Goal: Task Accomplishment & Management: Use online tool/utility

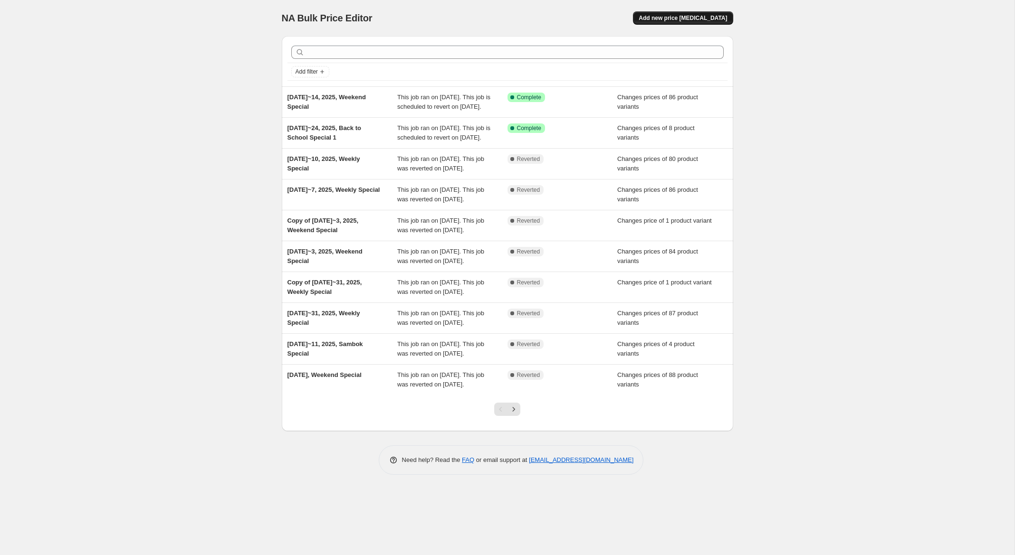
click at [691, 17] on span "Add new price [MEDICAL_DATA]" at bounding box center [682, 18] width 88 height 8
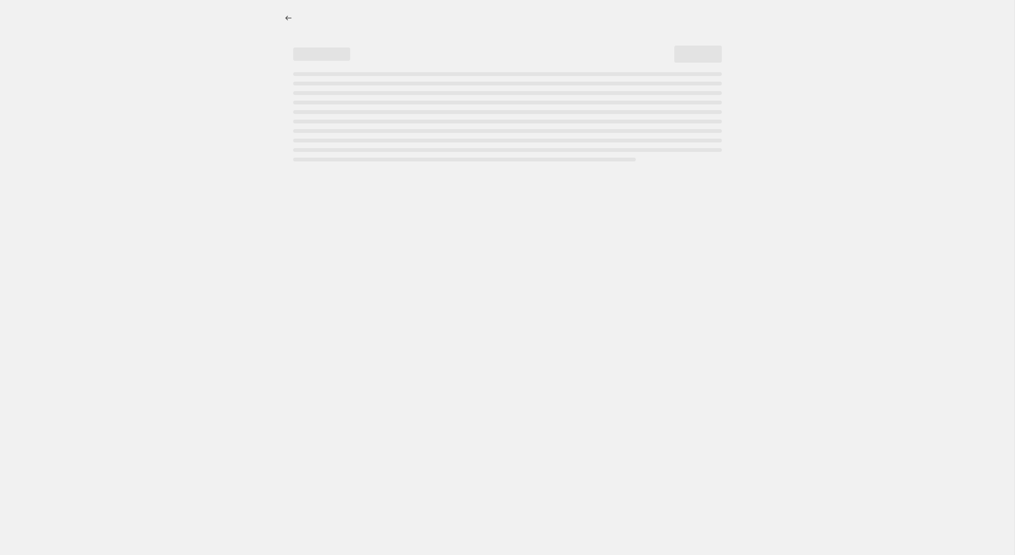
select select "percentage"
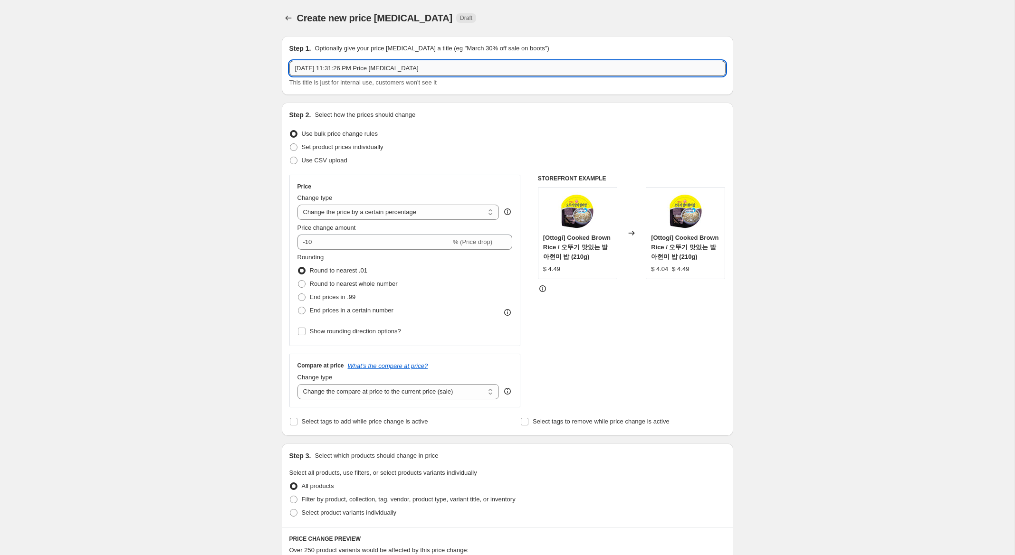
click at [315, 68] on input "[DATE] 11:31:26 PM Price [MEDICAL_DATA]" at bounding box center [507, 68] width 436 height 15
drag, startPoint x: 347, startPoint y: 68, endPoint x: 598, endPoint y: 72, distance: 250.8
click at [598, 72] on input "[DATE]~17, 2025, 11:31:26 PM Price [MEDICAL_DATA]" at bounding box center [507, 68] width 436 height 15
type input "[DATE]~17, 2025, Weekend Special"
click at [368, 147] on span "Set product prices individually" at bounding box center [343, 146] width 82 height 7
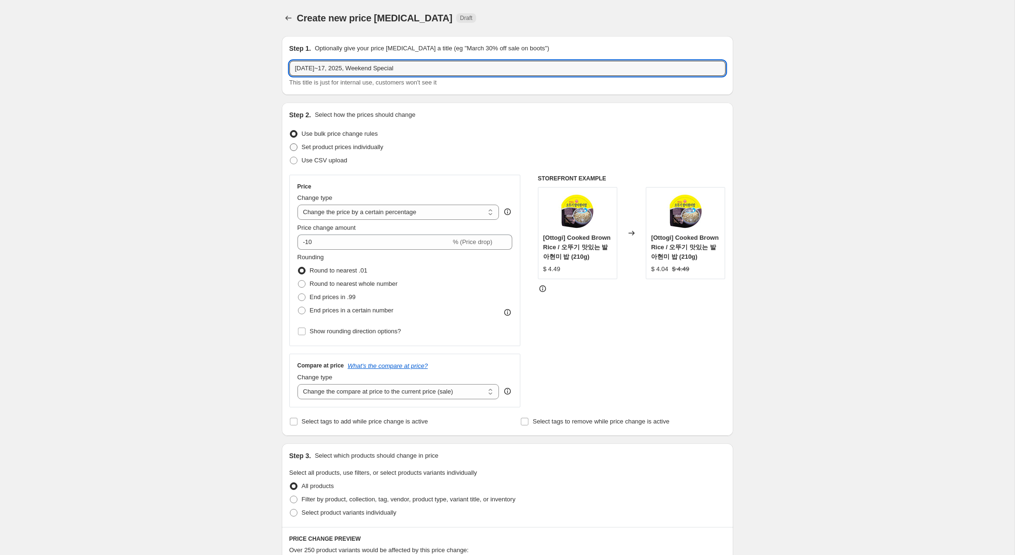
click at [290, 144] on input "Set product prices individually" at bounding box center [290, 143] width 0 height 0
radio input "true"
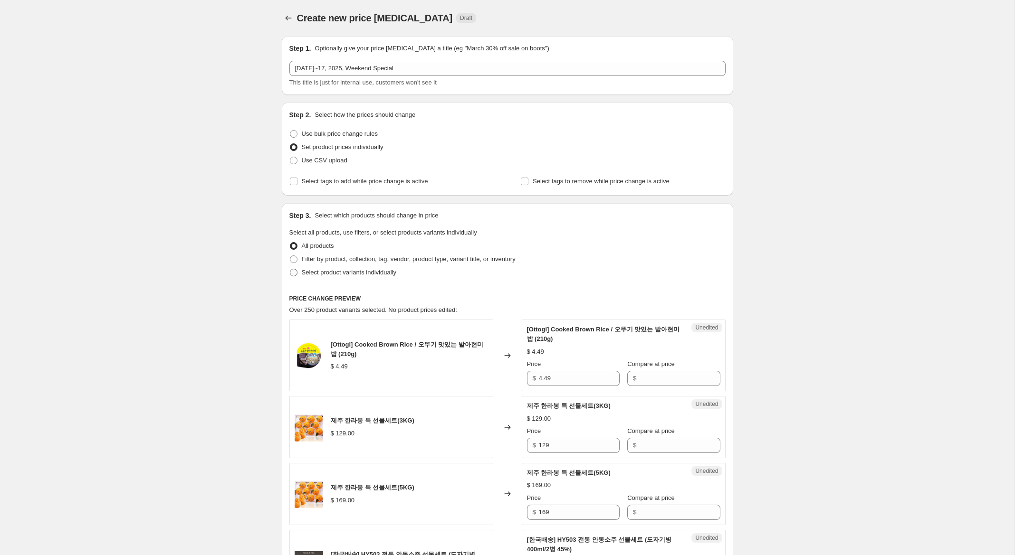
click at [364, 274] on span "Select product variants individually" at bounding box center [349, 272] width 95 height 7
click at [290, 269] on input "Select product variants individually" at bounding box center [290, 269] width 0 height 0
radio input "true"
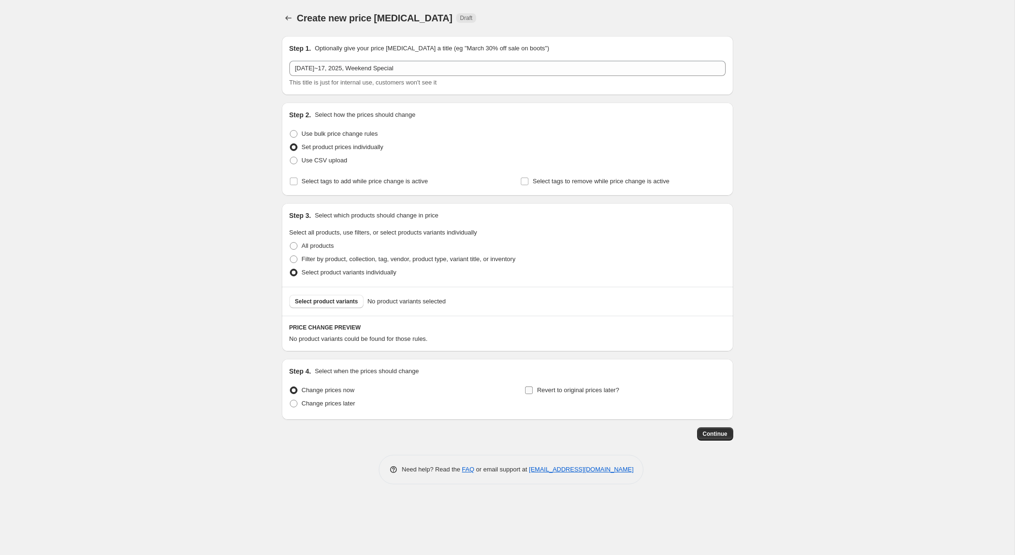
drag, startPoint x: 583, startPoint y: 390, endPoint x: 579, endPoint y: 387, distance: 5.7
click at [581, 388] on span "Revert to original prices later?" at bounding box center [578, 390] width 82 height 7
click at [530, 390] on input "Revert to original prices later?" at bounding box center [529, 391] width 8 height 8
checkbox input "true"
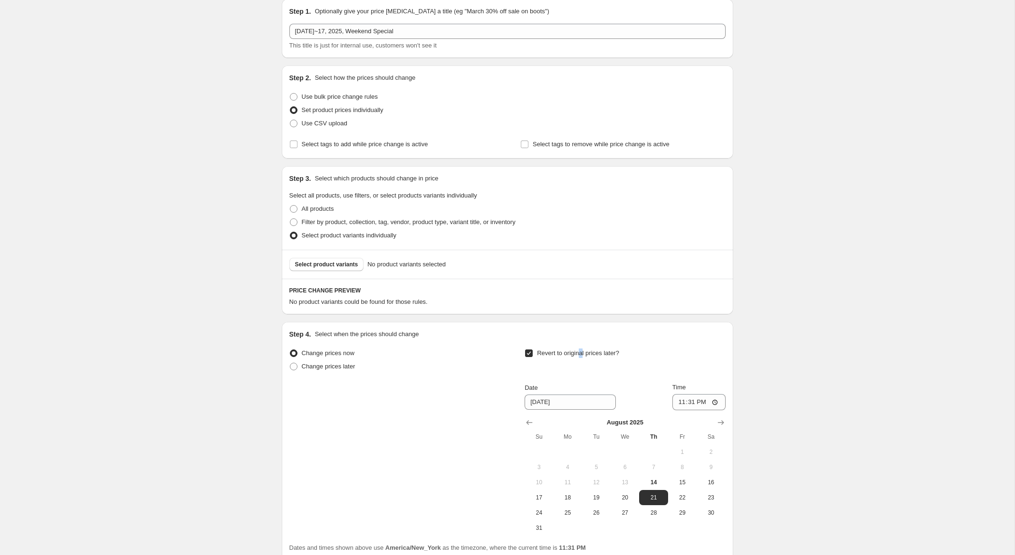
scroll to position [50, 0]
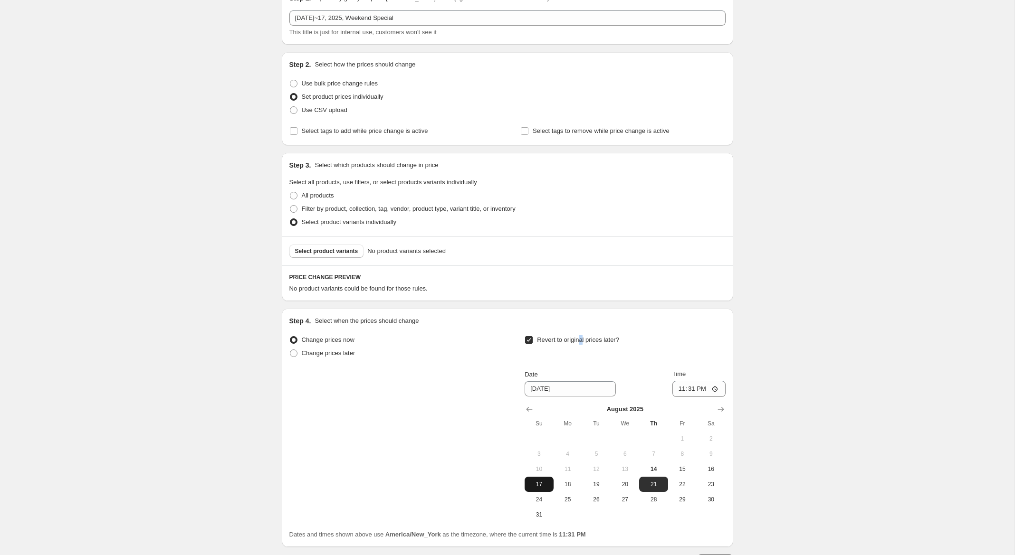
click at [541, 485] on span "17" at bounding box center [538, 485] width 21 height 8
type input "[DATE]"
click at [689, 390] on input "23:31" at bounding box center [698, 389] width 53 height 16
type input "23:59"
click at [333, 254] on span "Select product variants" at bounding box center [326, 251] width 63 height 8
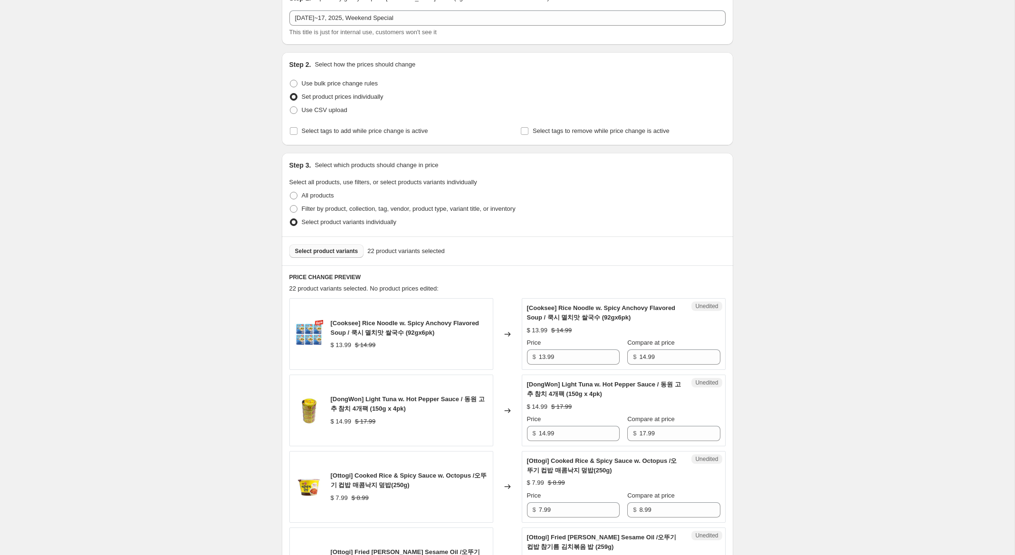
click at [350, 245] on button "Select product variants" at bounding box center [326, 251] width 75 height 13
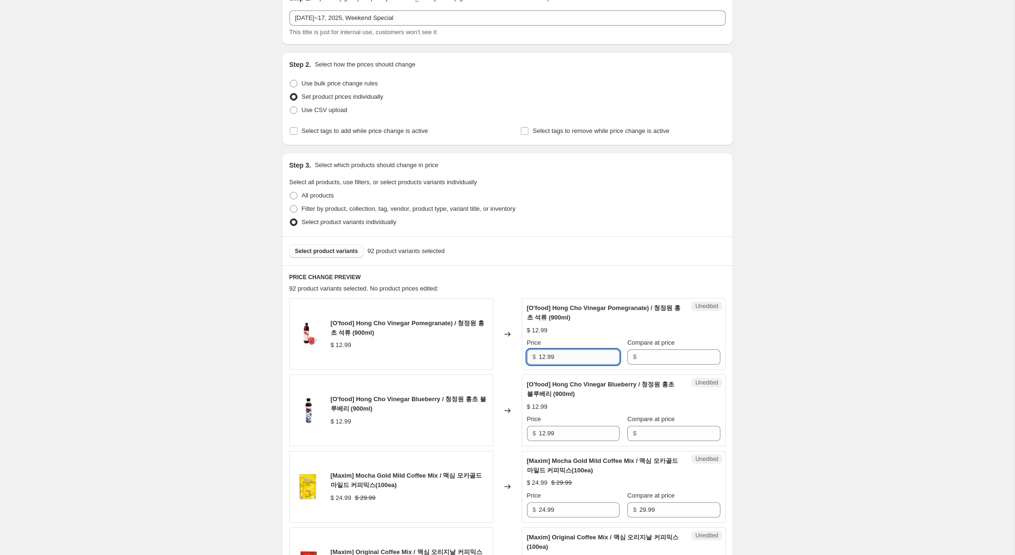
drag, startPoint x: 570, startPoint y: 358, endPoint x: 564, endPoint y: 357, distance: 5.3
click at [465, 341] on div "[O'food] Hong Cho Vinegar Pomegranate) / 청정원 홍초 석류 (900ml) $ 12.99 Changed to U…" at bounding box center [507, 334] width 436 height 72
click at [672, 358] on input "Compare at price" at bounding box center [679, 357] width 81 height 15
paste input "12.99"
type input "12.99"
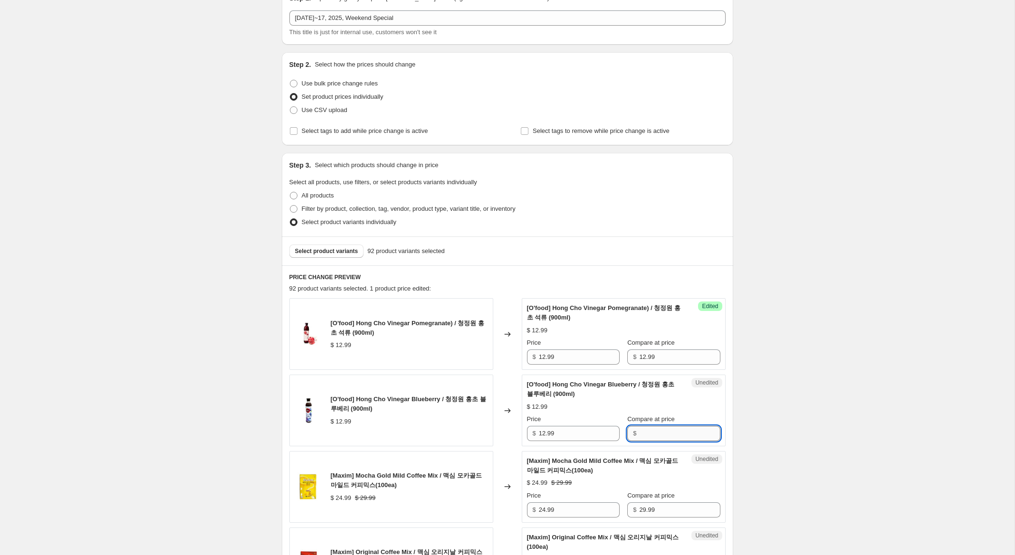
click at [658, 431] on input "Compare at price" at bounding box center [679, 433] width 81 height 15
paste input "12.99"
type input "12.99"
drag, startPoint x: 545, startPoint y: 357, endPoint x: 489, endPoint y: 344, distance: 56.9
click at [489, 344] on div "[O'food] Hong Cho Vinegar Pomegranate) / 청정원 홍초 석류 (900ml) $ 12.99 Changed to S…" at bounding box center [507, 334] width 436 height 72
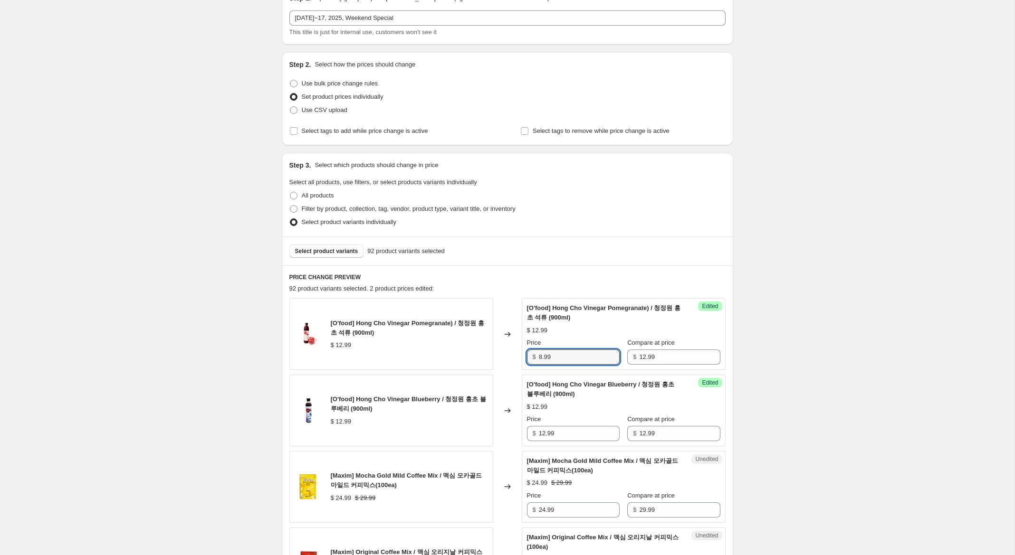
type input "8.99"
drag, startPoint x: 520, startPoint y: 422, endPoint x: 468, endPoint y: 407, distance: 54.0
click at [468, 407] on div "[O'food] Hong Cho Vinegar Blueberry / 청정원 홍초 블루베리 (900ml) $ 12.99 Changed to Su…" at bounding box center [507, 411] width 436 height 72
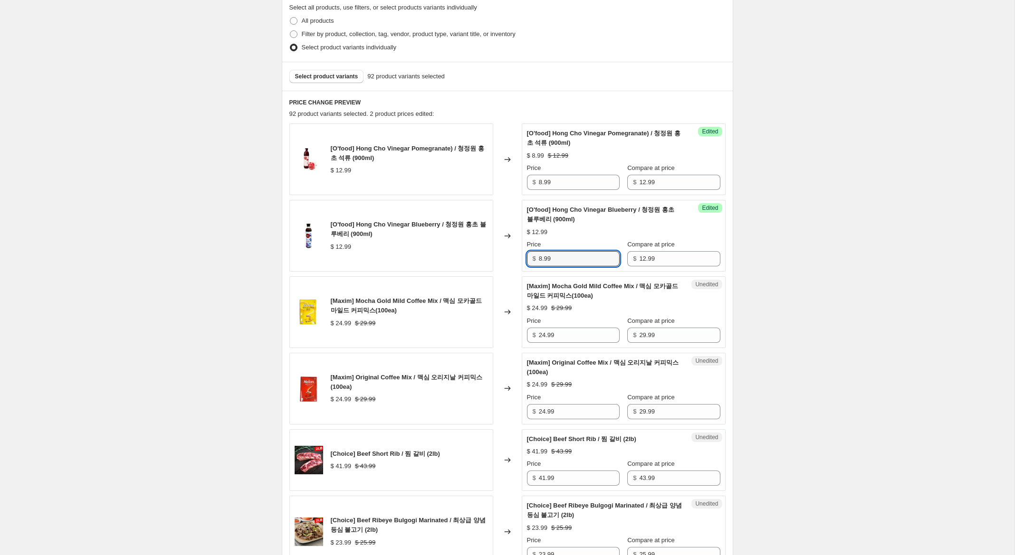
scroll to position [231, 0]
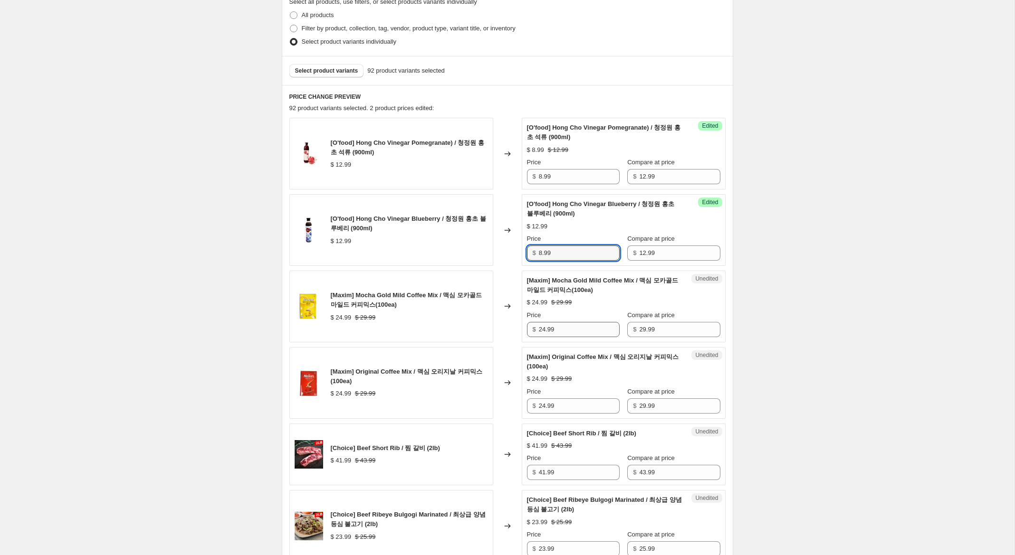
type input "8.99"
drag, startPoint x: 545, startPoint y: 328, endPoint x: 523, endPoint y: 328, distance: 21.9
click at [517, 324] on div "[Maxim] Mocha Gold Mild Coffee Mix / 맥심 모카골드 마일드 커피믹스(100ea) $ 24.99 $ 29.99 Ch…" at bounding box center [507, 307] width 436 height 72
type input "19.99"
drag, startPoint x: 546, startPoint y: 408, endPoint x: 511, endPoint y: 397, distance: 37.0
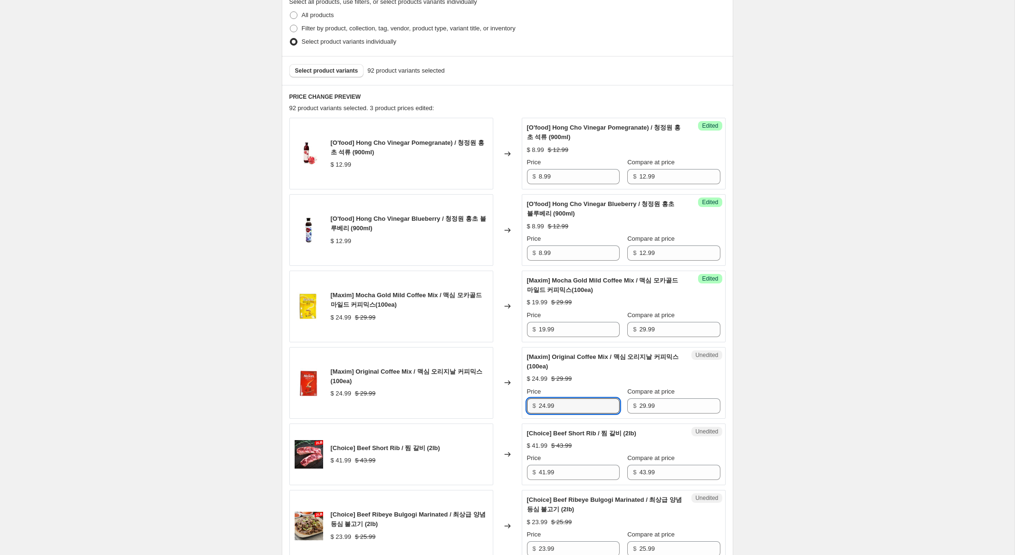
click at [511, 396] on div "[Maxim] Original Coffee Mix / 맥심 오리지날 커피믹스 (100ea) $ 24.99 $ 29.99 Changed to U…" at bounding box center [507, 383] width 436 height 72
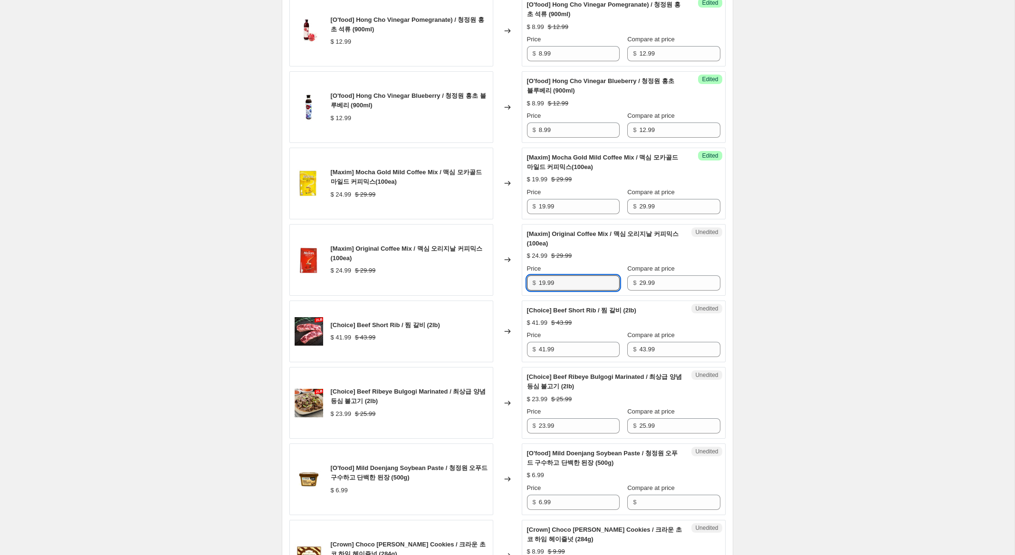
scroll to position [358, 0]
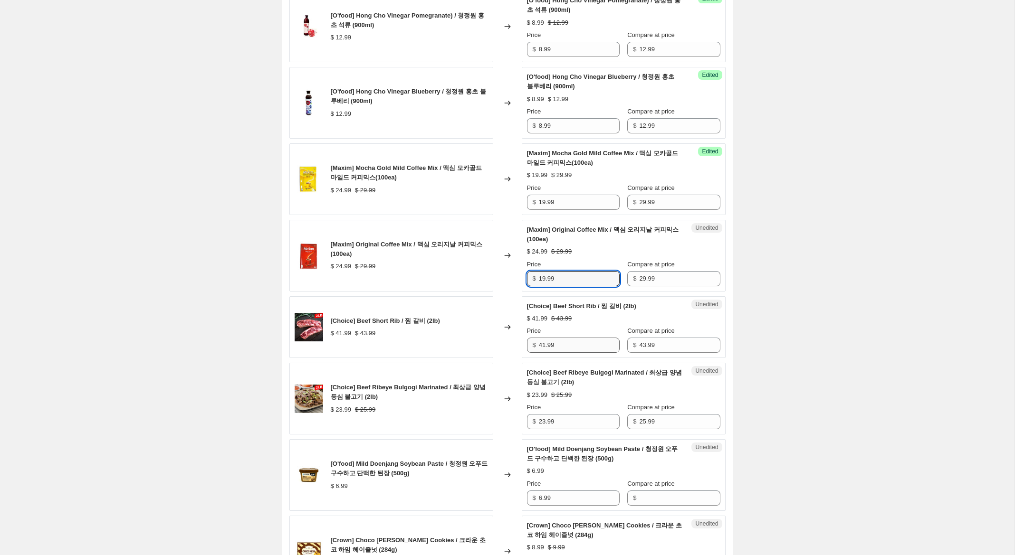
type input "19.99"
drag, startPoint x: 545, startPoint y: 347, endPoint x: 505, endPoint y: 336, distance: 41.0
click at [505, 336] on div "[Choice] Beef Short Rib / 찜 갈비 (2lb) $ 41.99 $ 43.99 Changed to Unedited [Choic…" at bounding box center [507, 327] width 436 height 62
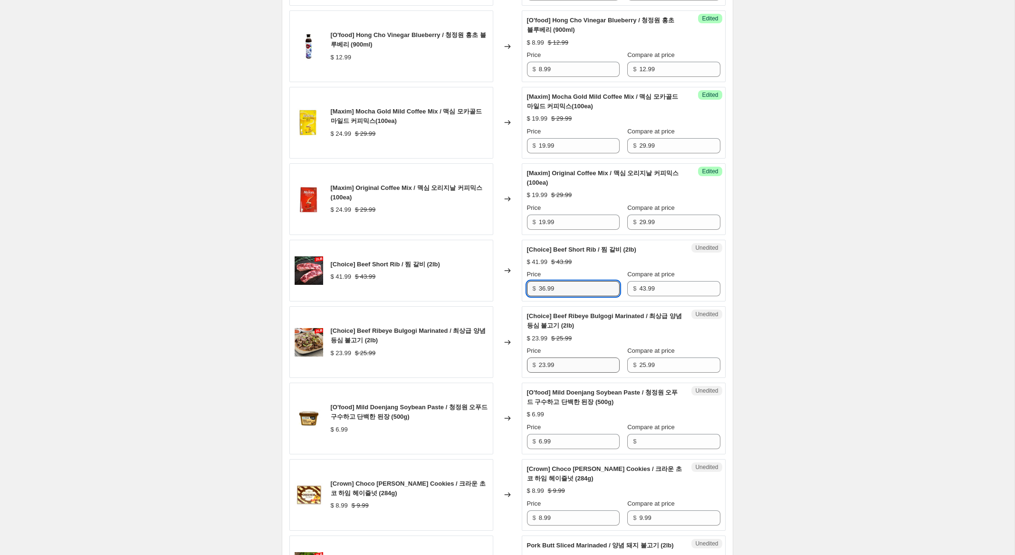
scroll to position [418, 0]
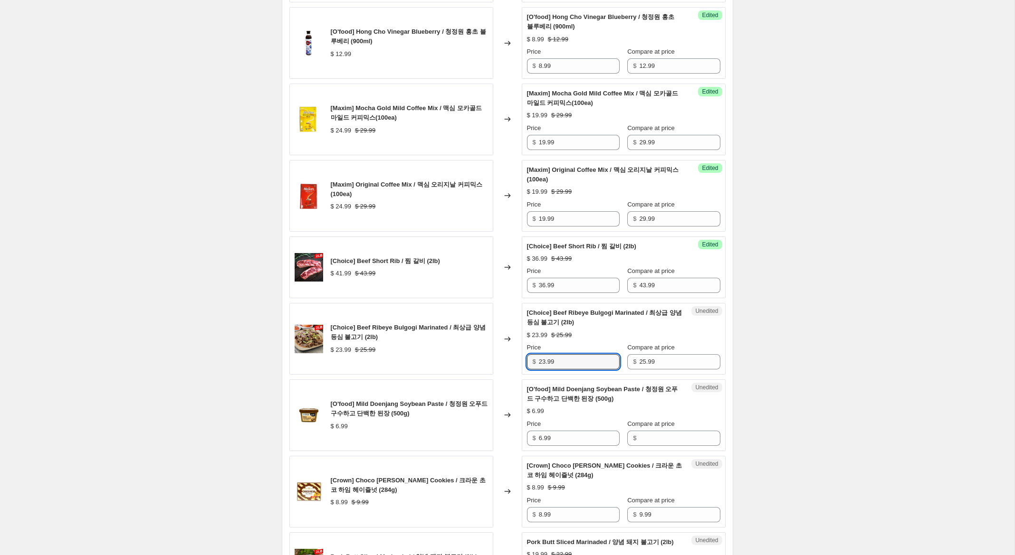
drag, startPoint x: 546, startPoint y: 362, endPoint x: 515, endPoint y: 356, distance: 32.0
click at [514, 355] on div "[Choice] Beef Ribeye Bulgogi Marinated / 최상급 양념 등심 불고기 (2lb) $ 23.99 $ 25.99 Ch…" at bounding box center [507, 339] width 436 height 72
click at [543, 286] on input "36.99" at bounding box center [579, 285] width 81 height 15
type input "37.99"
drag, startPoint x: 544, startPoint y: 361, endPoint x: 509, endPoint y: 354, distance: 36.4
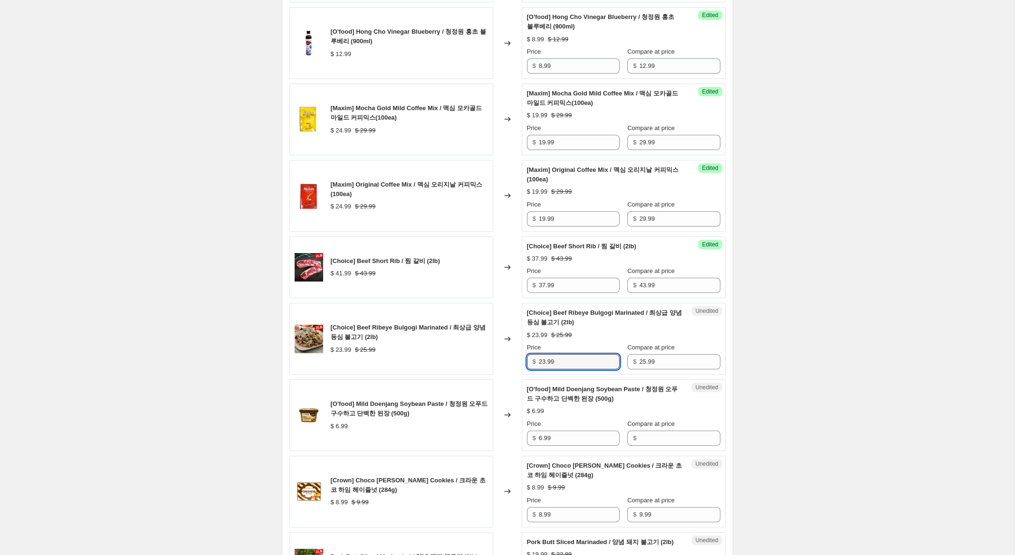
click at [509, 354] on div "[Choice] Beef Ribeye Bulgogi Marinated / 최상급 양념 등심 불고기 (2lb) $ 23.99 $ 25.99 Ch…" at bounding box center [507, 339] width 436 height 72
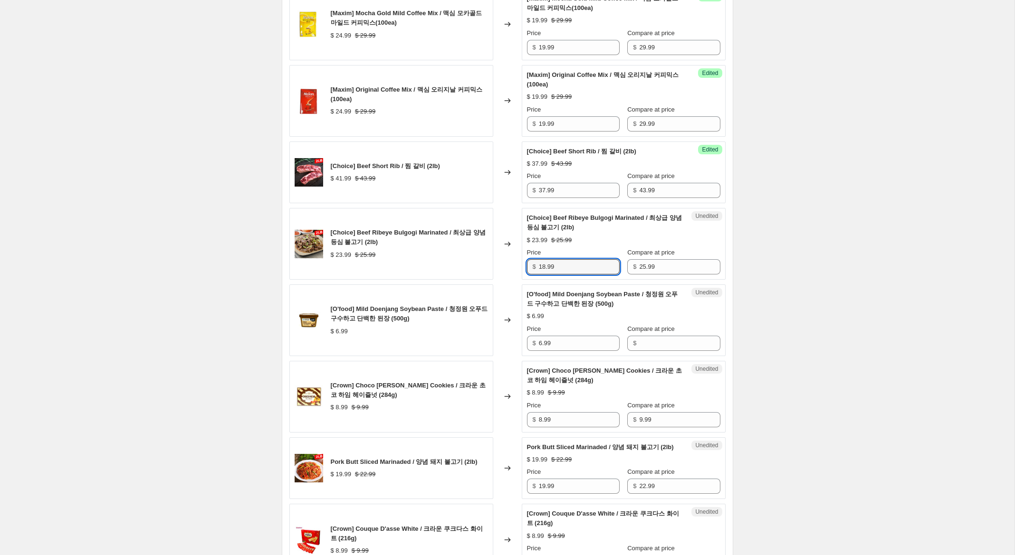
scroll to position [516, 0]
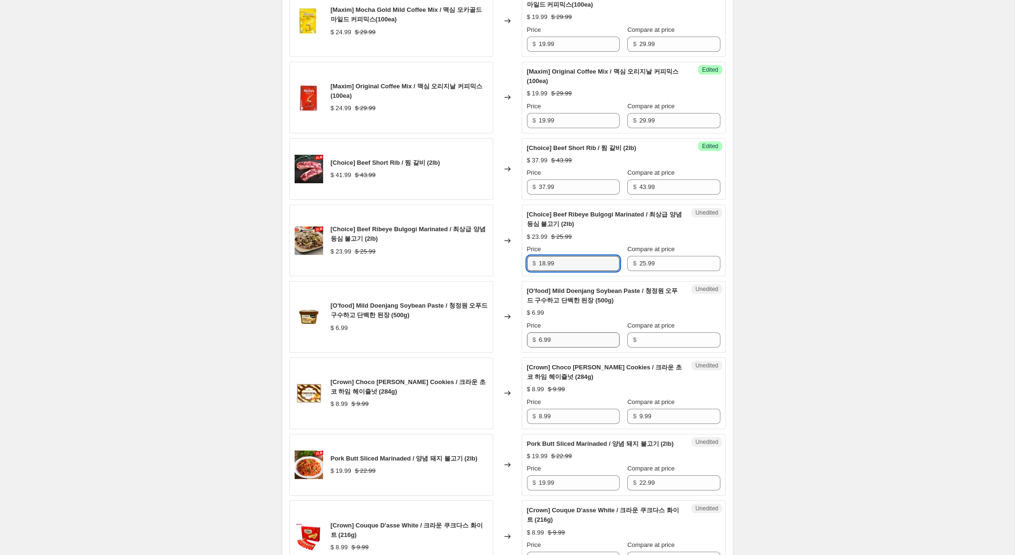
type input "18.99"
drag, startPoint x: 554, startPoint y: 338, endPoint x: 518, endPoint y: 334, distance: 36.8
click at [511, 331] on div "[O'food] Mild Doenjang Soybean Paste / 청정원 오푸드 구수하고 단백한 된장 (500g) $ 6.99 Change…" at bounding box center [507, 317] width 436 height 72
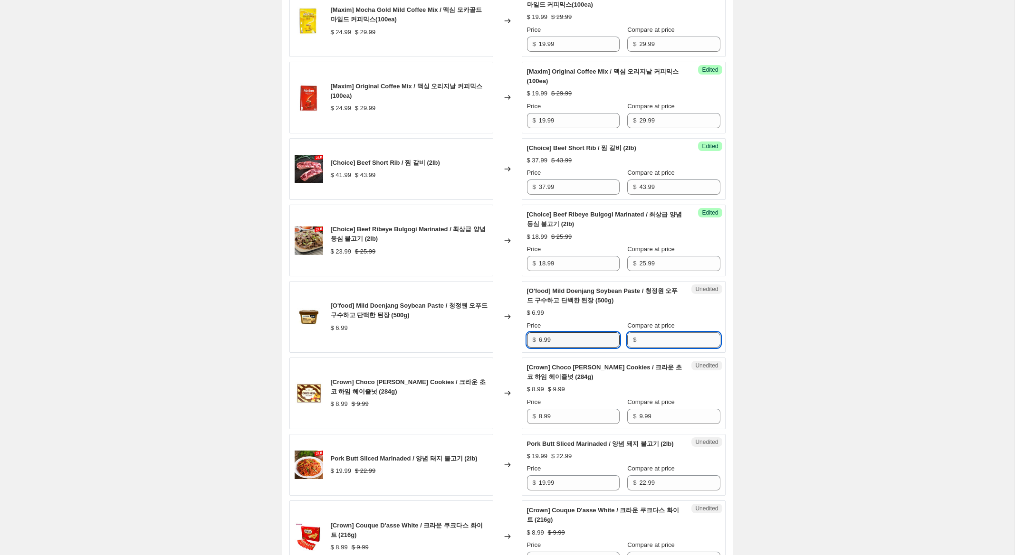
click at [672, 338] on input "Compare at price" at bounding box center [679, 340] width 81 height 15
paste input "6.99"
type input "6.99"
drag, startPoint x: 542, startPoint y: 339, endPoint x: 515, endPoint y: 333, distance: 27.8
click at [515, 333] on div "[O'food] Mild Doenjang Soybean Paste / 청정원 오푸드 구수하고 단백한 된장 (500g) $ 6.99 Change…" at bounding box center [507, 317] width 436 height 72
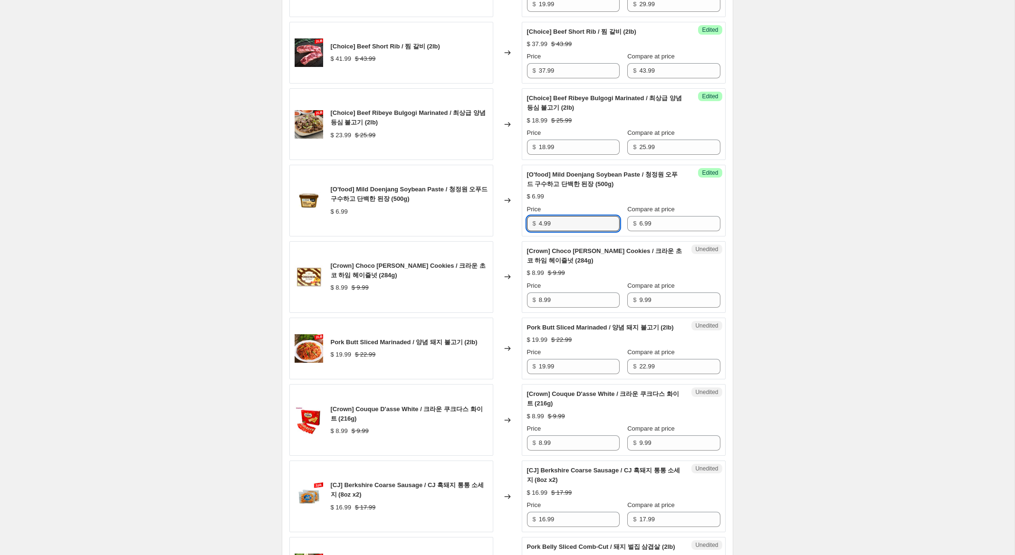
scroll to position [651, 0]
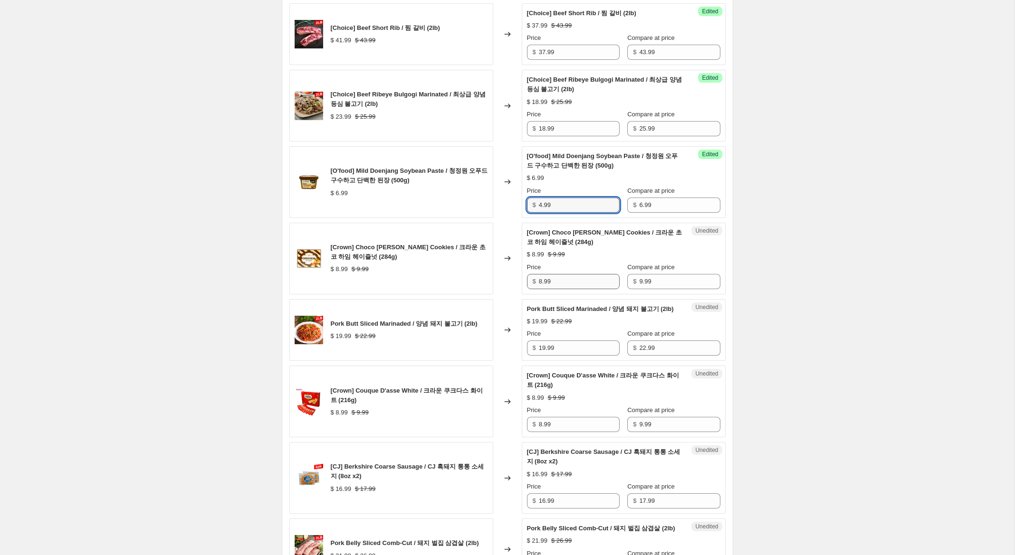
type input "4.99"
drag, startPoint x: 542, startPoint y: 283, endPoint x: 514, endPoint y: 274, distance: 29.0
click at [514, 274] on div "[Crown] Choco [PERSON_NAME] Cookies / 크라운 초코 하임 헤이즐넛 (284g) $ 8.99 $ 9.99 Chang…" at bounding box center [507, 259] width 436 height 72
type input "5.99"
click at [543, 354] on input "19.99" at bounding box center [579, 348] width 81 height 15
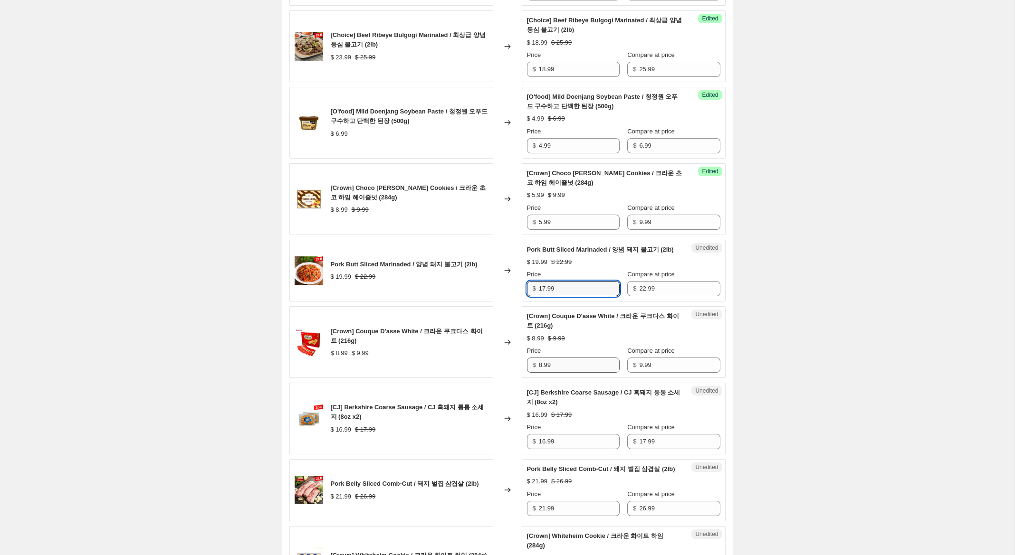
scroll to position [712, 0]
type input "15.99"
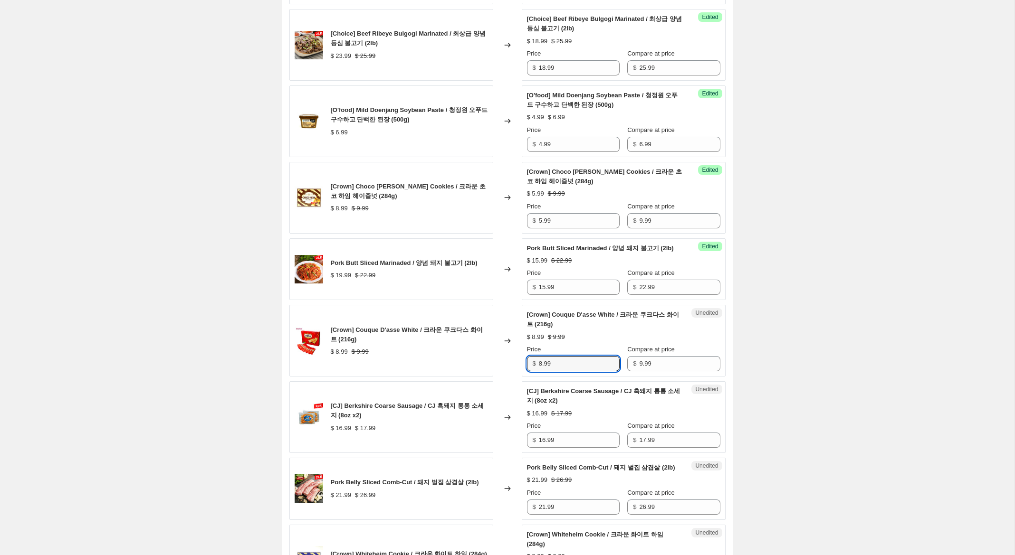
drag, startPoint x: 541, startPoint y: 374, endPoint x: 526, endPoint y: 385, distance: 18.0
click at [519, 369] on div "[Crown] Couque D'asse White / 크라운 쿠크다스 화이트 (216g) $ 8.99 $ 9.99 Changed to Uned…" at bounding box center [507, 341] width 436 height 72
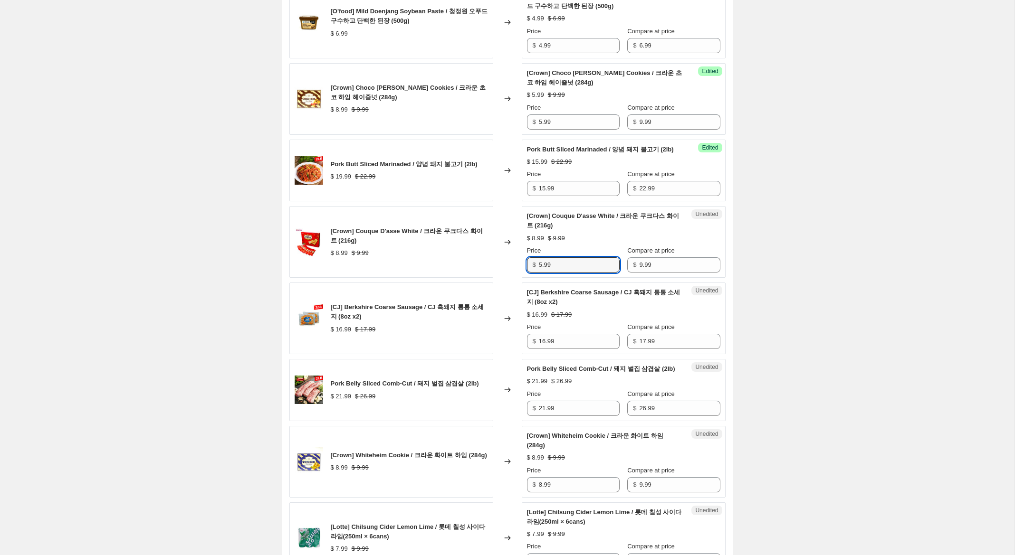
scroll to position [822, 0]
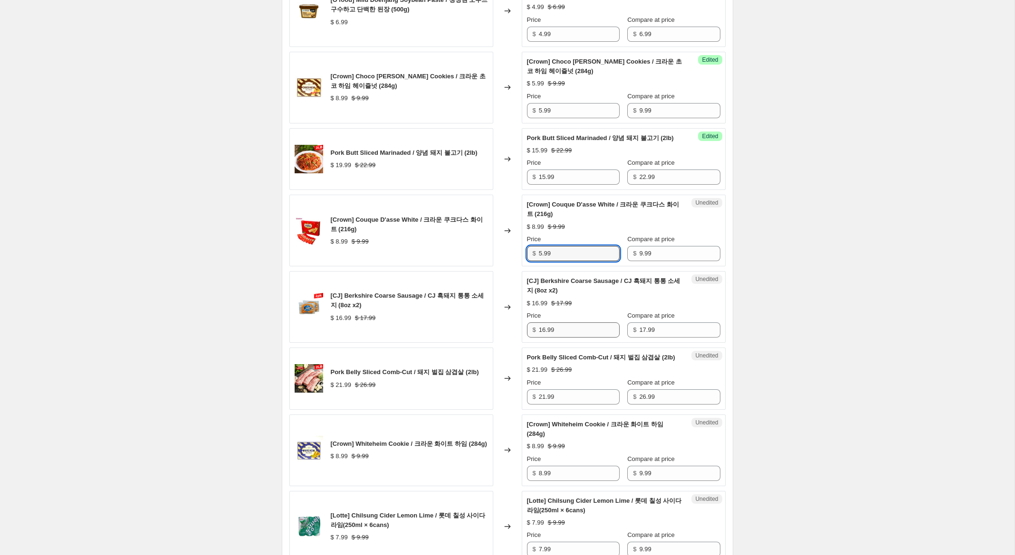
type input "5.99"
drag, startPoint x: 544, startPoint y: 339, endPoint x: 532, endPoint y: 337, distance: 12.0
click at [532, 337] on div "$ 16.99" at bounding box center [573, 330] width 93 height 15
type input "10.99"
drag, startPoint x: 542, startPoint y: 416, endPoint x: 511, endPoint y: 409, distance: 32.5
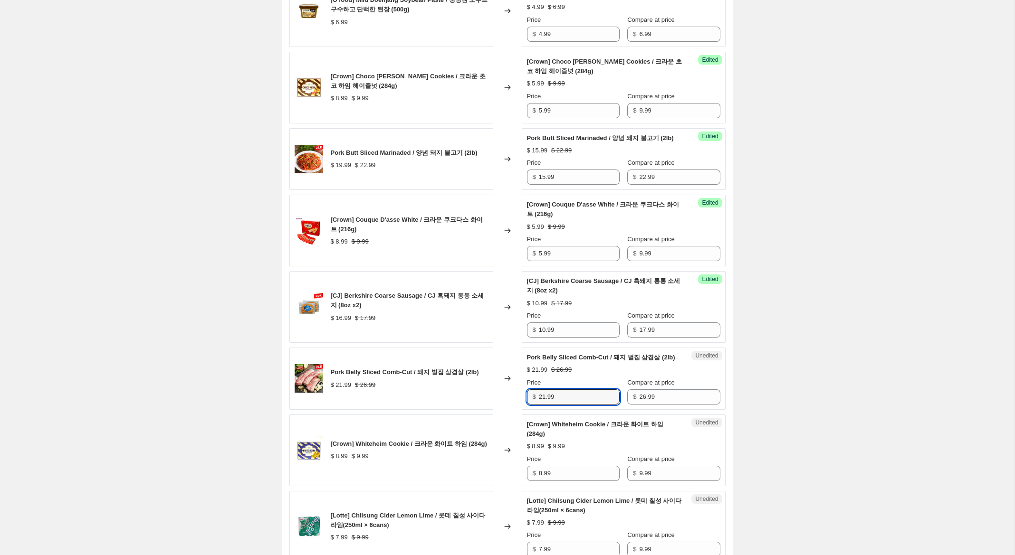
click at [511, 409] on div "Pork Belly Sliced Comb-Cut / 돼지 벌집 삼겹살 (2lb) $ 21.99 $ 26.99 Changed to Unedite…" at bounding box center [507, 379] width 436 height 62
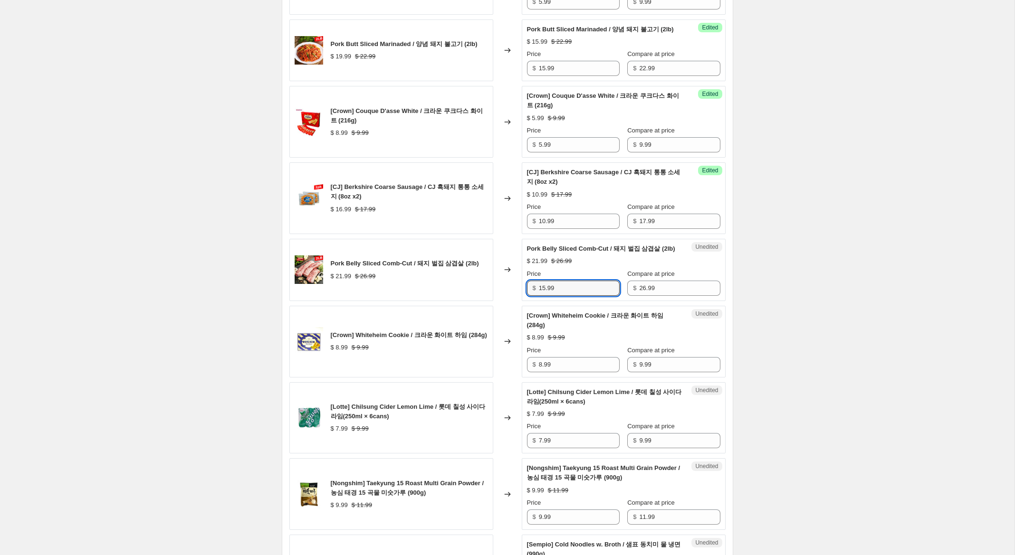
scroll to position [935, 0]
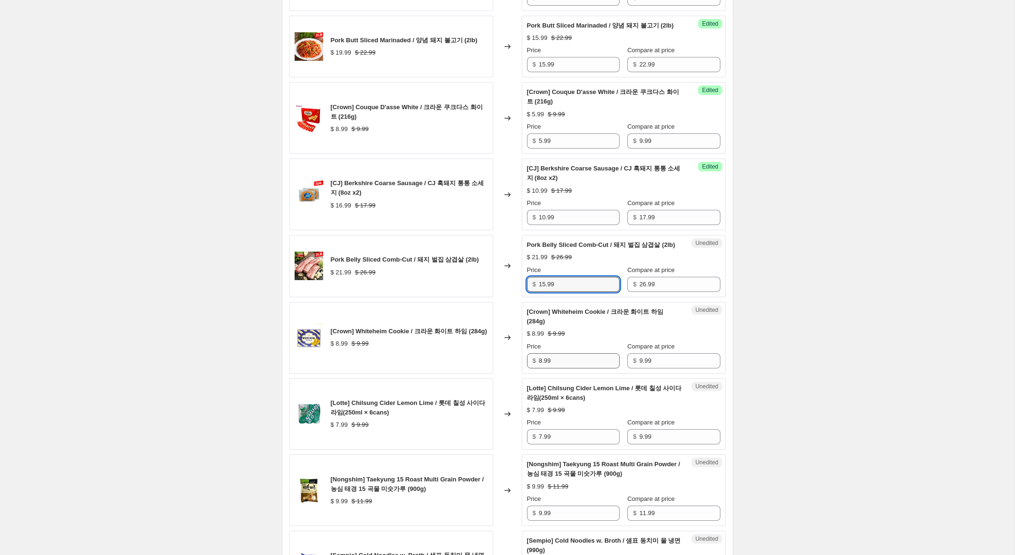
type input "15.99"
drag, startPoint x: 543, startPoint y: 381, endPoint x: 509, endPoint y: 374, distance: 34.6
click at [509, 374] on div "[Crown] Whiteheim Cookie / 크라운 화이트 하임 (284g) $ 8.99 $ 9.99 Changed to Unedited …" at bounding box center [507, 338] width 436 height 72
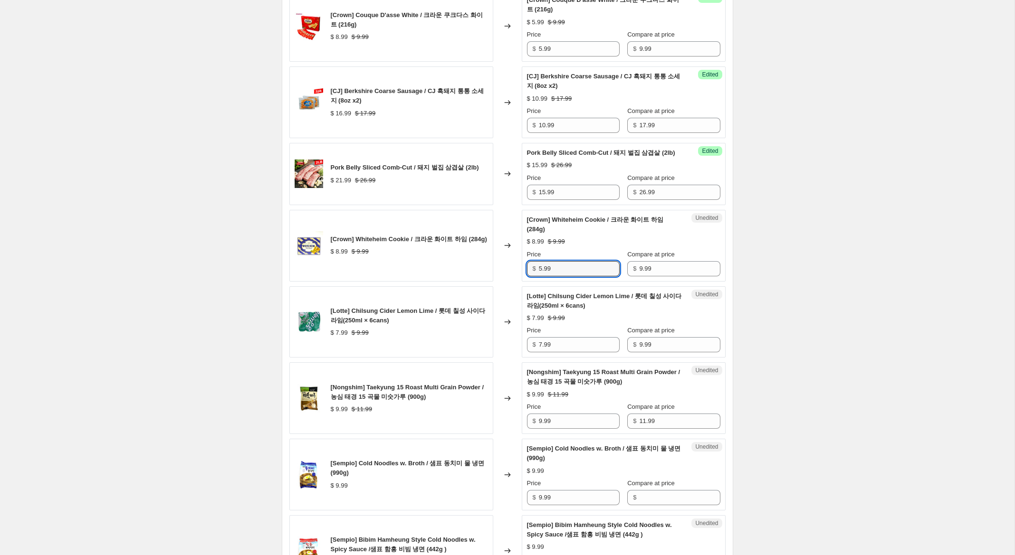
scroll to position [1029, 0]
type input "5.99"
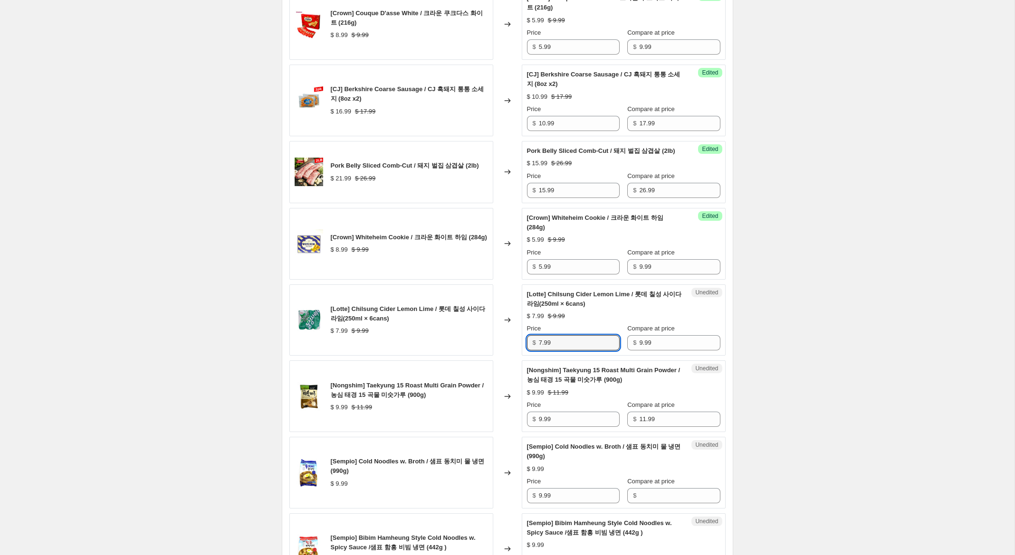
drag, startPoint x: 542, startPoint y: 360, endPoint x: 508, endPoint y: 353, distance: 34.8
click at [508, 353] on div "[Lotte] Chilsung Cider Lemon Lime / 롯데 칠성 사이다 라임(250ml × 6cans) $ 7.99 $ 9.99 C…" at bounding box center [507, 321] width 436 height 72
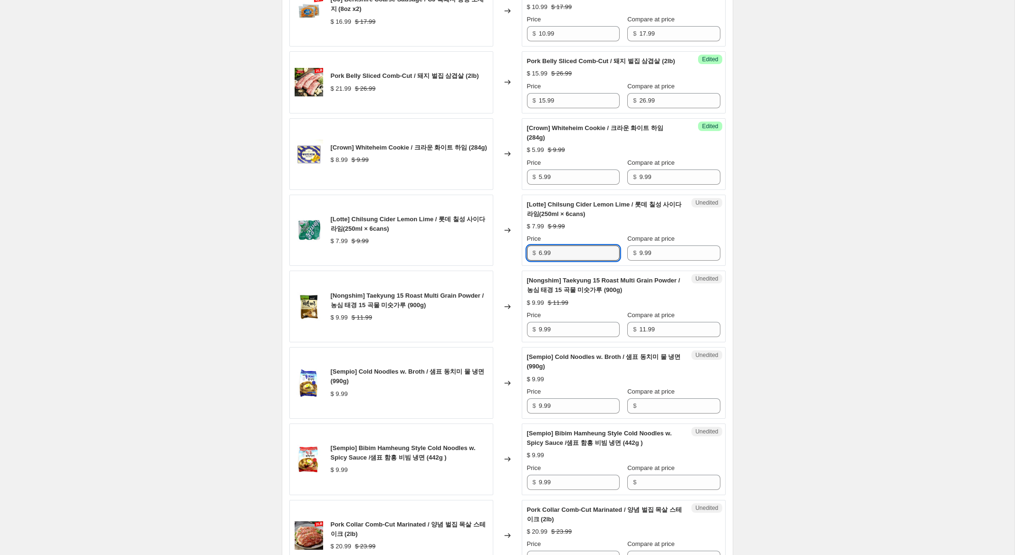
scroll to position [1120, 0]
type input "6.99"
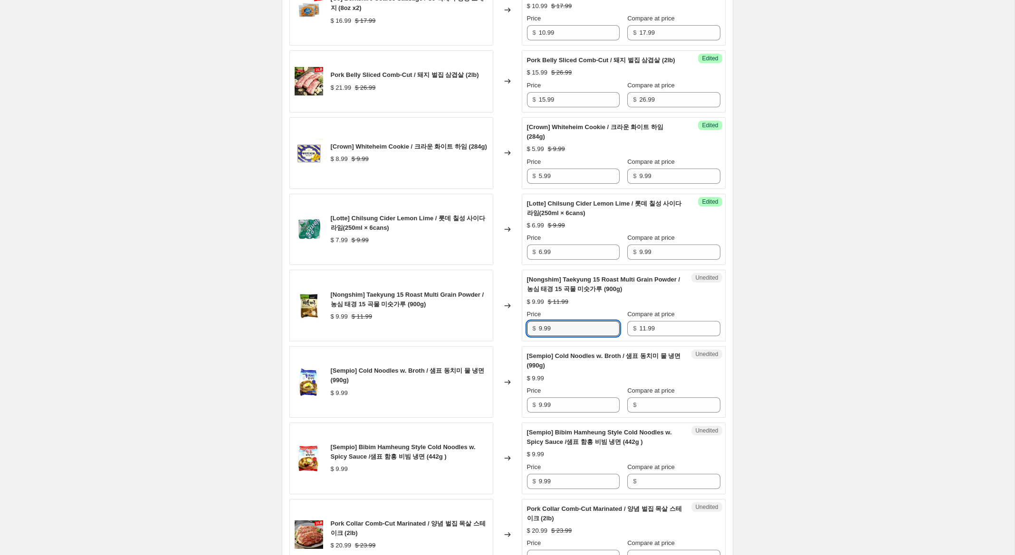
drag, startPoint x: 542, startPoint y: 348, endPoint x: 517, endPoint y: 345, distance: 24.9
click at [517, 342] on div "[Nongshim] Taekyung 15 Roast Multi Grain Powder / 농심 태경 15 곡물 미숫가루 (900g) $ 9.9…" at bounding box center [507, 306] width 436 height 72
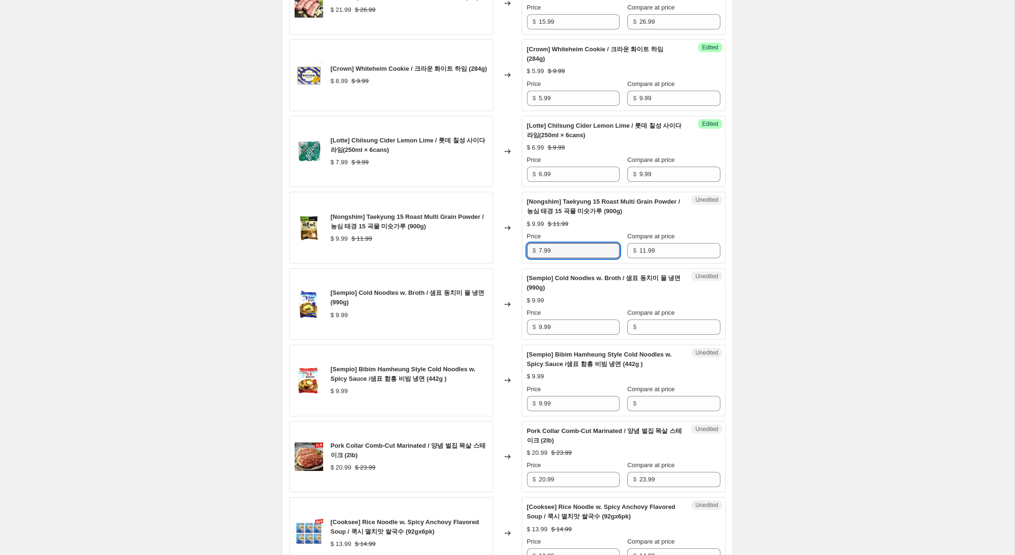
scroll to position [1205, 0]
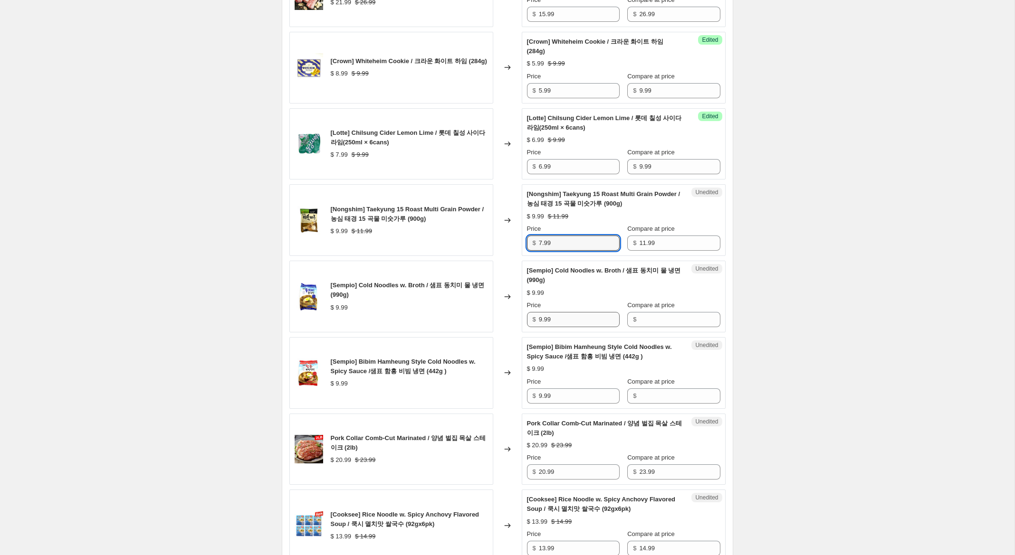
type input "7.99"
drag, startPoint x: 563, startPoint y: 340, endPoint x: 499, endPoint y: 330, distance: 64.4
click at [499, 330] on div "[Sempio] Cold Noodles w. Broth / 샘표 동치미 물 냉면 (990g) $ 9.99 Changed to Unedited …" at bounding box center [507, 297] width 436 height 72
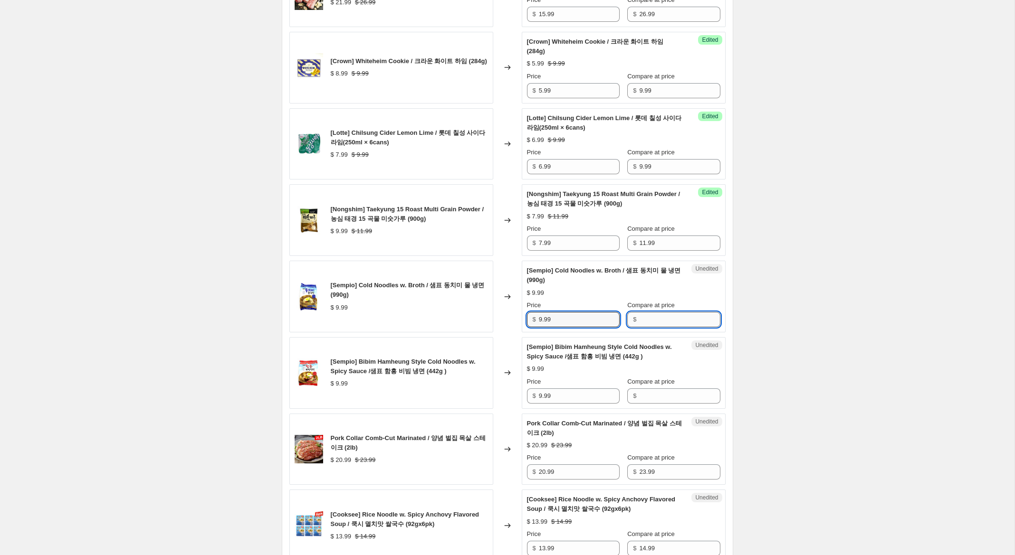
click at [664, 327] on input "Compare at price" at bounding box center [679, 319] width 81 height 15
paste input "9.99"
type input "9.99"
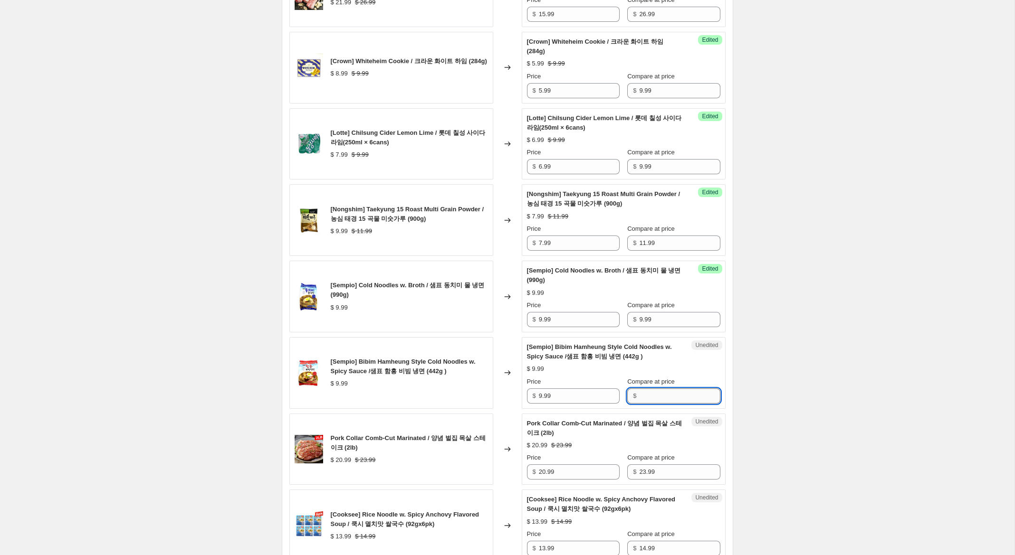
click at [658, 404] on input "Compare at price" at bounding box center [679, 396] width 81 height 15
paste input "9.99"
type input "9.99"
drag, startPoint x: 543, startPoint y: 339, endPoint x: 500, endPoint y: 327, distance: 44.2
click at [500, 327] on div "[Sempio] Cold Noodles w. Broth / 샘표 동치미 물 냉면 (990g) $ 9.99 Changed to Success E…" at bounding box center [507, 297] width 436 height 72
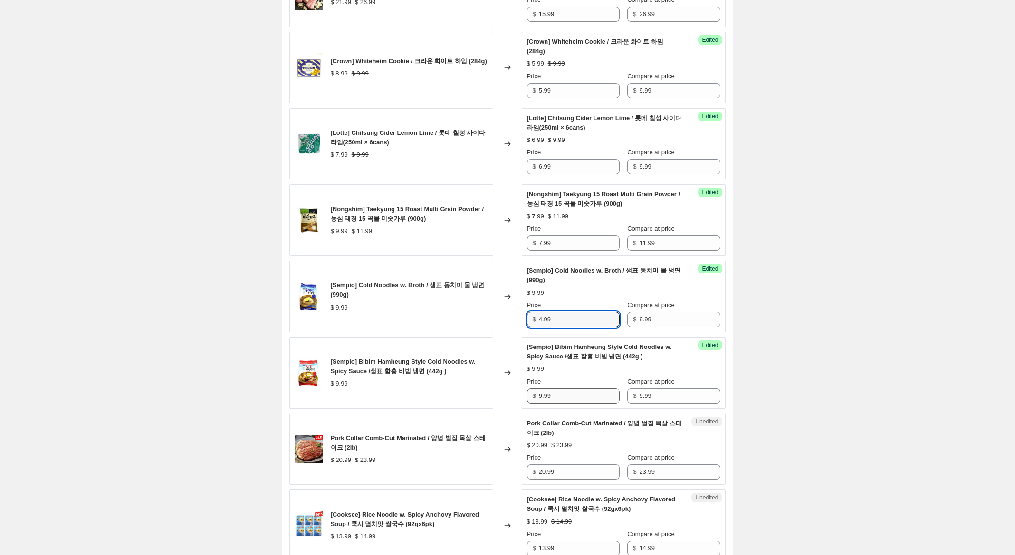
type input "4.99"
drag, startPoint x: 542, startPoint y: 415, endPoint x: 499, endPoint y: 403, distance: 45.2
click at [494, 398] on div "[Sempio] Bibim Hamheung Style Cold Noodles w. Spicy Sauce /샘표 함흥 비빔 냉면 (442g ) …" at bounding box center [507, 373] width 436 height 72
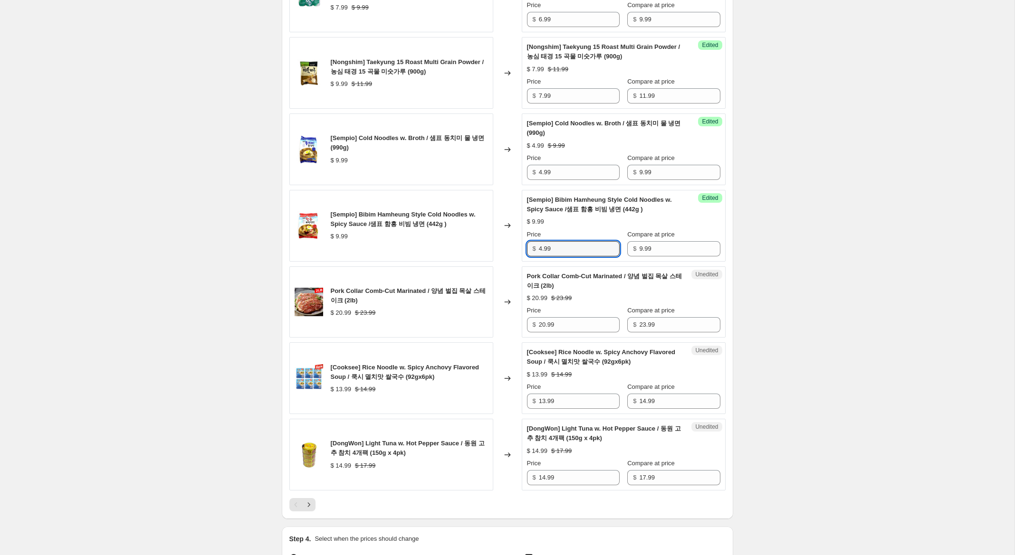
scroll to position [1355, 0]
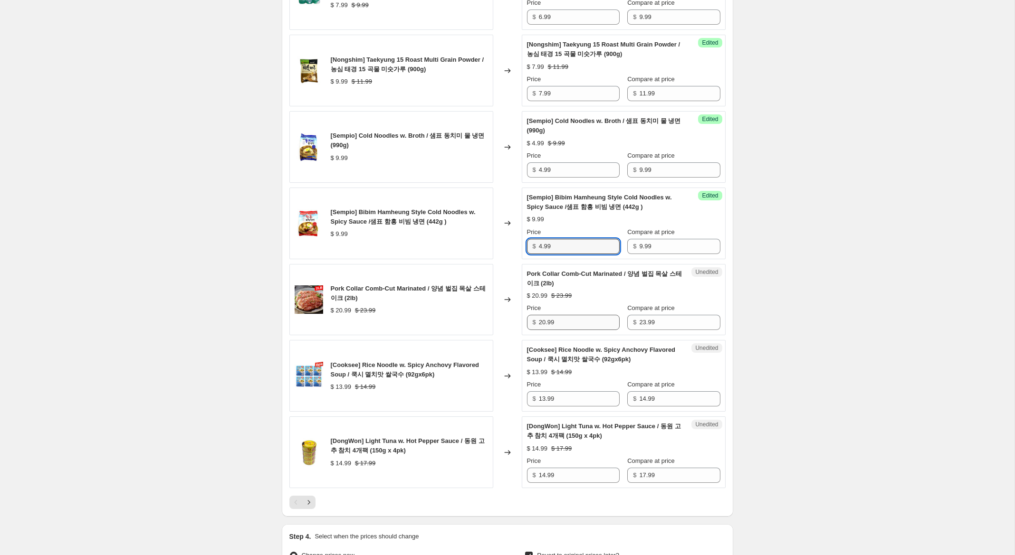
type input "4.99"
drag, startPoint x: 545, startPoint y: 342, endPoint x: 491, endPoint y: 333, distance: 55.0
click at [491, 333] on div "Pork Collar Comb-Cut Marinated / 양념 벌집 목살 스테이크 (2lb) $ 20.99 $ 23.99 Changed to…" at bounding box center [507, 300] width 436 height 72
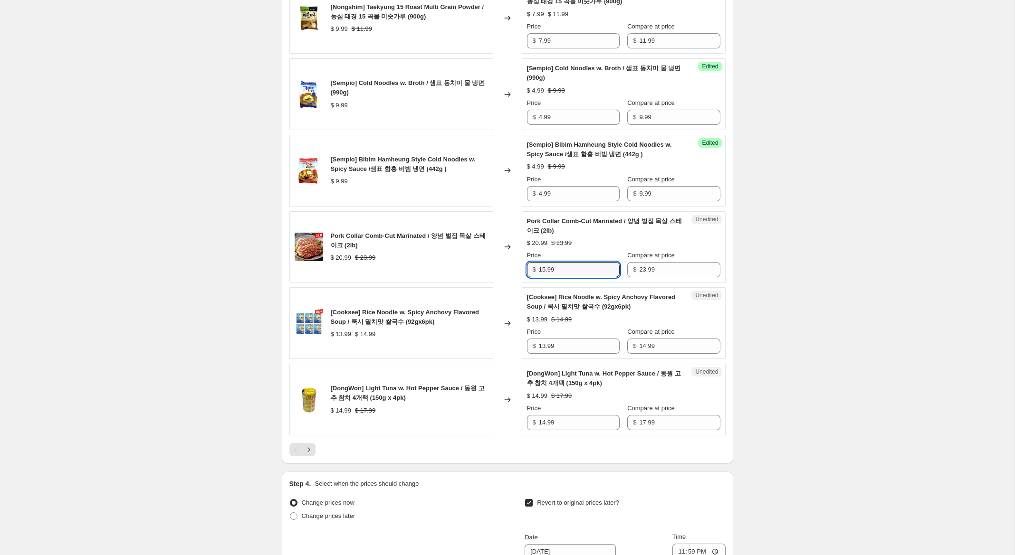
scroll to position [1408, 0]
type input "15.99"
drag, startPoint x: 542, startPoint y: 365, endPoint x: 478, endPoint y: 349, distance: 66.1
click at [479, 349] on div "[Cooksee] Rice Noodle w. Spicy Anchovy Flavored Soup / 쿡시 멸치맛 쌀국수 (92gx6pk) $ 1…" at bounding box center [507, 323] width 436 height 72
type input "9.99"
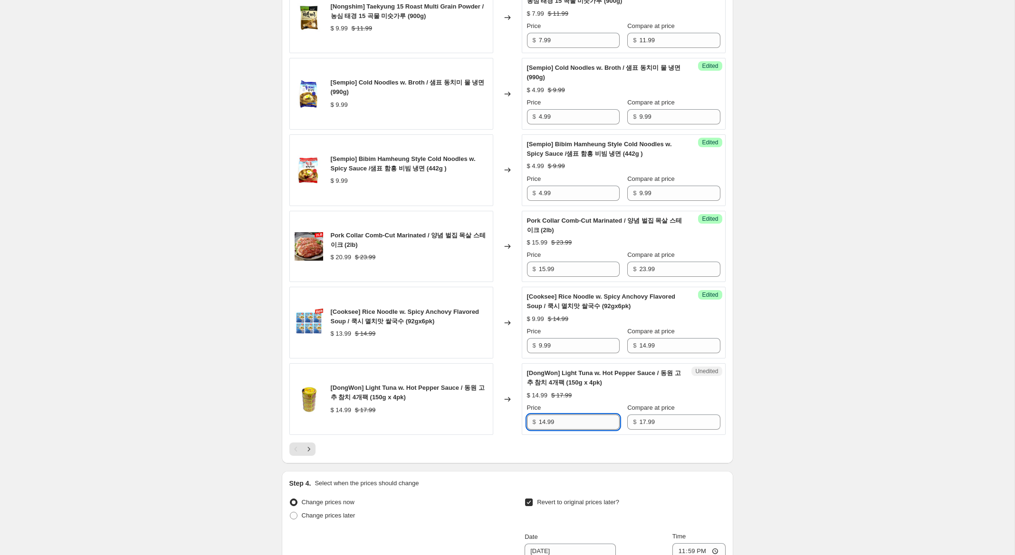
click at [541, 430] on input "14.99" at bounding box center [579, 422] width 81 height 15
type input "11.99"
drag, startPoint x: 309, startPoint y: 470, endPoint x: 412, endPoint y: 459, distance: 103.6
click at [309, 454] on icon "Next" at bounding box center [309, 450] width 10 height 10
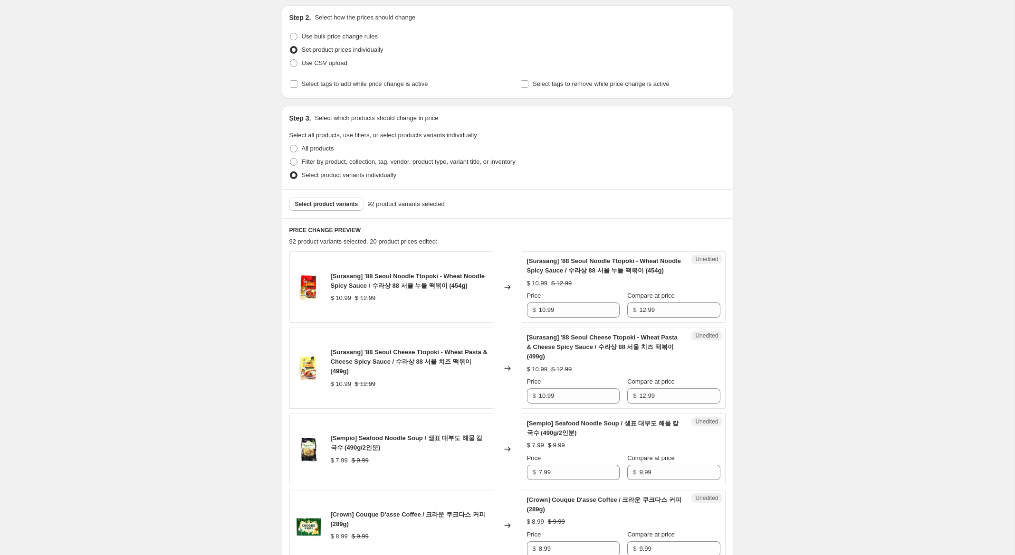
scroll to position [106, 0]
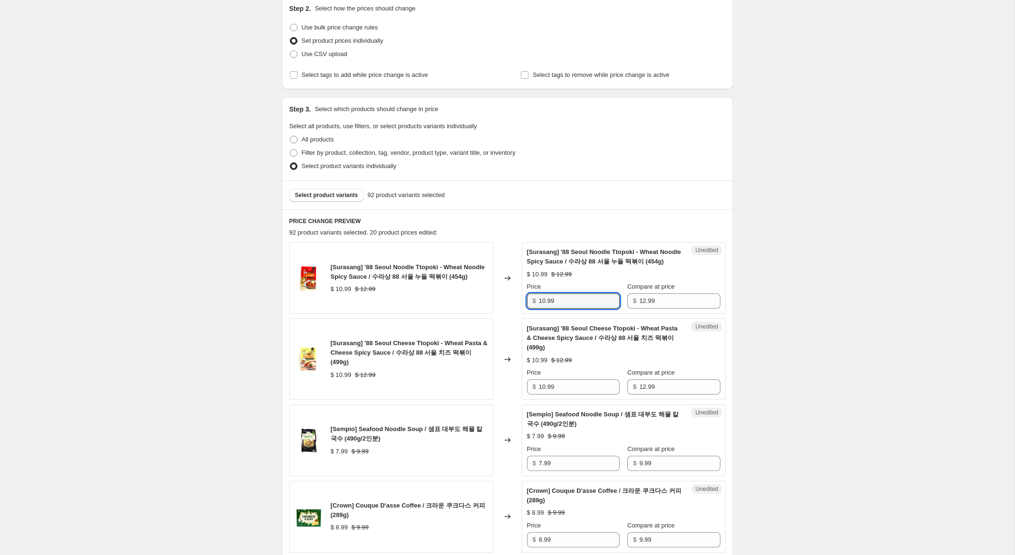
drag, startPoint x: 545, startPoint y: 306, endPoint x: 509, endPoint y: 299, distance: 36.8
click at [509, 299] on div "[Surasang] '88 [GEOGRAPHIC_DATA] Noodle Ttopoki - Wheat Noodle Spicy Sauce / 수라…" at bounding box center [507, 278] width 436 height 72
type input "8.99"
click at [506, 389] on div "[Surasang] '88 Seoul Cheese Ttopoki - Wheat Pasta & Cheese Spicy Sauce / 수라상 88…" at bounding box center [507, 359] width 436 height 81
drag, startPoint x: 543, startPoint y: 396, endPoint x: 488, endPoint y: 389, distance: 55.2
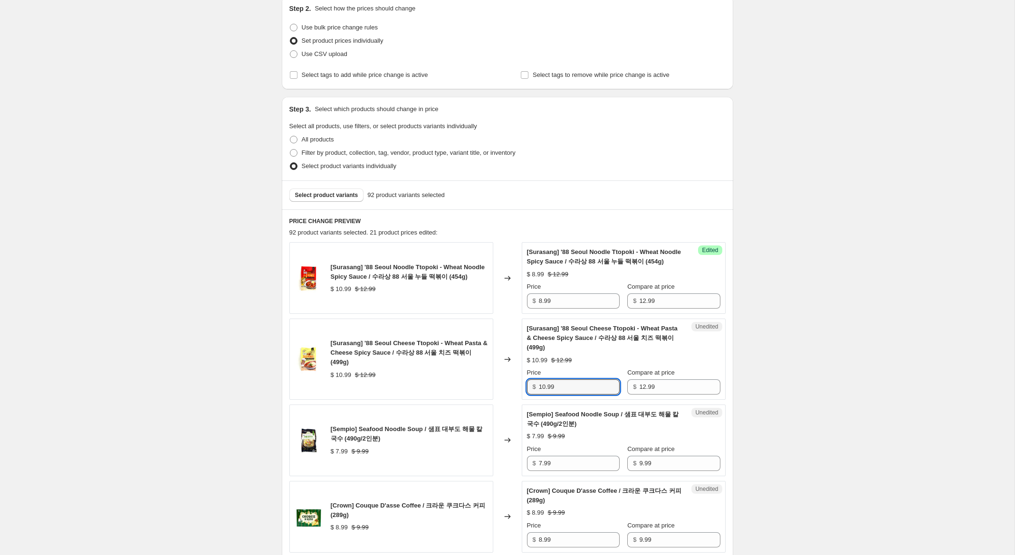
click at [488, 388] on div "[Surasang] '88 Seoul Cheese Ttopoki - Wheat Pasta & Cheese Spicy Sauce / 수라상 88…" at bounding box center [507, 359] width 436 height 81
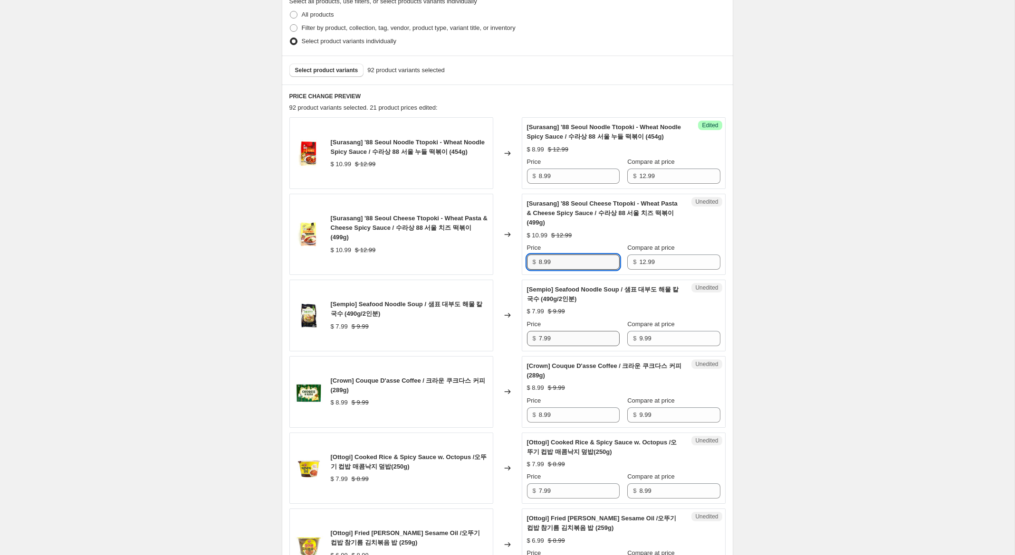
scroll to position [246, 0]
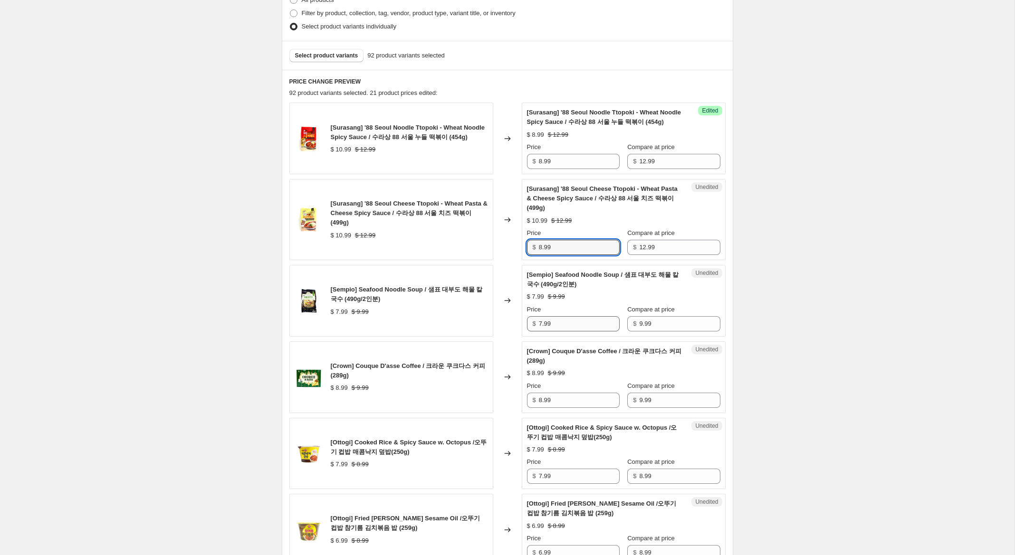
type input "8.99"
drag, startPoint x: 543, startPoint y: 332, endPoint x: 528, endPoint y: 329, distance: 15.1
click at [528, 329] on div "$ 7.99" at bounding box center [573, 323] width 93 height 15
click at [541, 332] on input "7.99" at bounding box center [579, 323] width 81 height 15
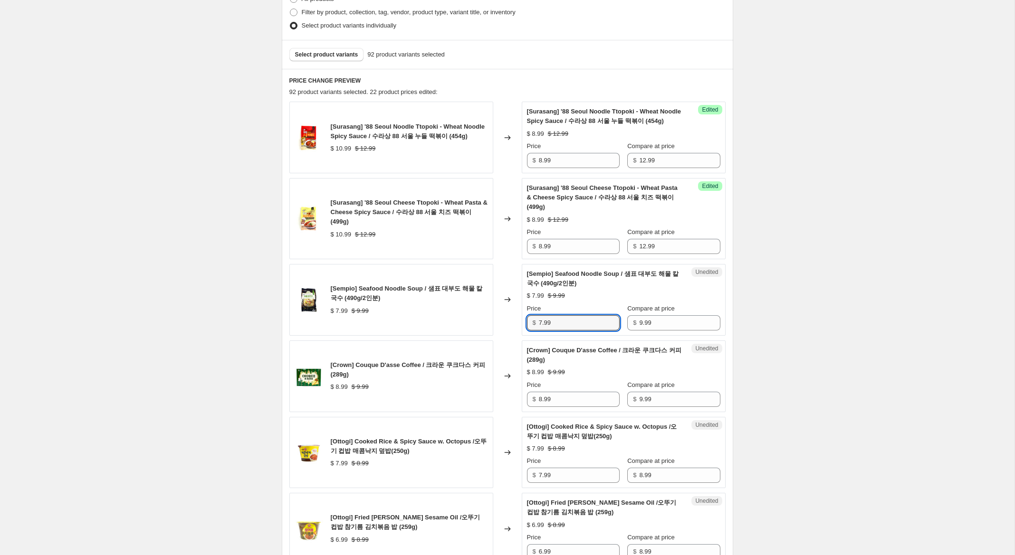
drag, startPoint x: 542, startPoint y: 332, endPoint x: 506, endPoint y: 325, distance: 36.8
click at [506, 325] on div "[Sempio] Seafood Noodle Soup / 샘표 대부도 해물 칼국수 (490g/2인분) $ 7.99 $ 9.99 Changed t…" at bounding box center [507, 300] width 436 height 72
type input "4.99"
drag, startPoint x: 542, startPoint y: 410, endPoint x: 525, endPoint y: 407, distance: 17.4
click at [525, 407] on div "Unedited [Crown] Couque D'asse Coffee / 크라운 쿠크다스 커피 (289g) $ 8.99 $ 9.99 Price …" at bounding box center [624, 377] width 204 height 72
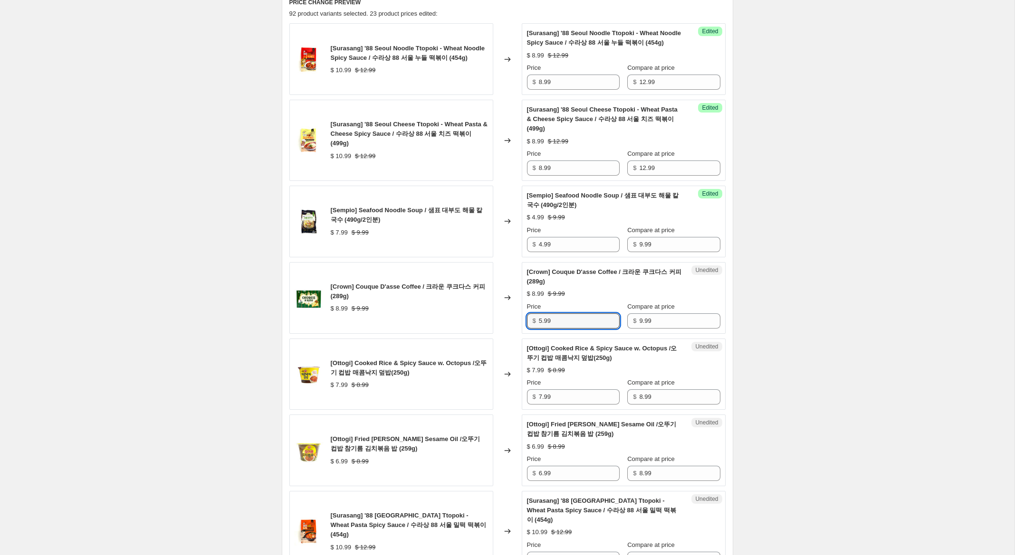
scroll to position [337, 0]
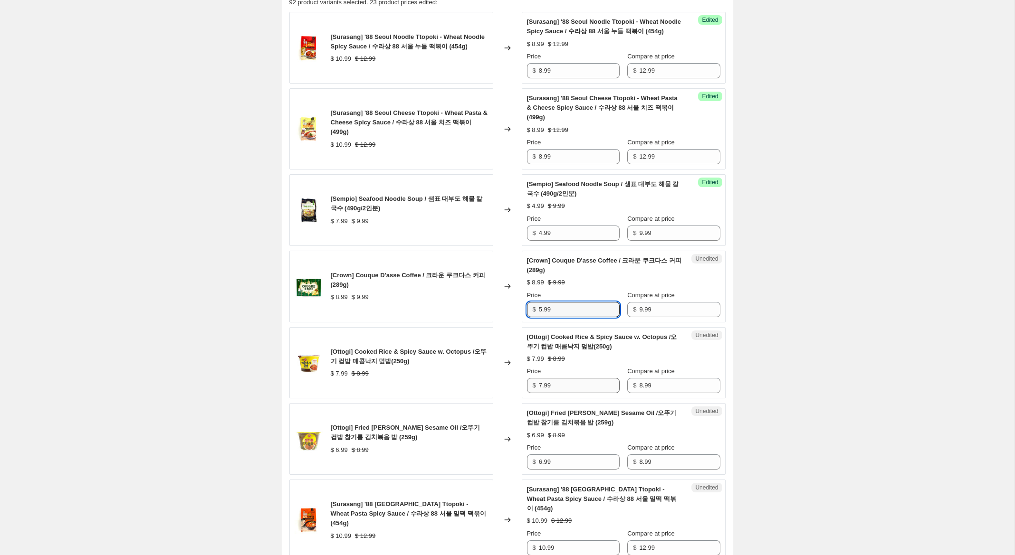
type input "5.99"
drag, startPoint x: 542, startPoint y: 397, endPoint x: 508, endPoint y: 390, distance: 34.0
click at [509, 390] on div "[Ottogi] Cooked Rice & Spicy Sauce w. Octopus /오뚜기 컵밥 매콤낙지 덮밥(250g) $ 7.99 $ 8.…" at bounding box center [507, 363] width 436 height 72
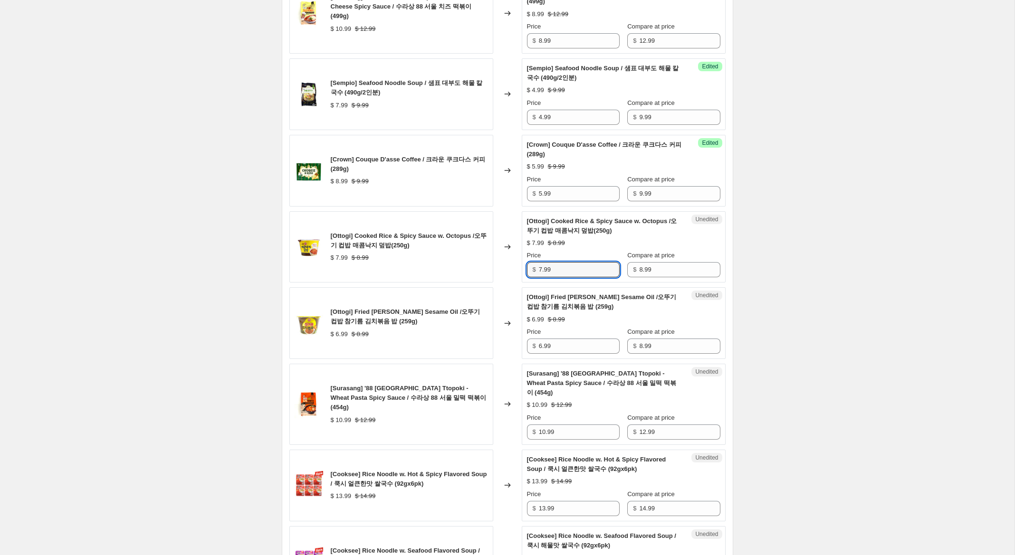
scroll to position [454, 0]
type input "4.99"
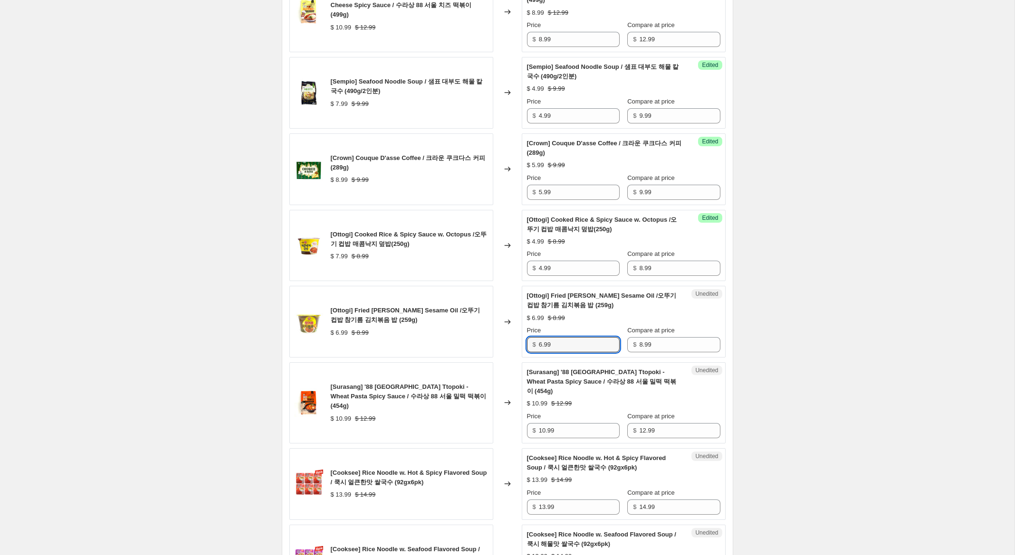
drag, startPoint x: 537, startPoint y: 353, endPoint x: 510, endPoint y: 347, distance: 27.8
click at [511, 347] on div "[Ottogi] Fried [PERSON_NAME] Sesame Oil /오뚜기 컵밥 참기름 김치볶음 밥 (259g) $ 6.99 $ 8.99…" at bounding box center [507, 322] width 436 height 72
type input "4.99"
drag, startPoint x: 544, startPoint y: 432, endPoint x: 507, endPoint y: 424, distance: 37.5
click at [507, 424] on div "[Surasang] '88 [GEOGRAPHIC_DATA] Ttopoki - Wheat Pasta Spicy Sauce / 수라상 88 서울 …" at bounding box center [507, 402] width 436 height 81
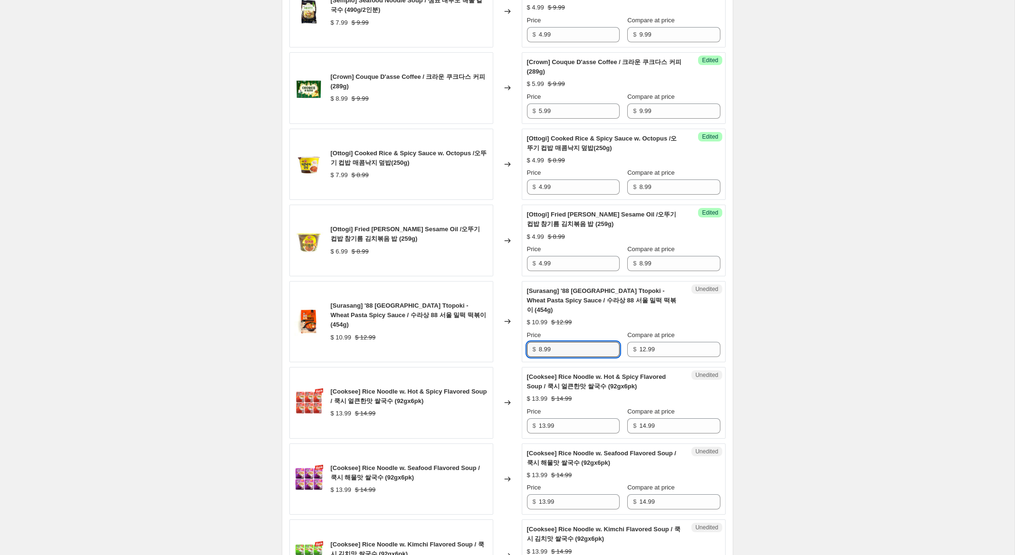
scroll to position [540, 0]
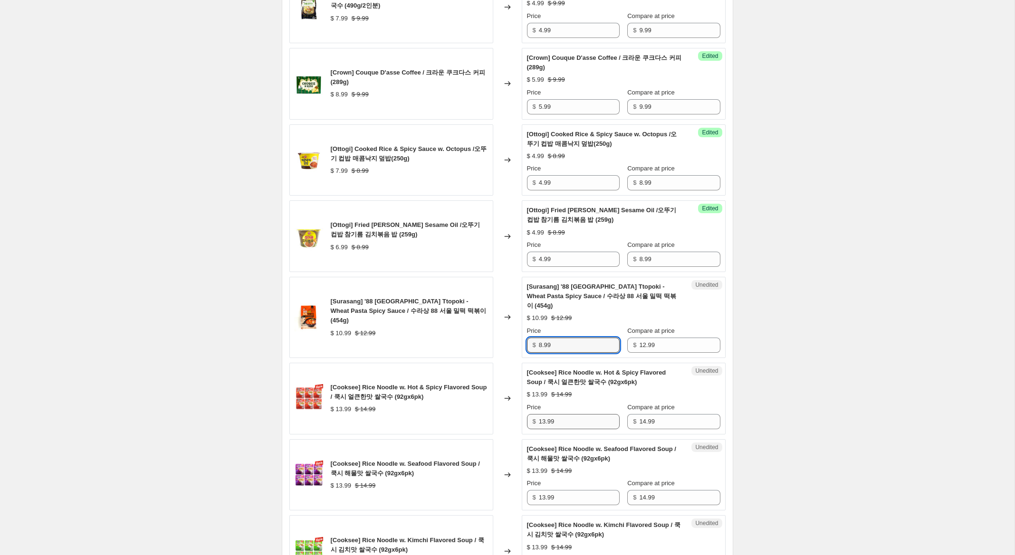
type input "8.99"
drag, startPoint x: 544, startPoint y: 423, endPoint x: 519, endPoint y: 418, distance: 26.1
click at [519, 418] on div "[Cooksee] Rice Noodle w. Hot & Spicy Flavored Soup / 쿡시 얼큰한맛 쌀국수 (92gx6pk) $ 13…" at bounding box center [507, 399] width 436 height 72
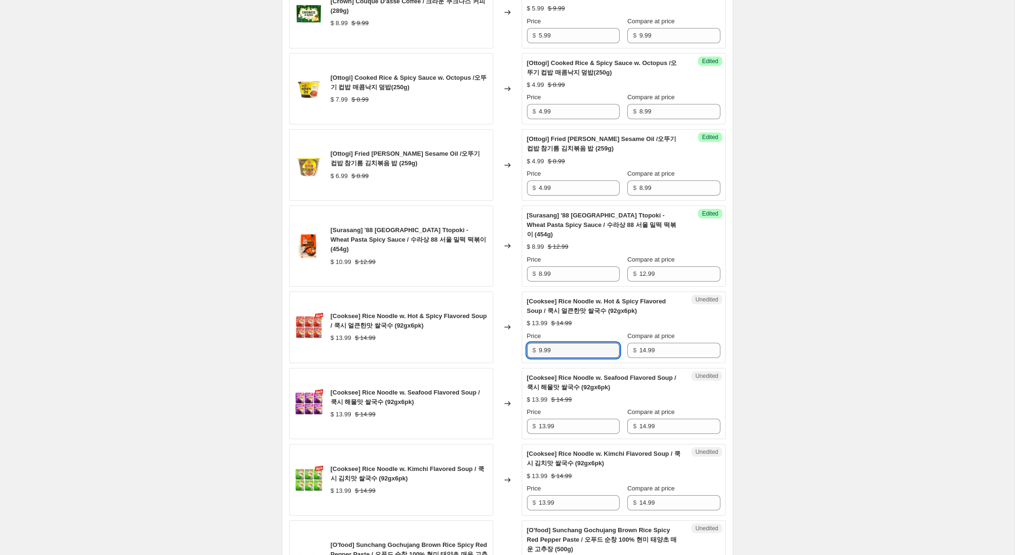
scroll to position [611, 0]
type input "9.99"
drag, startPoint x: 544, startPoint y: 425, endPoint x: 515, endPoint y: 442, distance: 33.2
click at [497, 418] on div "[Cooksee] Rice Noodle w. Seafood Flavored Soup / 쿡시 해물맛 쌀국수 (92gx6pk) $ 13.99 $…" at bounding box center [507, 404] width 436 height 72
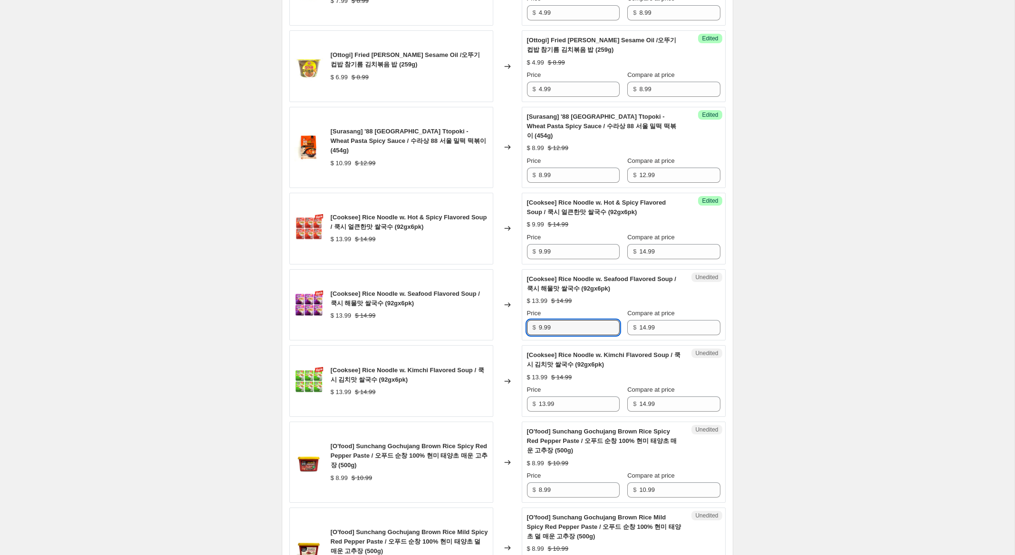
scroll to position [711, 0]
type input "9.99"
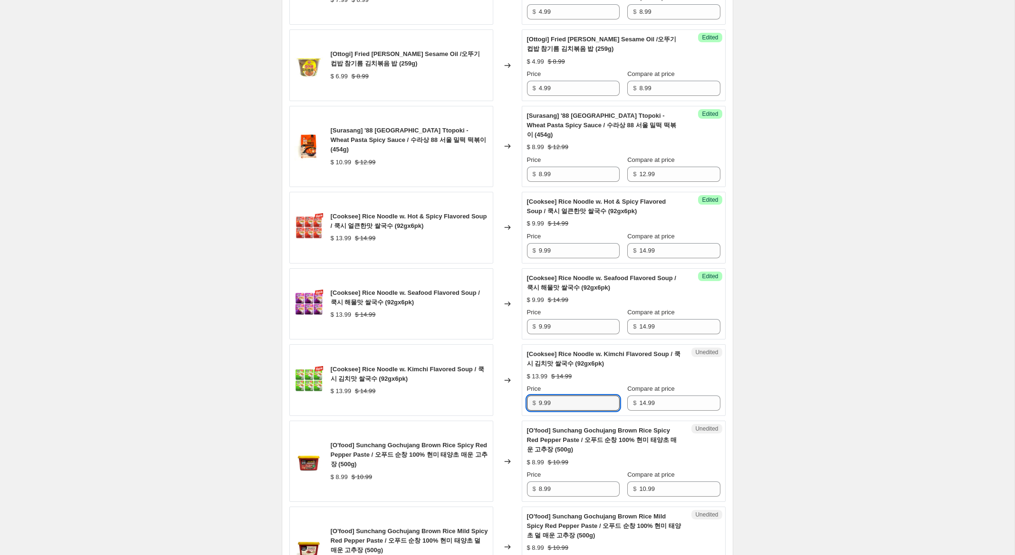
drag, startPoint x: 544, startPoint y: 404, endPoint x: 497, endPoint y: 402, distance: 47.1
click at [497, 401] on div "[Cooksee] Rice Noodle w. Kimchi Flavored Soup / 쿡시 김치맛 쌀국수 (92gx6pk) $ 13.99 $ …" at bounding box center [507, 380] width 436 height 72
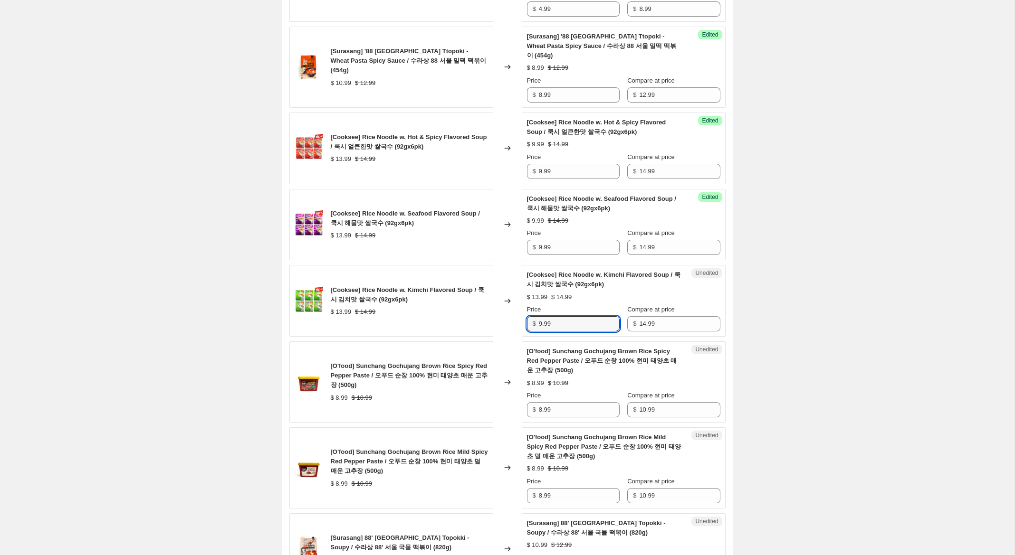
scroll to position [794, 0]
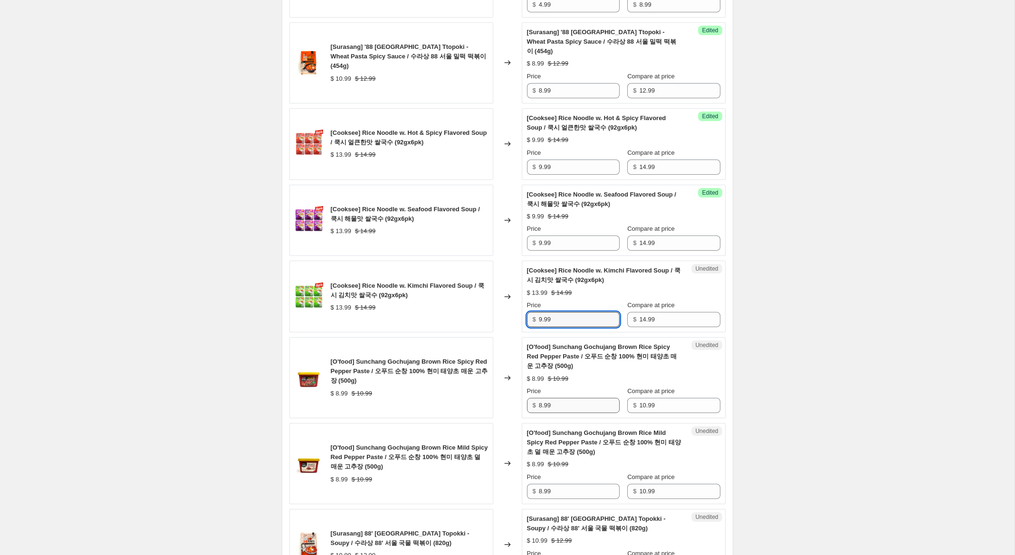
type input "9.99"
drag, startPoint x: 542, startPoint y: 406, endPoint x: 524, endPoint y: 405, distance: 18.6
click at [524, 405] on div "Unedited [O'food] Sunchang Gochujang Brown Rice Spicy Red Pepper Paste / 오푸드 순창…" at bounding box center [624, 377] width 204 height 81
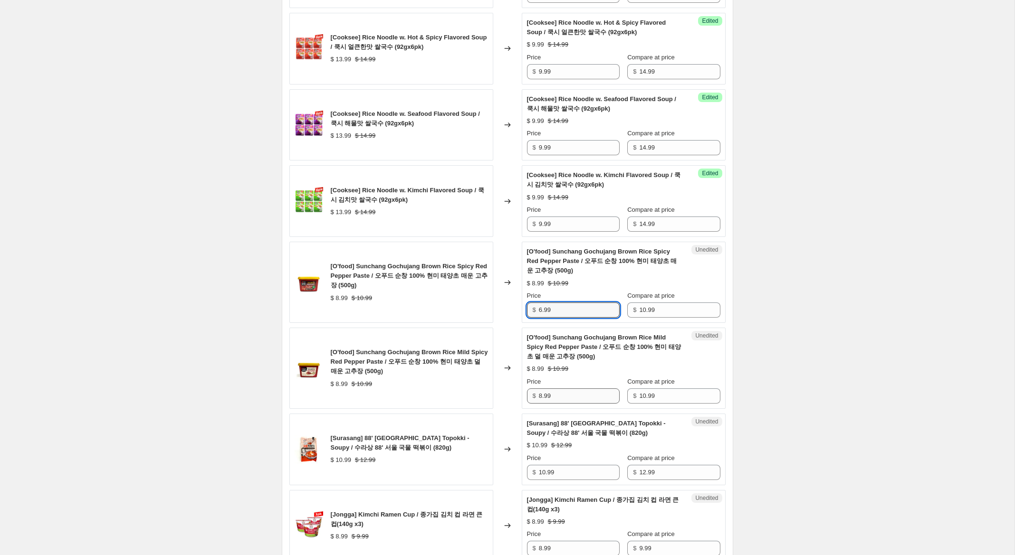
scroll to position [891, 0]
type input "6.99"
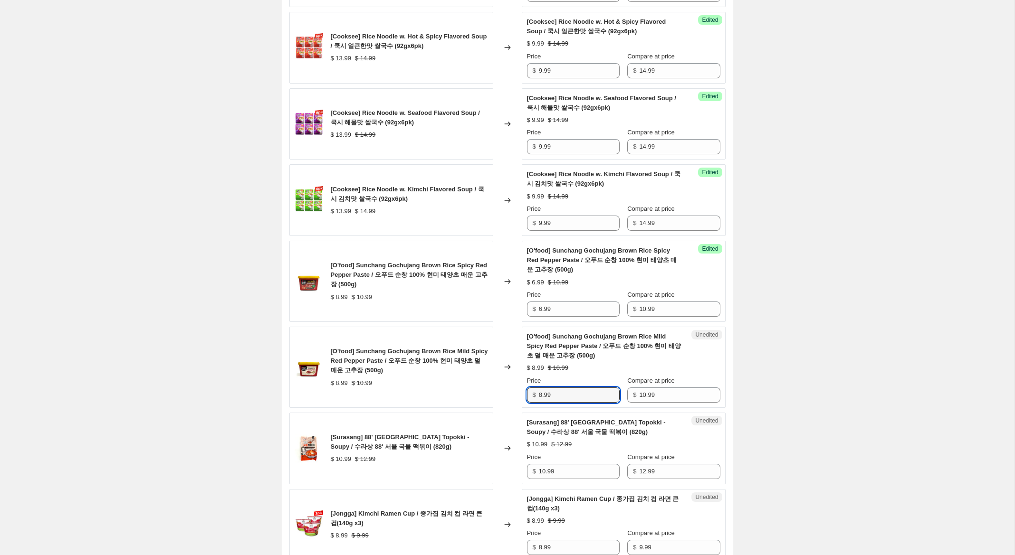
drag, startPoint x: 542, startPoint y: 396, endPoint x: 471, endPoint y: 389, distance: 71.7
click at [472, 388] on div "[O'food] Sunchang Gochujang Brown Rice Mild Spicy Red Pepper Paste / 오푸드 순창 100…" at bounding box center [507, 367] width 436 height 81
type input "6.99"
drag, startPoint x: 543, startPoint y: 471, endPoint x: 487, endPoint y: 459, distance: 57.4
click at [488, 459] on div "[Surasang] 88' [GEOGRAPHIC_DATA] Topokki - Soupy / 수라상 88' 서울 국물 떡볶이 (820g) $ 1…" at bounding box center [507, 449] width 436 height 72
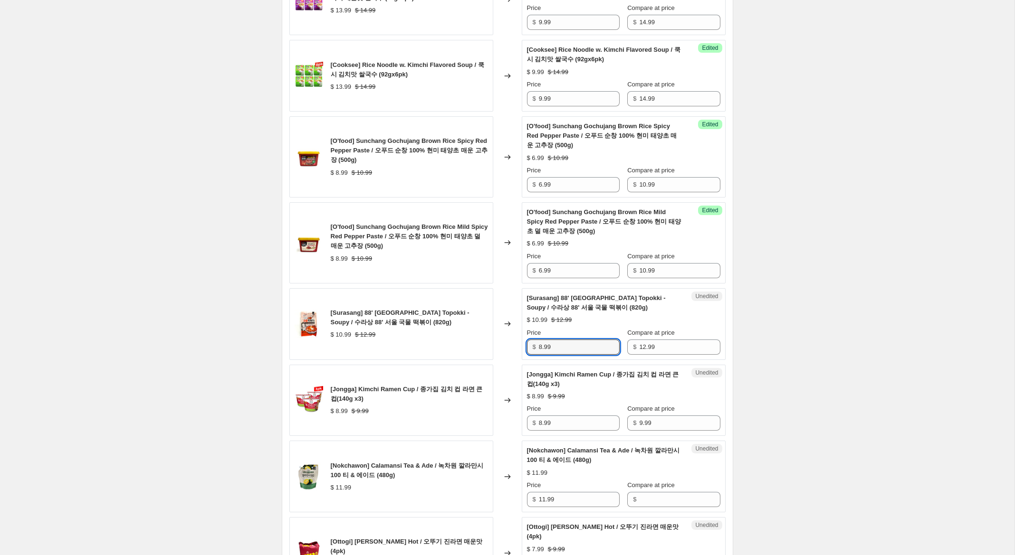
scroll to position [1017, 0]
type input "8.99"
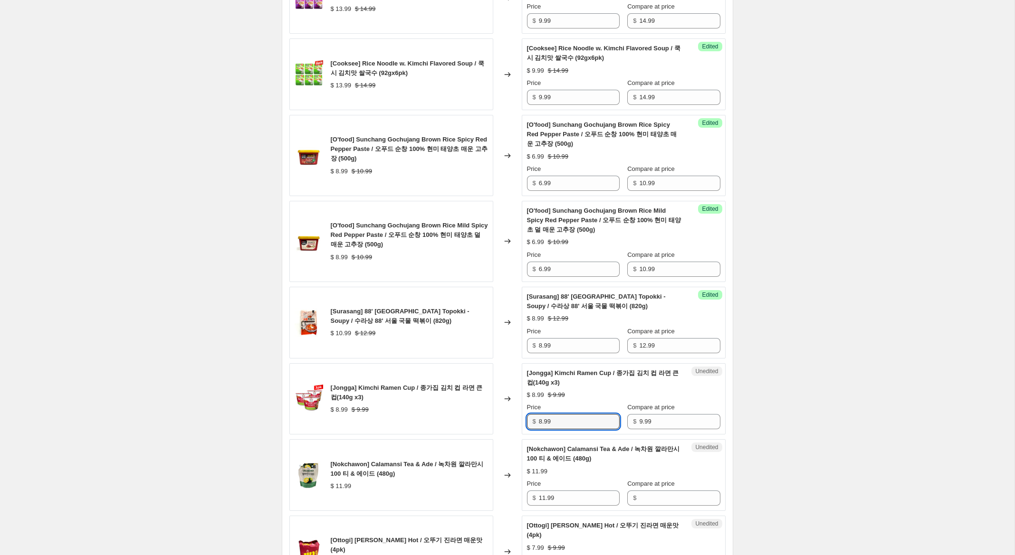
drag, startPoint x: 542, startPoint y: 424, endPoint x: 521, endPoint y: 418, distance: 21.2
click at [522, 418] on div "Unedited [Jongga] Kimchi Ramen Cup / 종가집 김치 컵 라면 큰컵(140g x3) $ 8.99 $ 9.99 Pric…" at bounding box center [624, 399] width 204 height 72
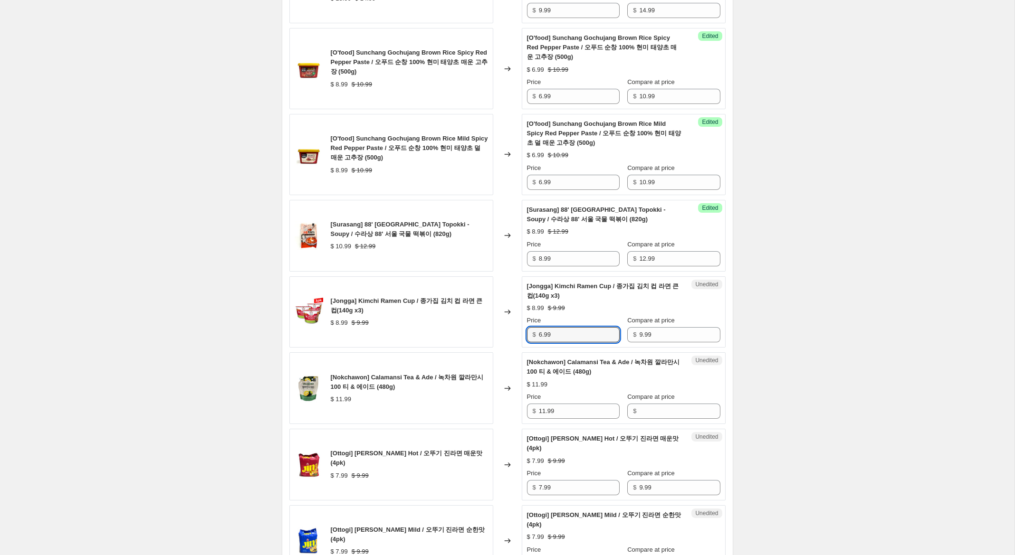
scroll to position [1110, 0]
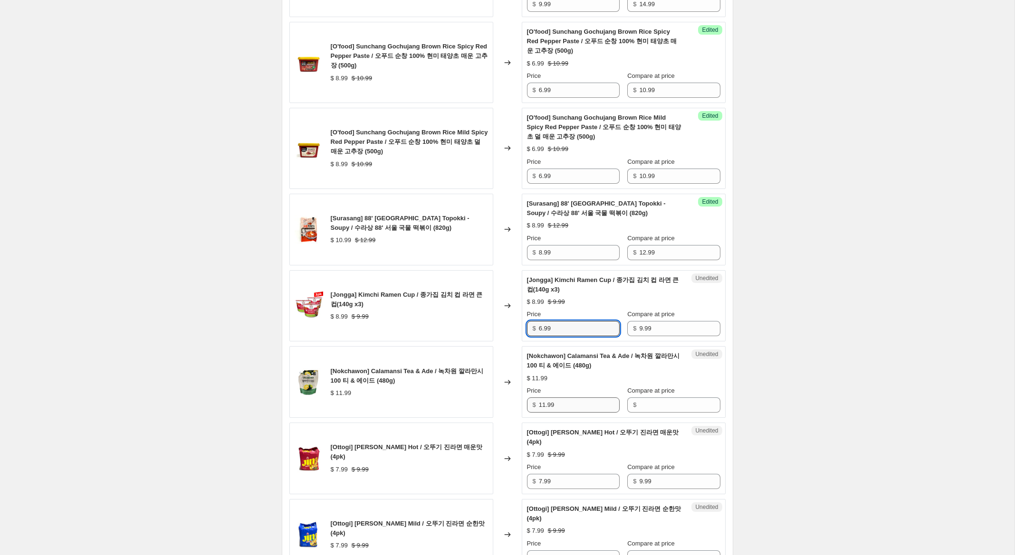
type input "6.99"
drag, startPoint x: 547, startPoint y: 401, endPoint x: 529, endPoint y: 400, distance: 18.1
click at [529, 400] on div "$ 11.99" at bounding box center [573, 405] width 93 height 15
drag, startPoint x: 656, startPoint y: 405, endPoint x: 581, endPoint y: 404, distance: 75.1
click at [654, 405] on input "Compare at price" at bounding box center [679, 405] width 81 height 15
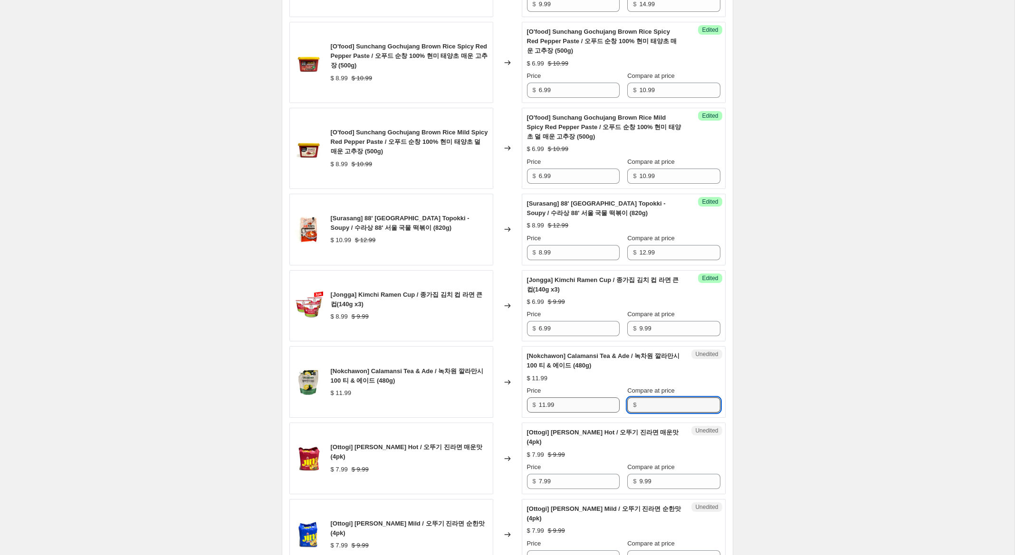
paste input "11.99"
type input "11.99"
drag, startPoint x: 544, startPoint y: 405, endPoint x: 478, endPoint y: 395, distance: 66.8
click at [478, 395] on div "[Nokchawon] Calamansi Tea & Ade / 녹차원 깔라만시 100 티 & 에이드 (480g) $ 11.99 Changed t…" at bounding box center [507, 382] width 436 height 72
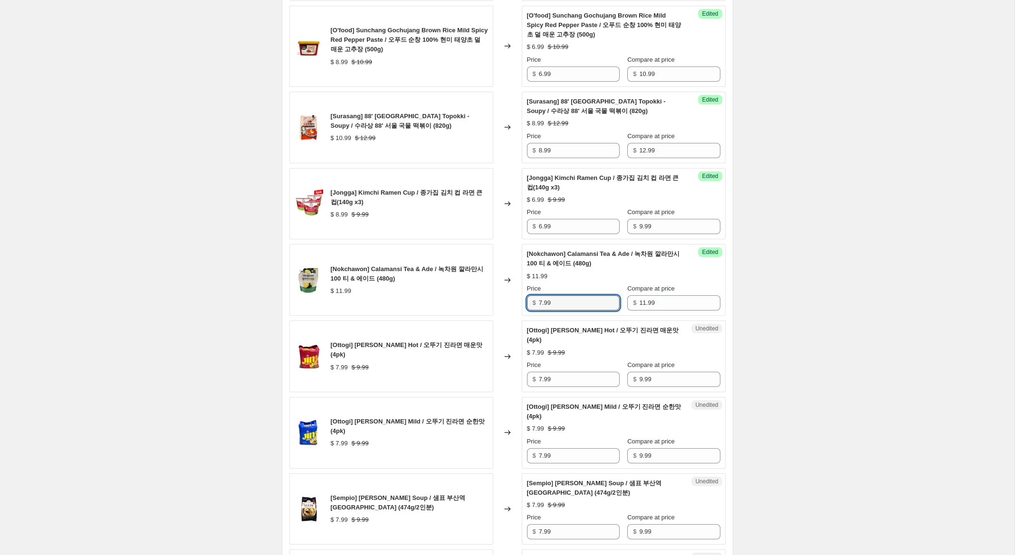
scroll to position [1221, 0]
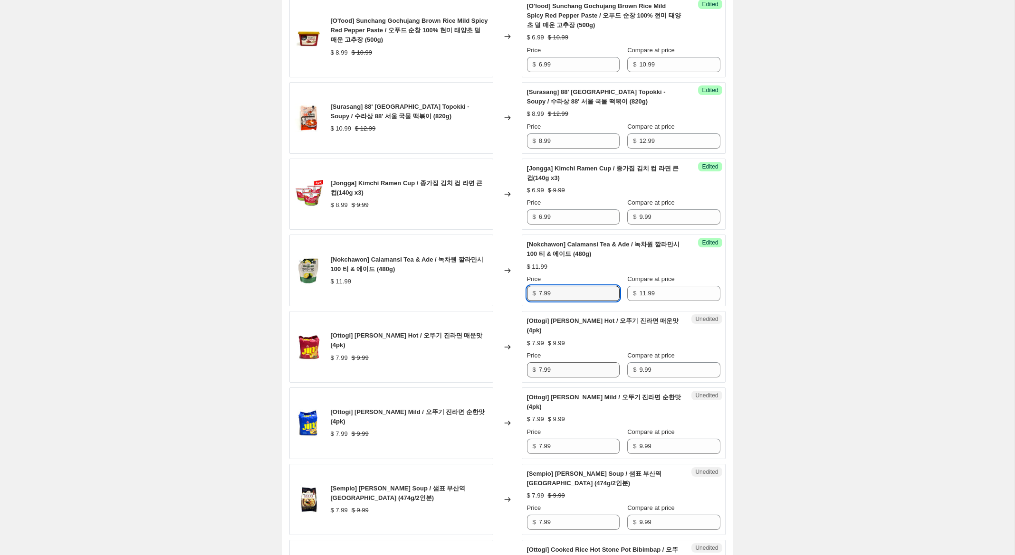
type input "7.99"
drag, startPoint x: 542, startPoint y: 371, endPoint x: 505, endPoint y: 363, distance: 37.4
click at [505, 363] on div "[Ottogi] [PERSON_NAME] Hot / 오뚜기 진라면 매운맛 (4pk) $ 7.99 $ 9.99 Changed to Unedite…" at bounding box center [507, 347] width 436 height 72
type input "4.99"
drag, startPoint x: 542, startPoint y: 443, endPoint x: 495, endPoint y: 441, distance: 47.1
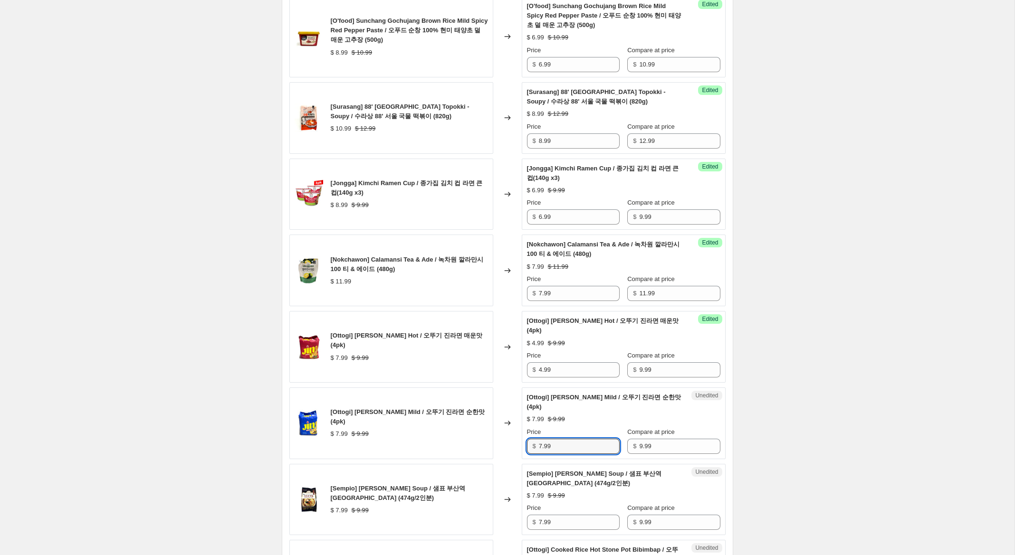
click at [495, 441] on div "[Ottogi] [PERSON_NAME] Mild / 오뚜기 진라면 순한맛 (4pk) $ 7.99 $ 9.99 Changed to Unedit…" at bounding box center [507, 424] width 436 height 72
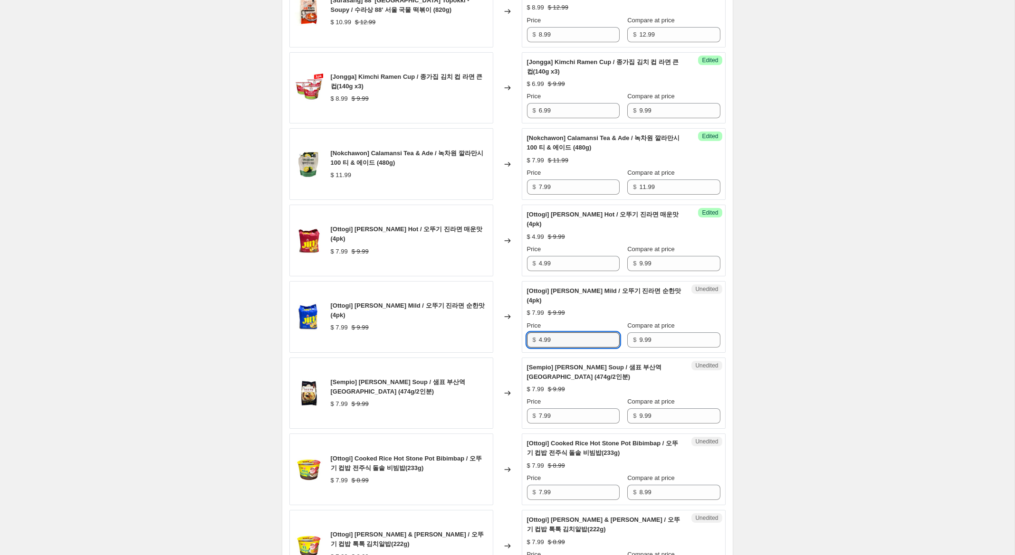
scroll to position [1329, 0]
type input "4.99"
drag, startPoint x: 542, startPoint y: 416, endPoint x: 489, endPoint y: 408, distance: 53.3
click at [489, 408] on div "[Sempio] [PERSON_NAME] Soup / 샘표 부산역 가쓰오 우동 (474g/2인분) $ 7.99 $ 9.99 Changed to…" at bounding box center [507, 393] width 436 height 72
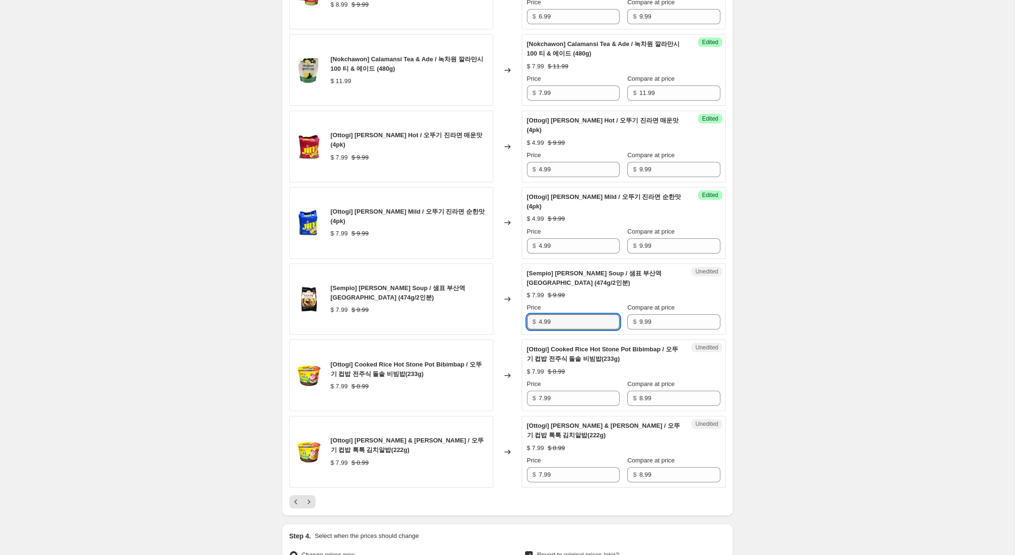
scroll to position [1424, 0]
type input "4.99"
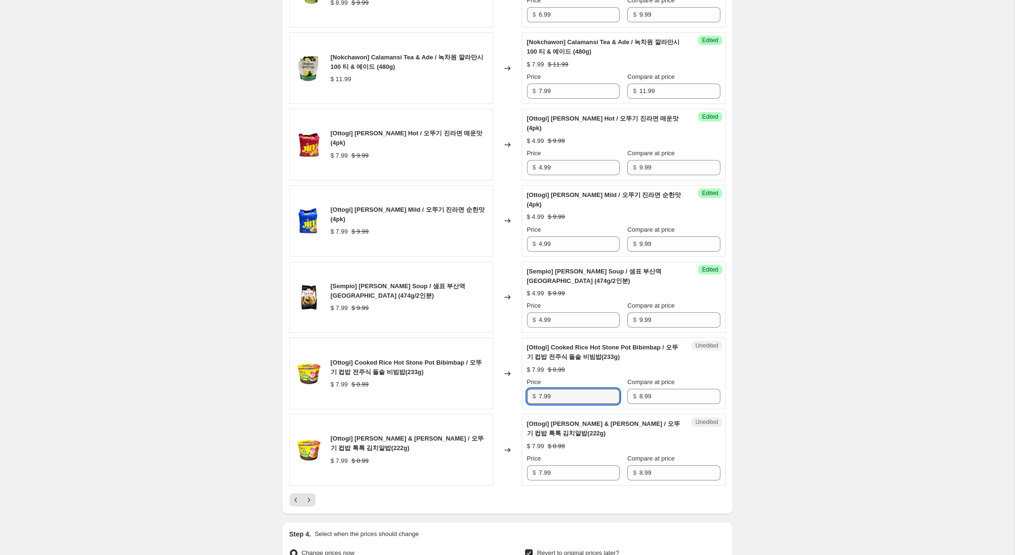
drag, startPoint x: 541, startPoint y: 397, endPoint x: 497, endPoint y: 421, distance: 50.4
click at [490, 393] on div "[Ottogi] Cooked Rice Hot Stone Pot Bibimbap / 오뚜기 컵밥 전주식 돌솥 비빔밥(233g) $ 7.99 $ …" at bounding box center [507, 374] width 436 height 72
type input "4.99"
drag, startPoint x: 536, startPoint y: 471, endPoint x: 437, endPoint y: 447, distance: 101.7
click at [444, 447] on div "[Ottogi] Cooked [PERSON_NAME] & Masago / 오뚜기 컵밥 톡톡 김치알밥(222g) $ 7.99 $ 8.99 Cha…" at bounding box center [507, 450] width 436 height 72
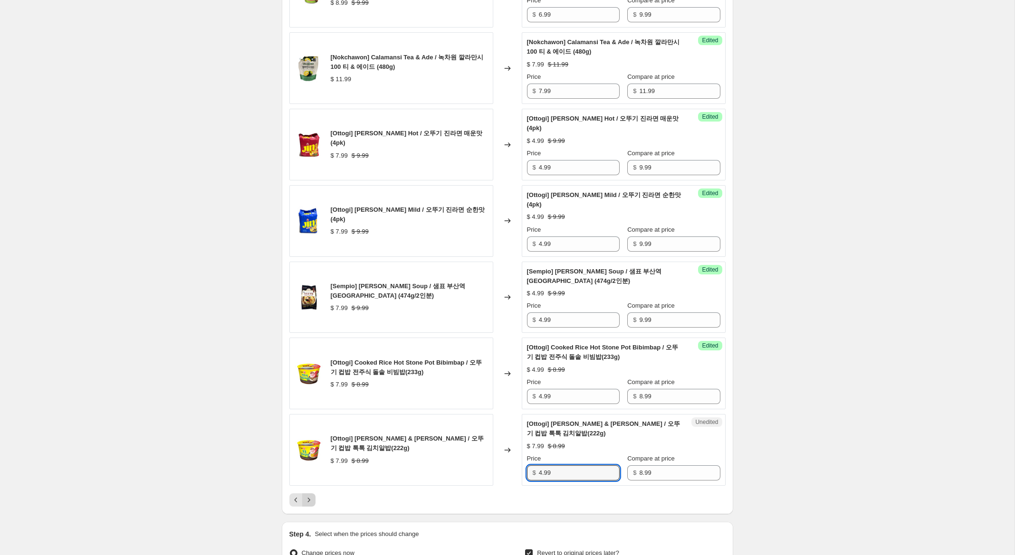
type input "4.99"
click at [309, 499] on icon "Next" at bounding box center [309, 500] width 10 height 10
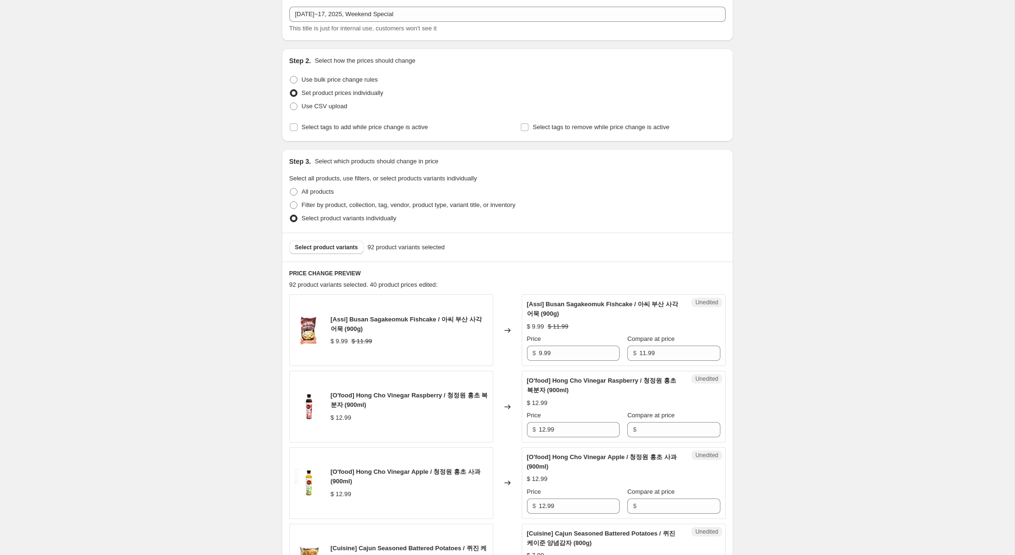
scroll to position [0, 0]
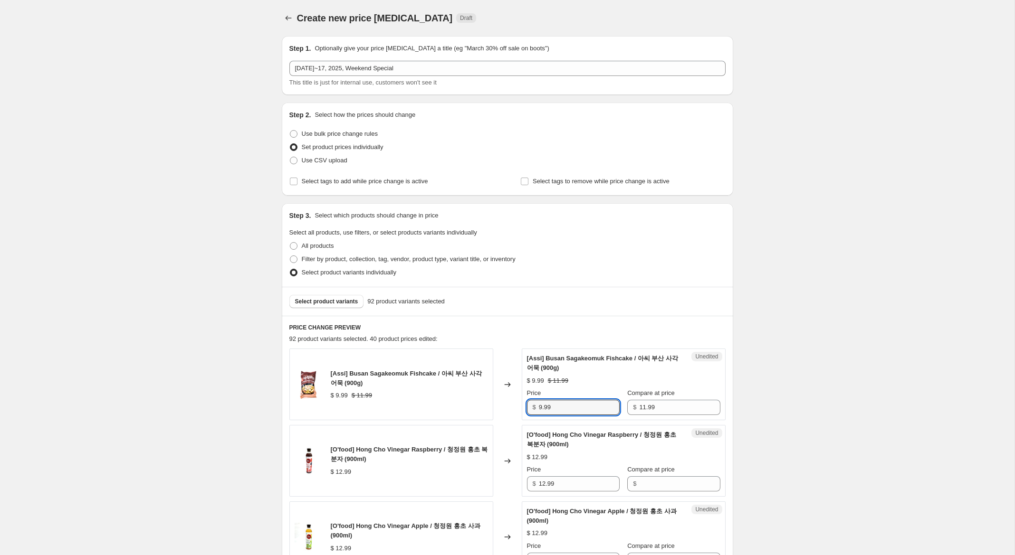
drag, startPoint x: 542, startPoint y: 407, endPoint x: 530, endPoint y: 408, distance: 12.4
click at [530, 407] on div "$ 9.99" at bounding box center [573, 407] width 93 height 15
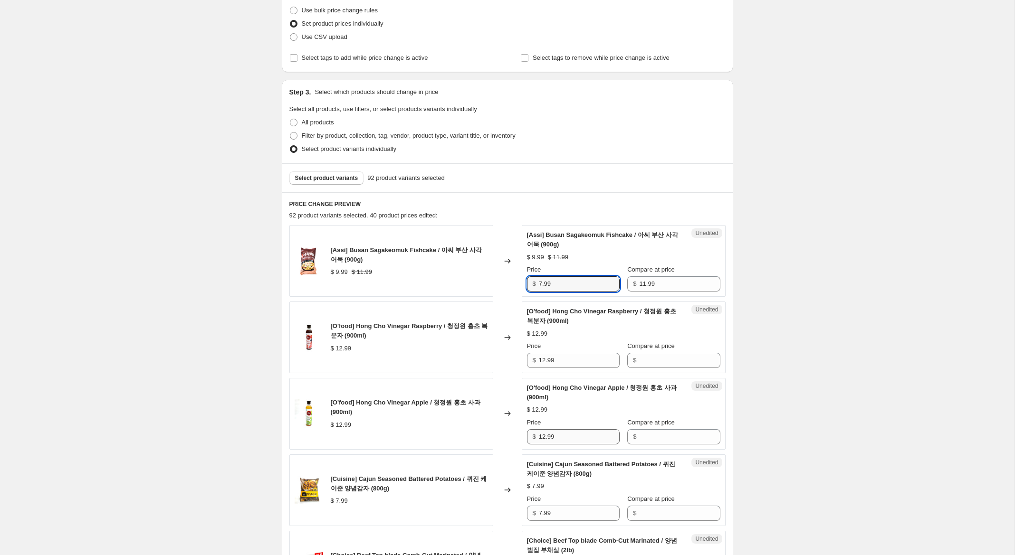
scroll to position [149, 0]
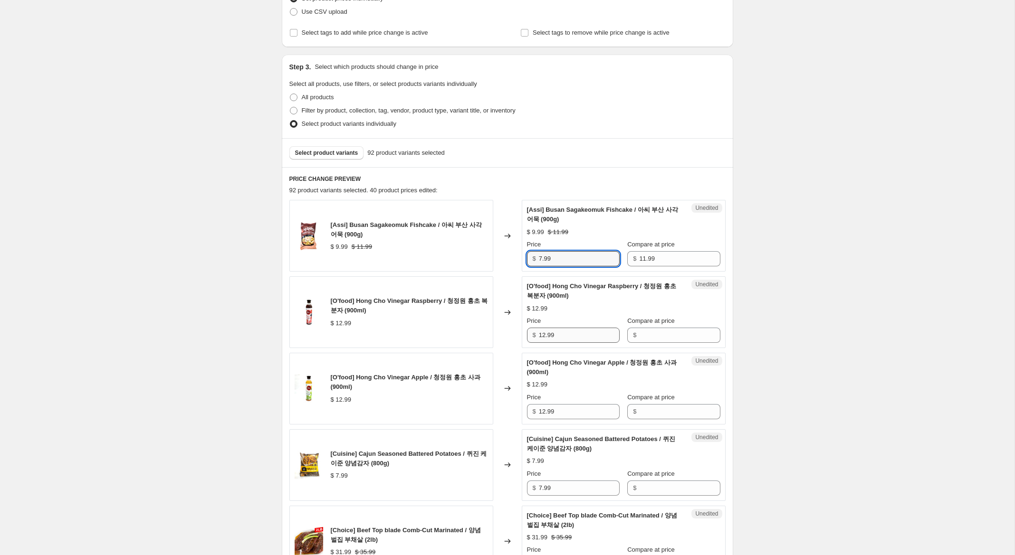
type input "7.99"
drag, startPoint x: 551, startPoint y: 333, endPoint x: 505, endPoint y: 330, distance: 46.2
click at [492, 329] on div "[O'food] Hong Cho Vinegar Raspberry / 청정원 홍초 복분자 (900ml) $ 12.99 Changed to Une…" at bounding box center [507, 312] width 436 height 72
drag, startPoint x: 669, startPoint y: 337, endPoint x: 665, endPoint y: 347, distance: 10.7
click at [669, 337] on input "Compare at price" at bounding box center [679, 335] width 81 height 15
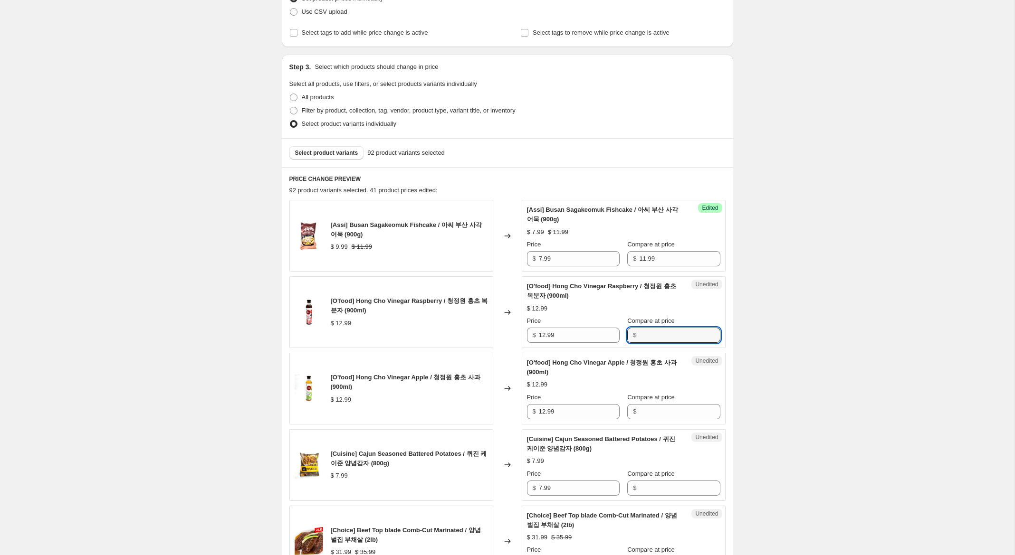
paste input "12.99"
type input "12.99"
click at [649, 408] on input "Compare at price" at bounding box center [679, 411] width 81 height 15
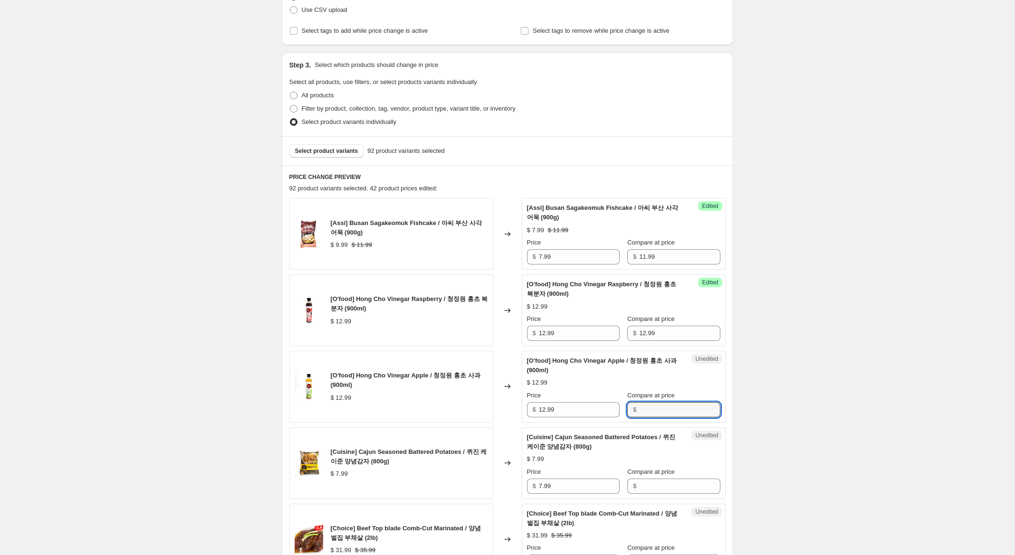
paste input "12.99"
type input "12.99"
drag, startPoint x: 544, startPoint y: 334, endPoint x: 506, endPoint y: 324, distance: 39.3
click at [509, 325] on div "[O'food] Hong Cho Vinegar Raspberry / 청정원 홍초 복분자 (900ml) $ 12.99 Changed to Suc…" at bounding box center [507, 311] width 436 height 72
type input "8.99"
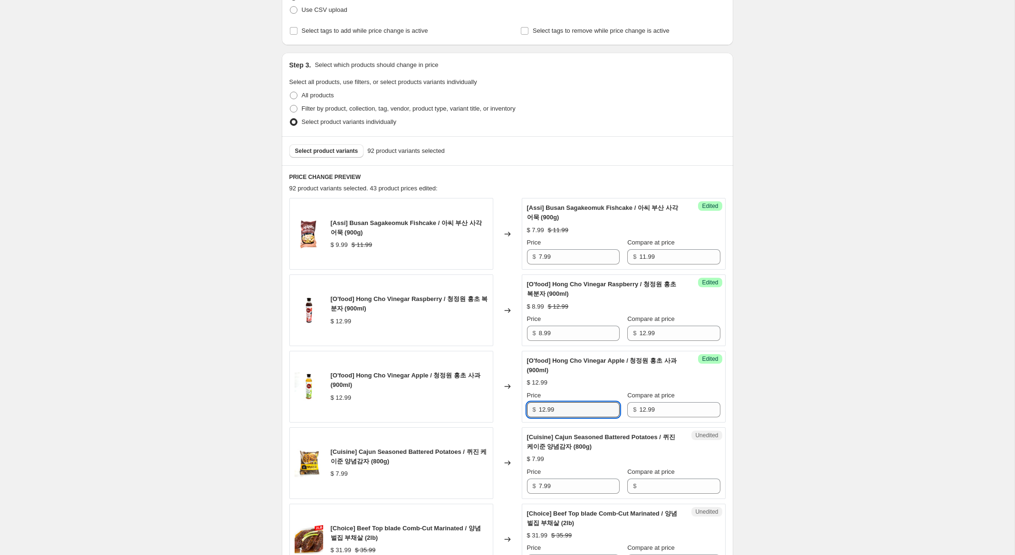
drag, startPoint x: 544, startPoint y: 409, endPoint x: 505, endPoint y: 397, distance: 41.2
click at [505, 397] on div "[O'food] Hong Cho Vinegar Apple / 청정원 홍초 사과 (900ml) $ 12.99 Changed to Success …" at bounding box center [507, 387] width 436 height 72
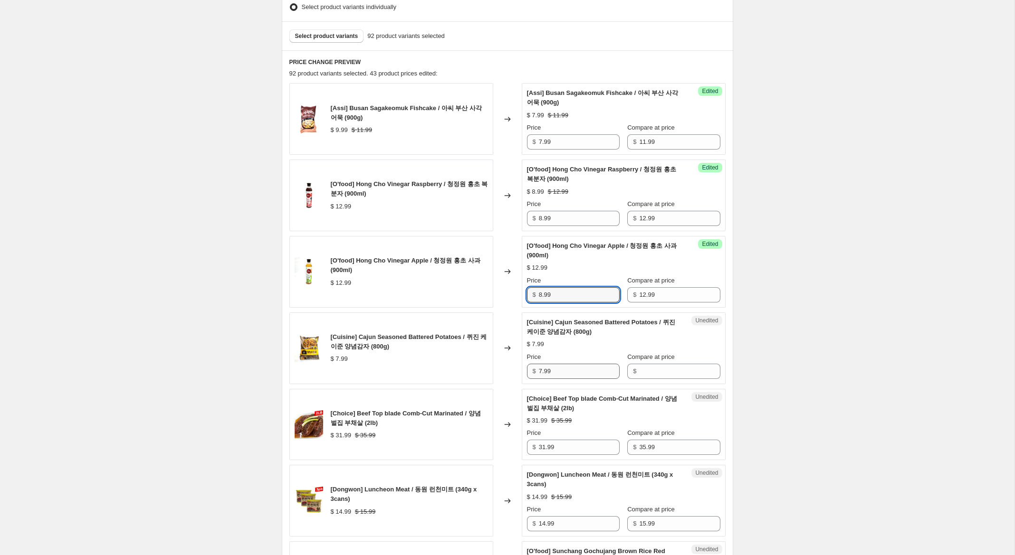
scroll to position [267, 0]
type input "8.99"
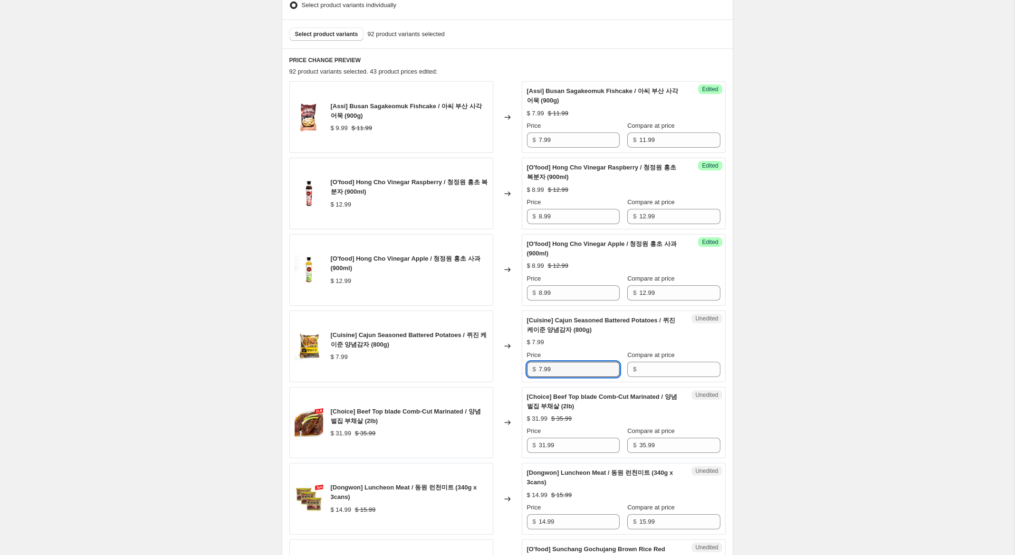
drag, startPoint x: 551, startPoint y: 369, endPoint x: 583, endPoint y: 372, distance: 32.0
click at [508, 361] on div "[Cuisine] Cajun Seasoned Battered Potatoes / 퀴진 케이준 양념감자 (800g) $ 7.99 Changed …" at bounding box center [507, 347] width 436 height 72
click at [674, 370] on input "Compare at price" at bounding box center [679, 369] width 81 height 15
paste input "7.99"
type input "7.99"
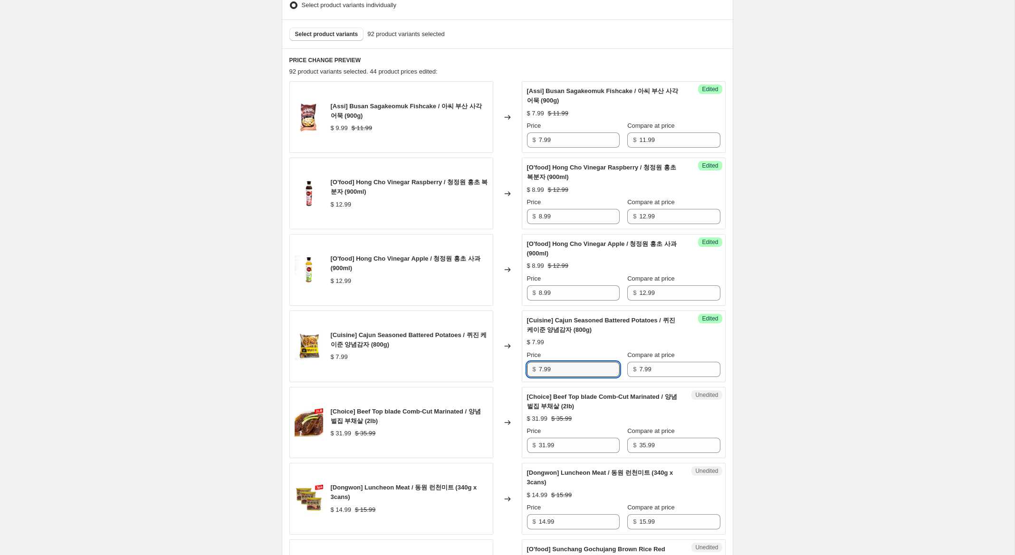
drag, startPoint x: 542, startPoint y: 370, endPoint x: 527, endPoint y: 366, distance: 14.7
click at [526, 365] on div "Success Edited [Cuisine] Cajun Seasoned Battered Potatoes / 퀴진 [PERSON_NAME] 양념…" at bounding box center [624, 347] width 204 height 72
type input "5.99"
drag, startPoint x: 544, startPoint y: 447, endPoint x: 494, endPoint y: 437, distance: 51.3
click at [494, 437] on div "[Choice] Beef Top blade Comb-Cut Marinated / 양념 벌집 부채살 (2lb) $ 31.99 $ 35.99 Ch…" at bounding box center [507, 423] width 436 height 72
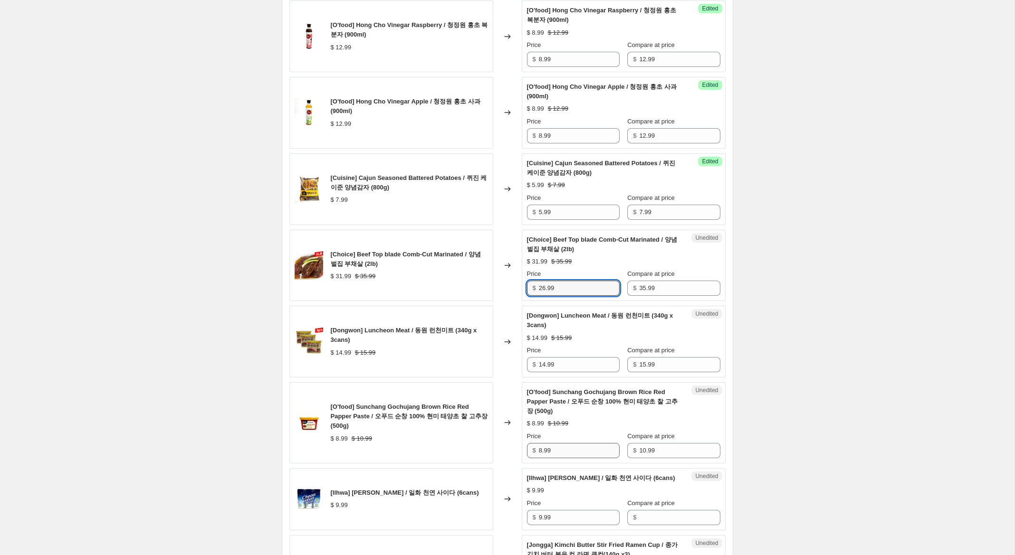
scroll to position [425, 0]
type input "26.99"
drag, startPoint x: 542, startPoint y: 364, endPoint x: 457, endPoint y: 354, distance: 85.1
click at [460, 354] on div "[Dongwon] Luncheon Meat / 동원 런천미트 (340g x 3cans) $ 14.99 $ 15.99 Changed to Une…" at bounding box center [507, 341] width 436 height 72
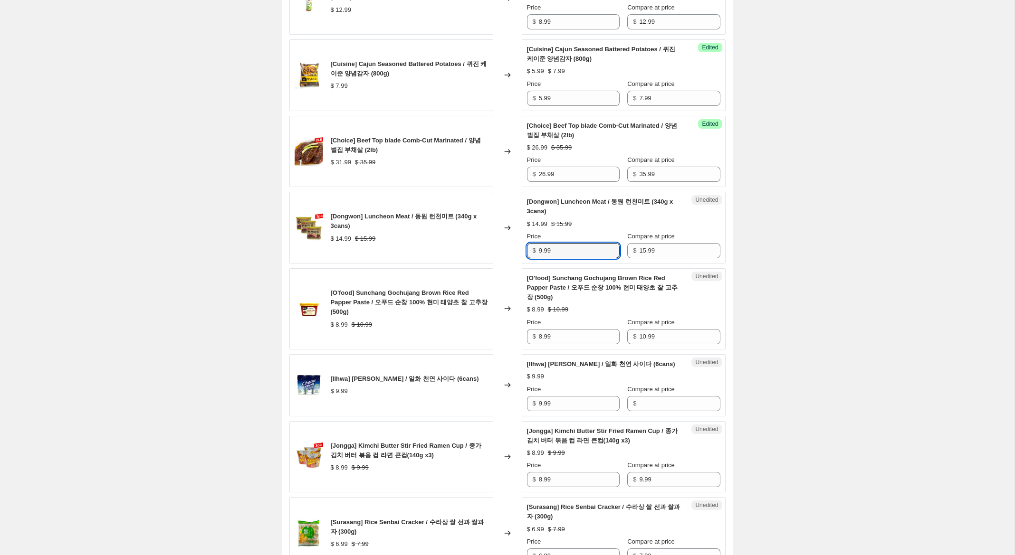
scroll to position [542, 0]
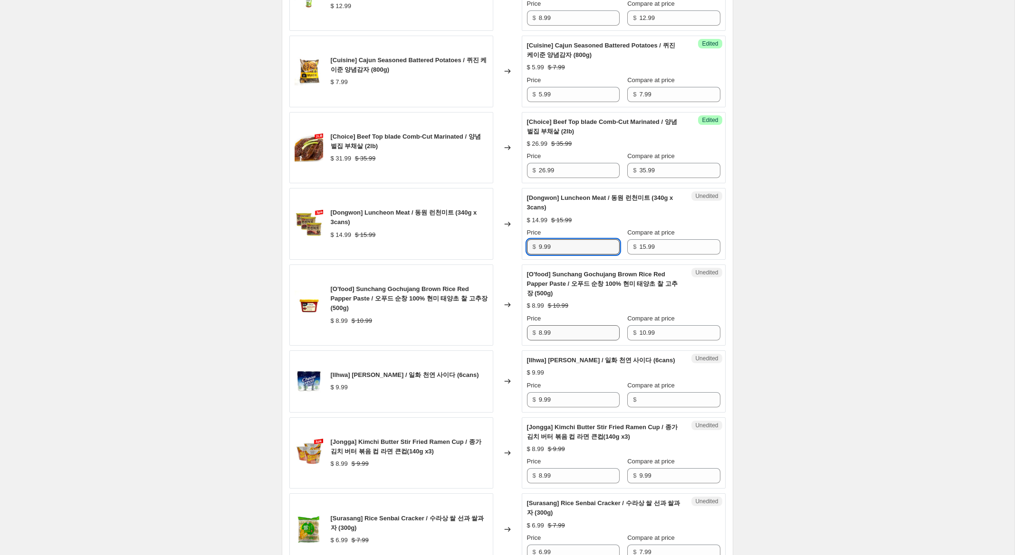
type input "9.99"
drag, startPoint x: 542, startPoint y: 333, endPoint x: 514, endPoint y: 328, distance: 28.6
click at [514, 328] on div "[O'food] Sunchang Gochujang Brown Rice Red Papper Paste / 오푸드 순창 100% 현미 태양초 찰 …" at bounding box center [507, 305] width 436 height 81
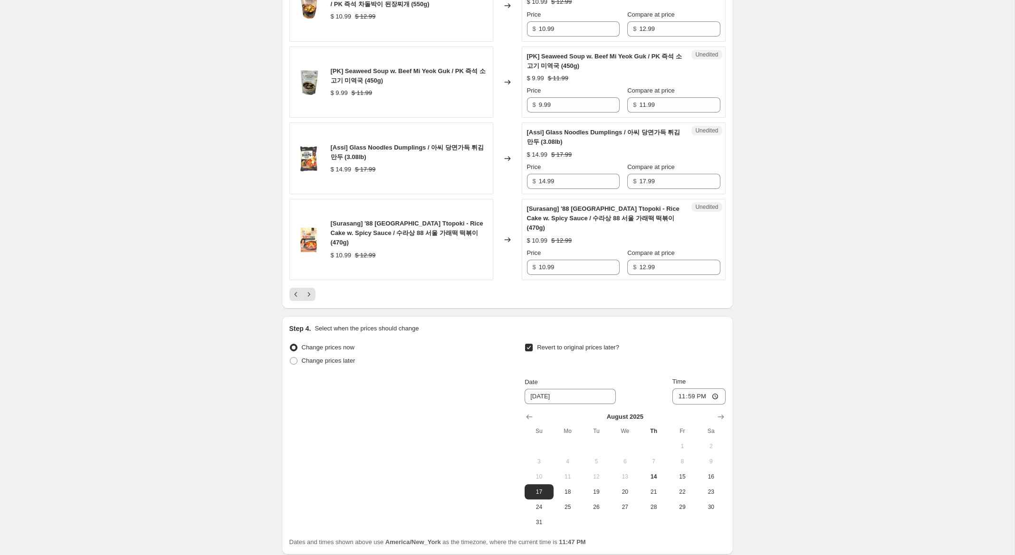
scroll to position [1625, 0]
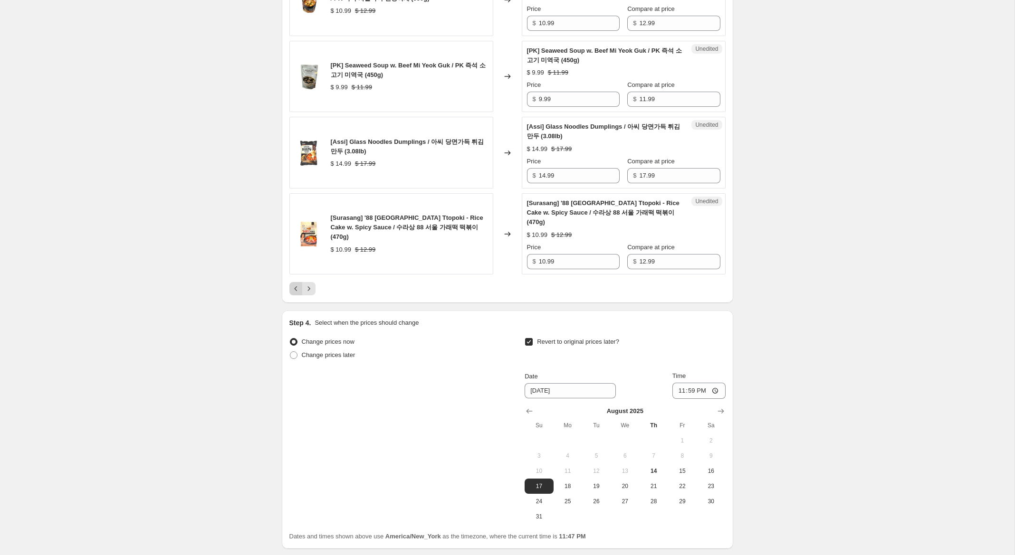
type input "6.99"
click at [293, 284] on icon "Previous" at bounding box center [296, 289] width 10 height 10
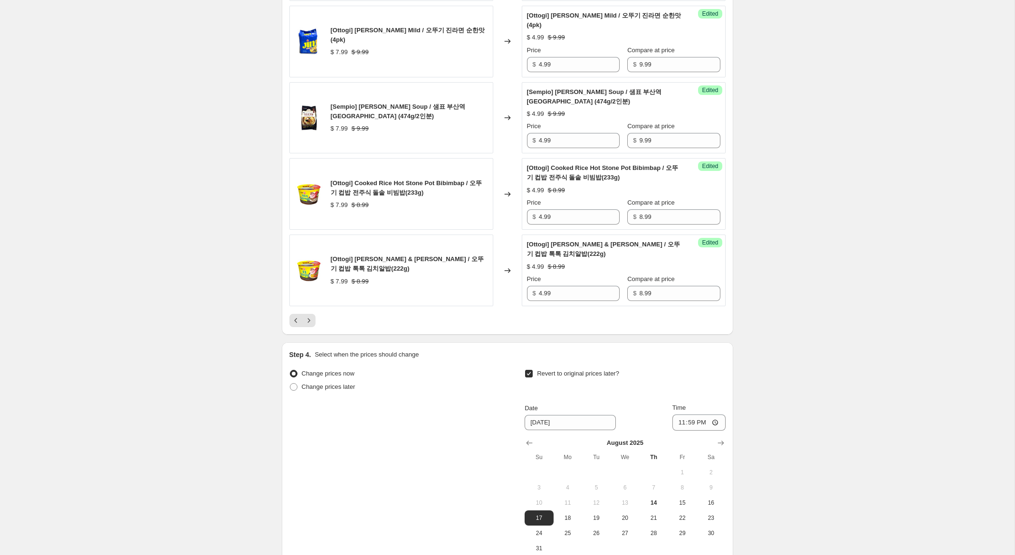
scroll to position [1615, 0]
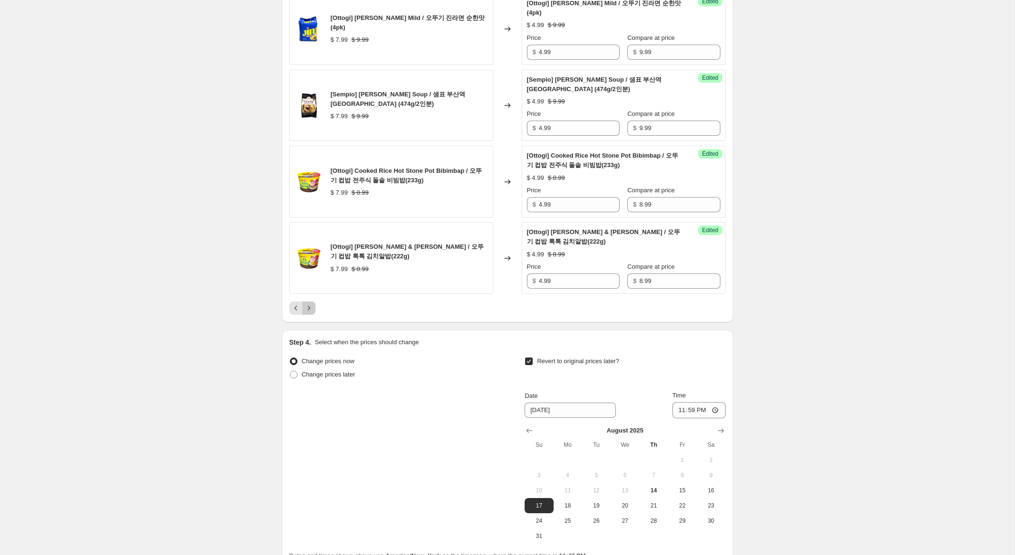
drag, startPoint x: 310, startPoint y: 310, endPoint x: 312, endPoint y: 315, distance: 5.7
click at [310, 310] on icon "Next" at bounding box center [309, 309] width 10 height 10
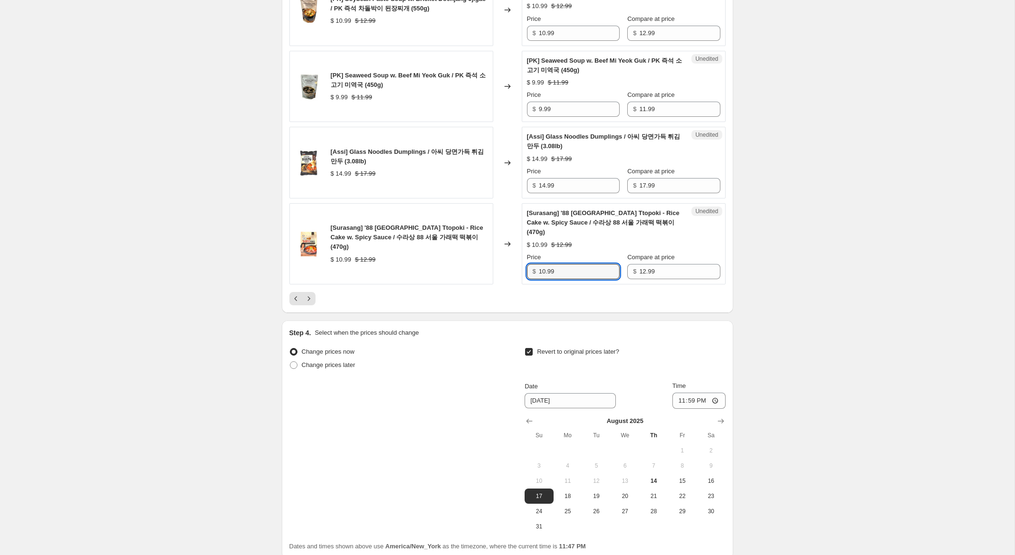
drag, startPoint x: 545, startPoint y: 254, endPoint x: 499, endPoint y: 250, distance: 46.2
click at [499, 250] on div "[Surasang] '88 [GEOGRAPHIC_DATA] Ttopoki - Rice Cake w. Spicy Sauce / 수라상 88 서울…" at bounding box center [507, 243] width 436 height 81
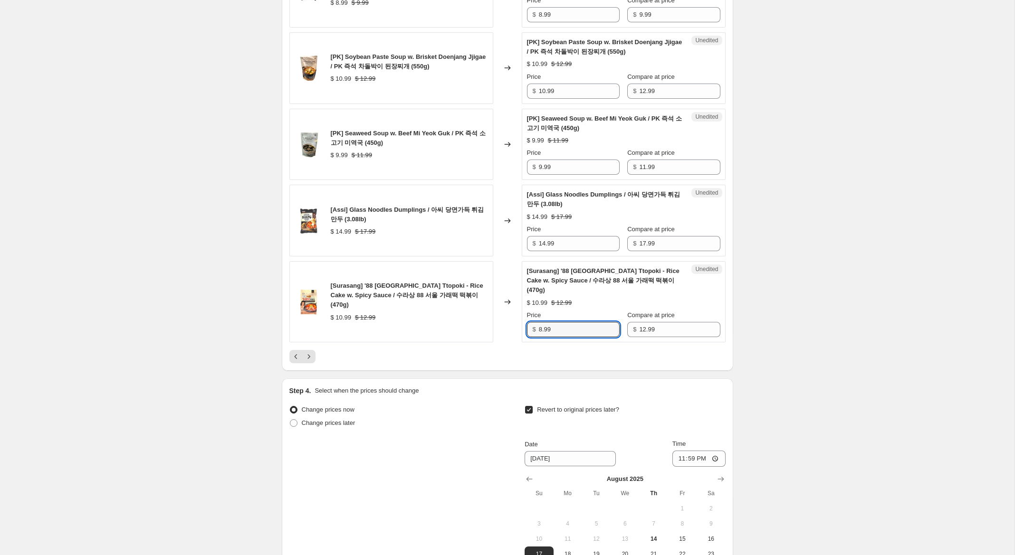
scroll to position [1516, 0]
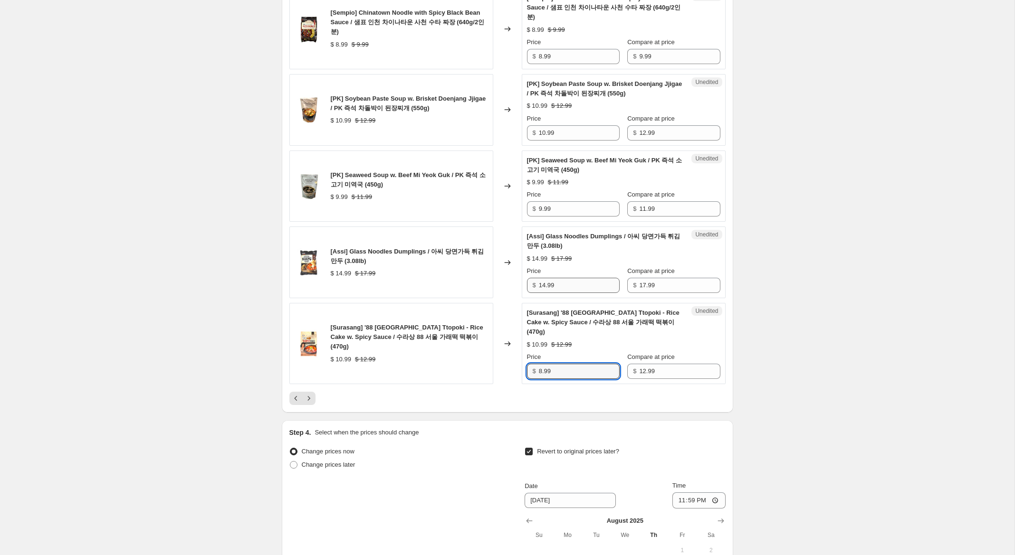
type input "8.99"
drag, startPoint x: 544, startPoint y: 276, endPoint x: 589, endPoint y: 311, distance: 56.8
click at [542, 278] on input "14.99" at bounding box center [579, 285] width 81 height 15
type input "10.99"
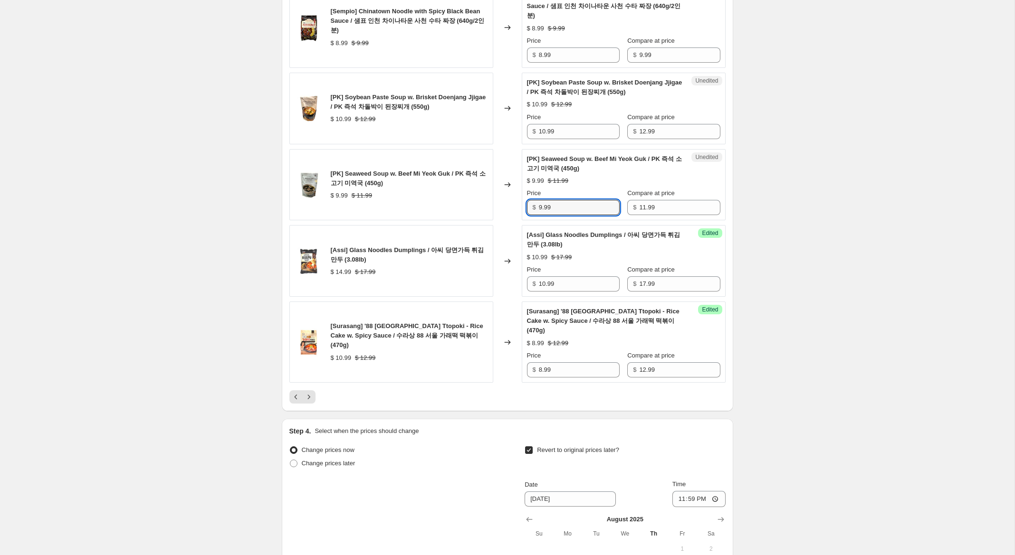
drag, startPoint x: 542, startPoint y: 200, endPoint x: 485, endPoint y: 192, distance: 58.0
click at [486, 192] on div "[PK] Seaweed Soup w. Beef Mi Yeok Guk / PK 즉석 소고기 미역국 (450g) $ 9.99 $ 11.99 Cha…" at bounding box center [507, 185] width 436 height 72
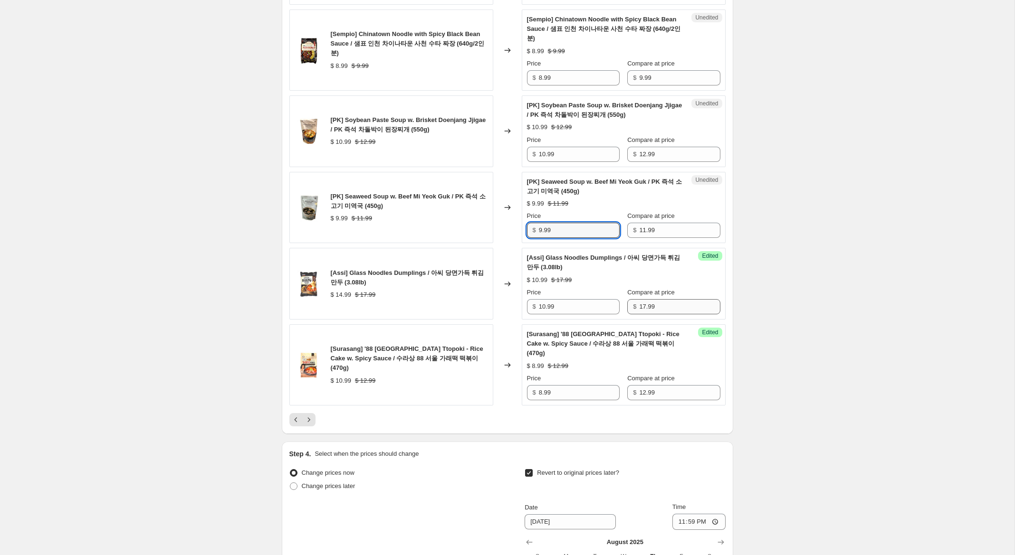
scroll to position [1479, 0]
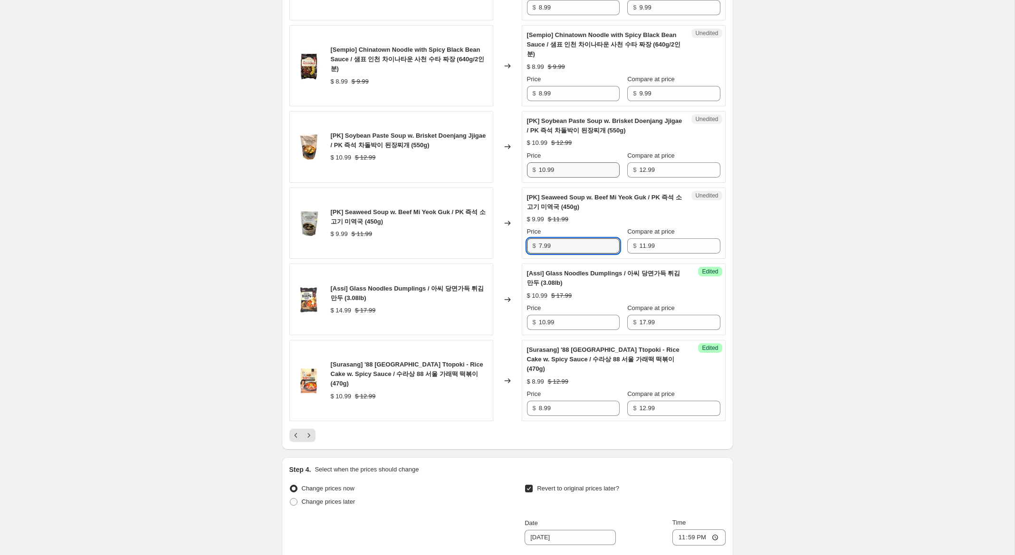
type input "7.99"
drag, startPoint x: 545, startPoint y: 161, endPoint x: 493, endPoint y: 150, distance: 53.3
click at [493, 150] on div "[PK] Soybean Paste Soup w. Brisket Doenjang Jjigae / PK 즉석 차돌박이 된장찌개 (550g) $ 1…" at bounding box center [507, 147] width 436 height 72
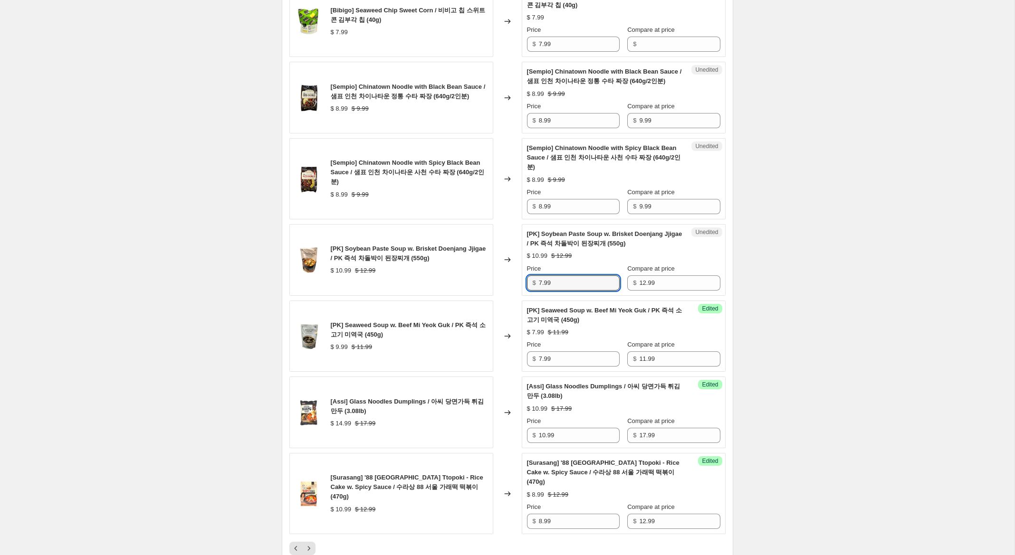
scroll to position [1305, 0]
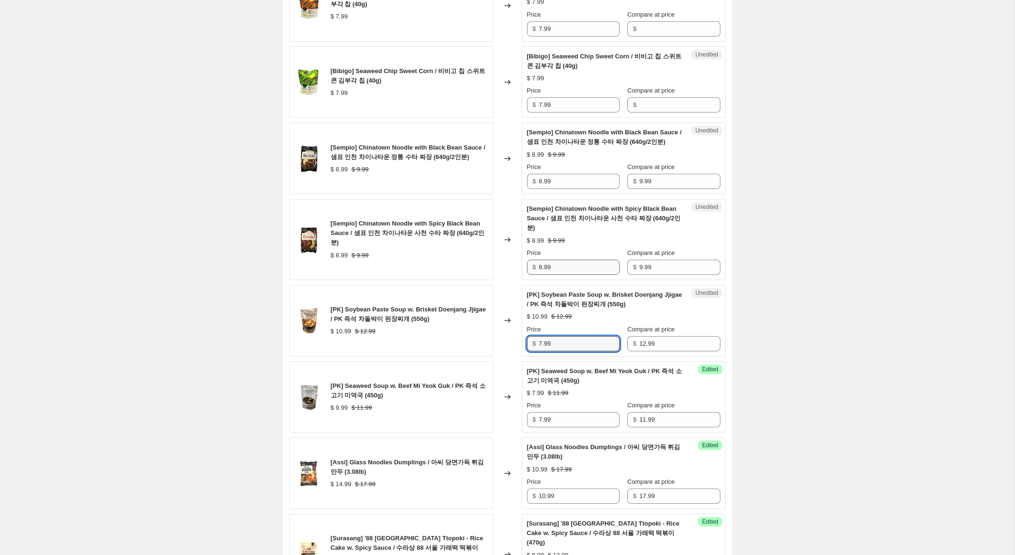
type input "7.99"
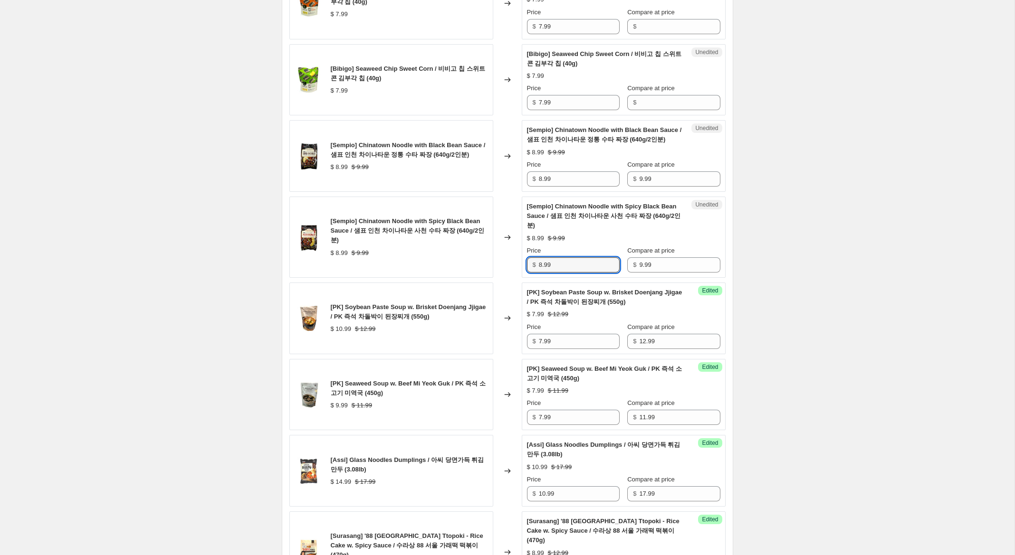
drag, startPoint x: 542, startPoint y: 257, endPoint x: 502, endPoint y: 256, distance: 39.9
click at [505, 257] on div "[Sempio] [GEOGRAPHIC_DATA] Noodle with Spicy Black Bean Sauce / 샘표 인천 차이나타운 사천 …" at bounding box center [507, 237] width 436 height 81
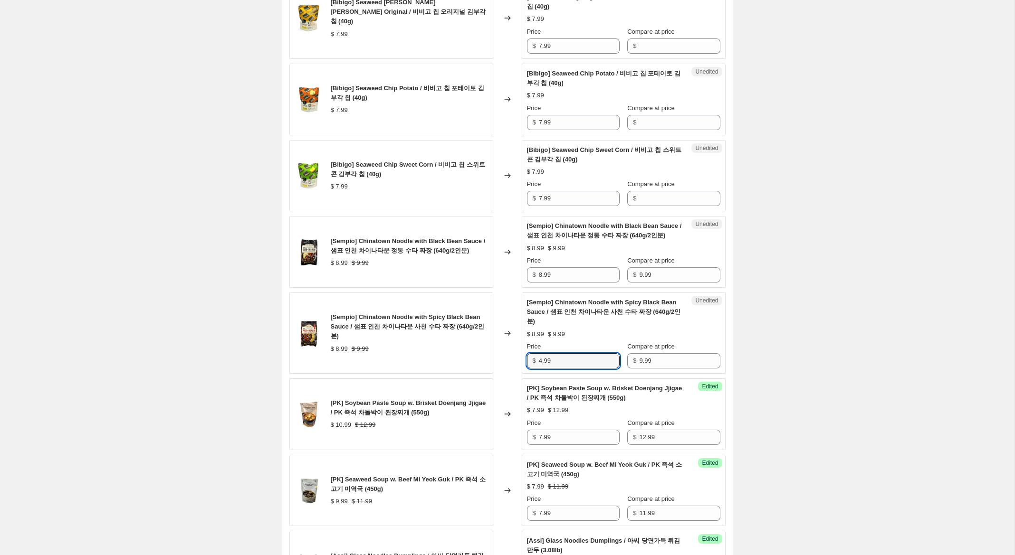
scroll to position [1207, 0]
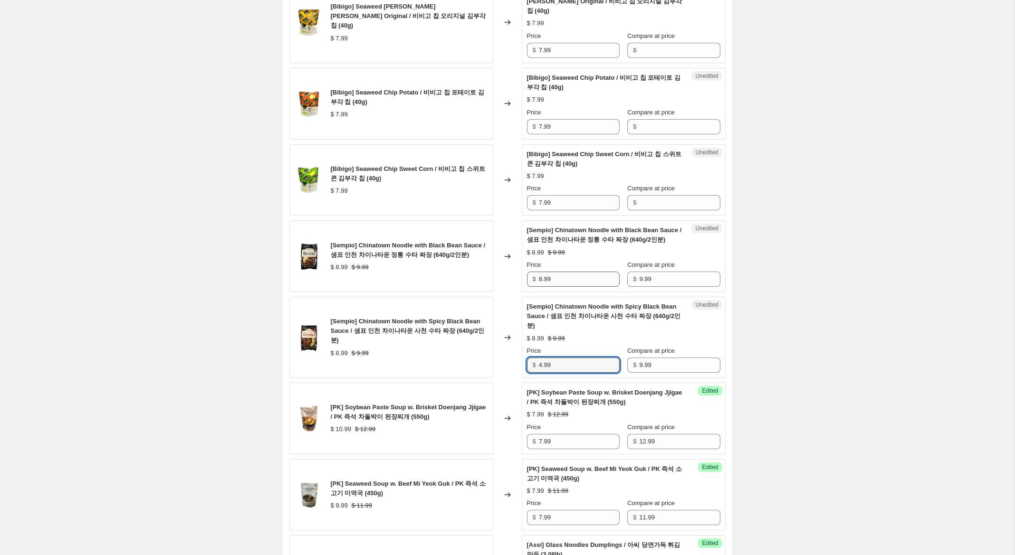
type input "4.99"
drag, startPoint x: 539, startPoint y: 279, endPoint x: 503, endPoint y: 246, distance: 49.1
click at [503, 264] on div "[Sempio] [GEOGRAPHIC_DATA] Noodle with Black Bean Sauce / 샘표 인천 차이나타운 정통 수타 짜장 …" at bounding box center [507, 256] width 436 height 72
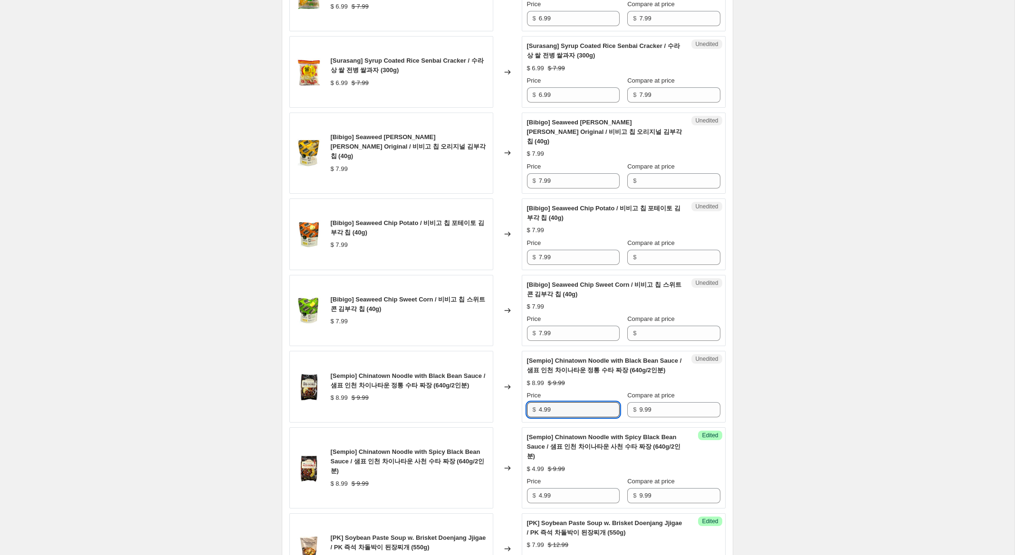
scroll to position [1072, 0]
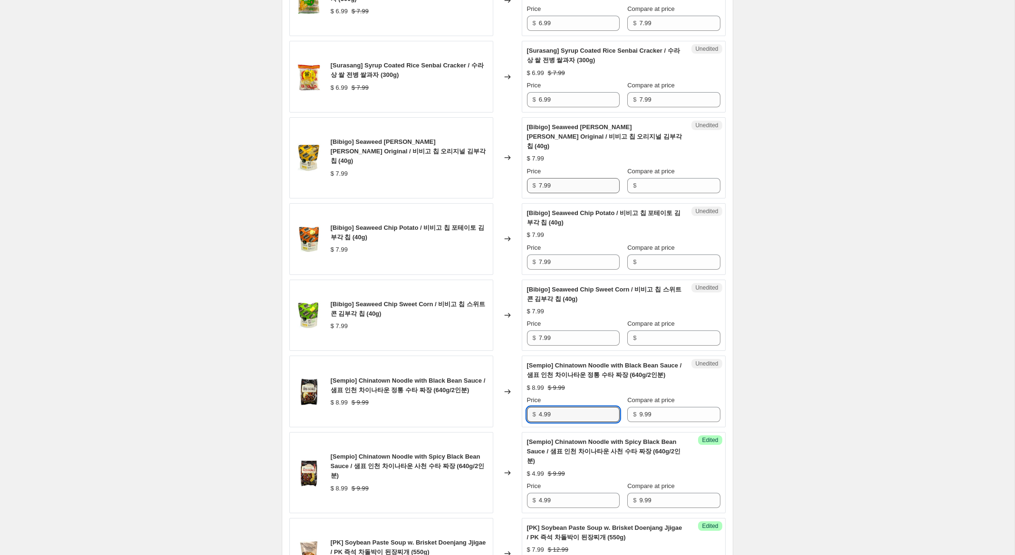
type input "4.99"
drag, startPoint x: 554, startPoint y: 183, endPoint x: 471, endPoint y: 170, distance: 84.3
click at [471, 170] on div "[Bibigo] Seaweed [PERSON_NAME] [PERSON_NAME] Original / 비비고 칩 오리지널 김부각 칩 (40g) …" at bounding box center [507, 157] width 436 height 81
click at [669, 174] on span "Compare at price" at bounding box center [651, 171] width 48 height 7
click at [669, 178] on input "Compare at price" at bounding box center [679, 185] width 81 height 15
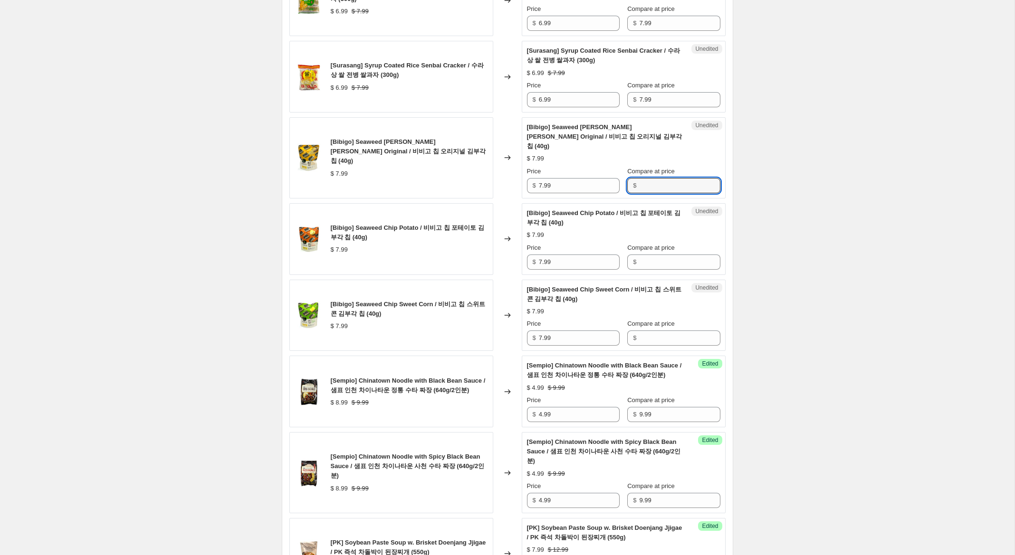
paste input "7.99"
type input "7.99"
click at [648, 268] on input "Compare at price" at bounding box center [679, 262] width 81 height 15
paste input "7.99"
type input "7.99"
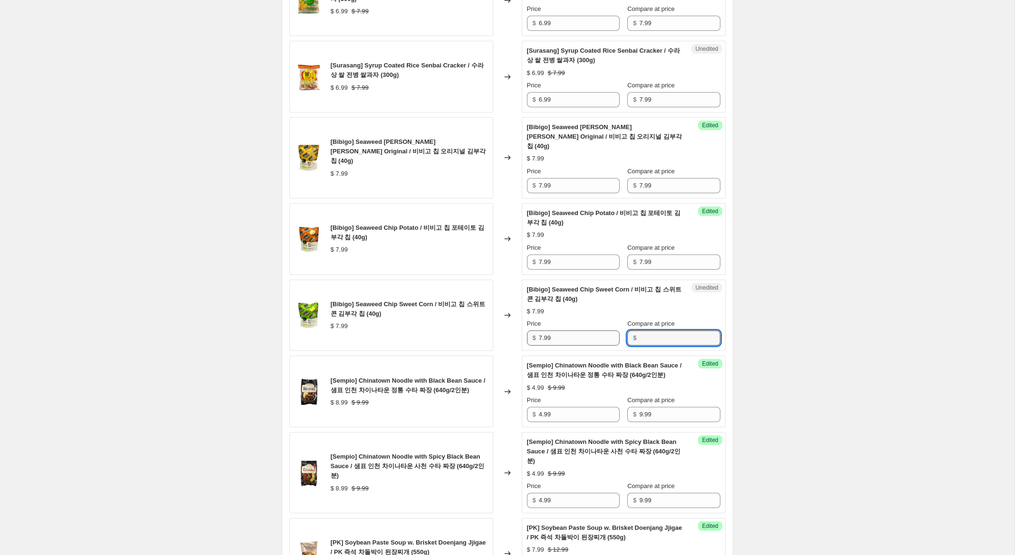
drag, startPoint x: 648, startPoint y: 339, endPoint x: 593, endPoint y: 334, distance: 55.3
click at [647, 339] on input "Compare at price" at bounding box center [679, 338] width 81 height 15
paste input "7.99"
type input "7.99"
drag, startPoint x: 542, startPoint y: 340, endPoint x: 519, endPoint y: 334, distance: 24.0
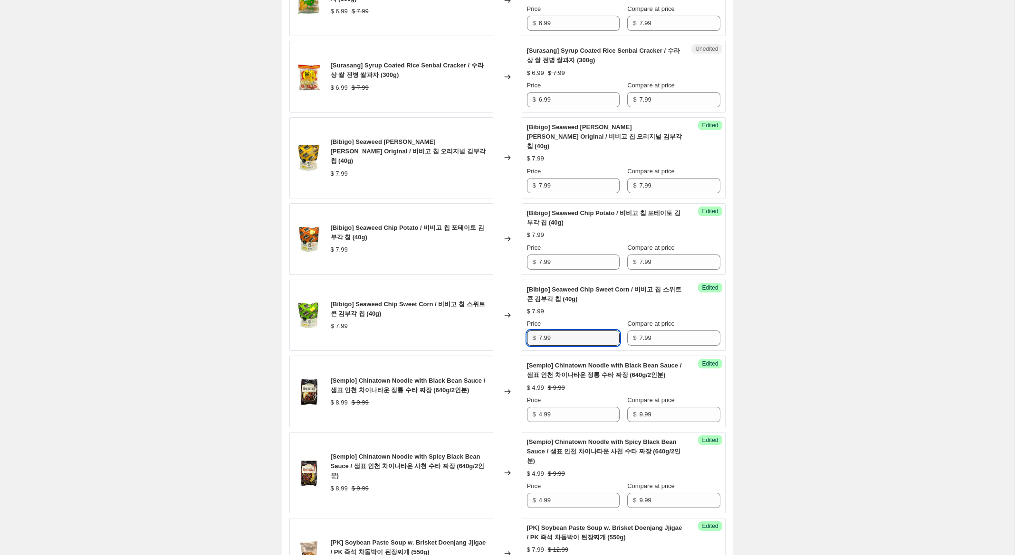
click at [521, 335] on div "[Bibigo] Seaweed Chip Sweet Corn / 비비고 칩 스위트 콘 김부각 칩 (40g) $ 7.99 Changed to Su…" at bounding box center [507, 316] width 436 height 72
type input "5.99"
drag, startPoint x: 543, startPoint y: 262, endPoint x: 531, endPoint y: 260, distance: 12.5
click at [511, 257] on div "[Bibigo] Seaweed Chip Potato / 비비고 칩 포테이토 김부각 칩 (40g) $ 7.99 Changed to Success…" at bounding box center [507, 239] width 436 height 72
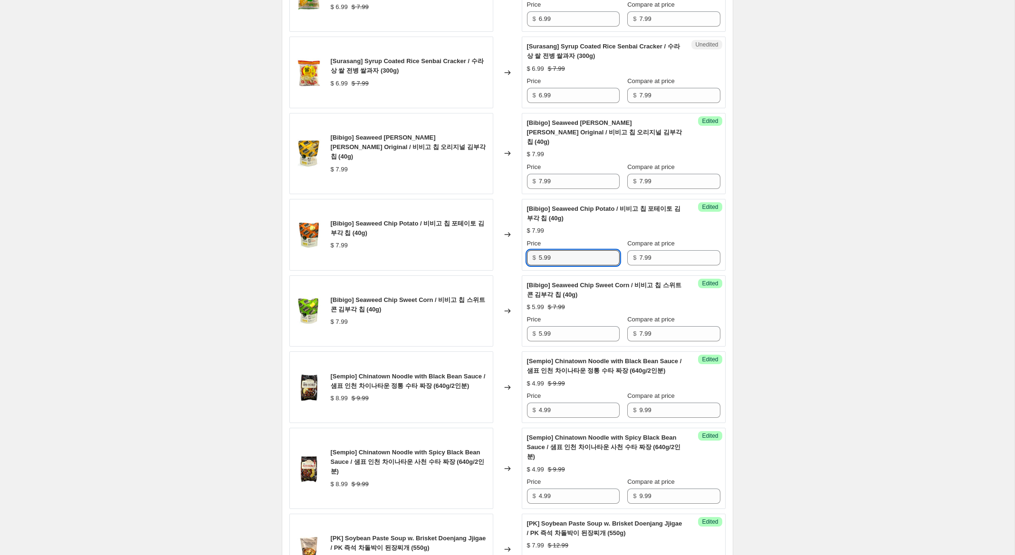
type input "5.99"
drag, startPoint x: 530, startPoint y: 176, endPoint x: 511, endPoint y: 172, distance: 19.3
click at [511, 172] on div "[Bibigo] Seaweed [PERSON_NAME] [PERSON_NAME] Original / 비비고 칩 오리지널 김부각 칩 (40g) …" at bounding box center [507, 153] width 436 height 81
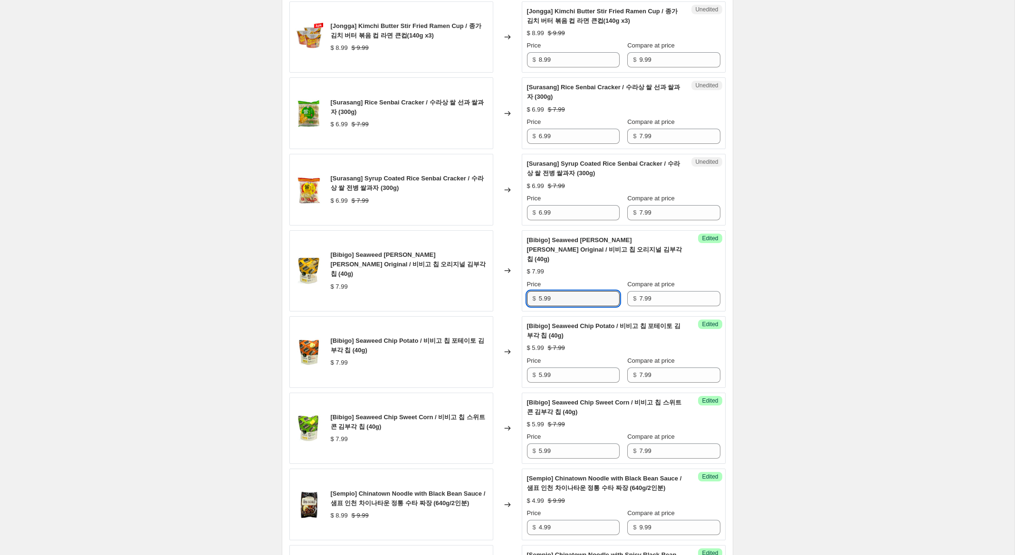
scroll to position [958, 0]
type input "5.99"
drag, startPoint x: 542, startPoint y: 224, endPoint x: 526, endPoint y: 221, distance: 15.9
click at [527, 221] on div "$ 6.99" at bounding box center [573, 213] width 93 height 15
type input "5.99"
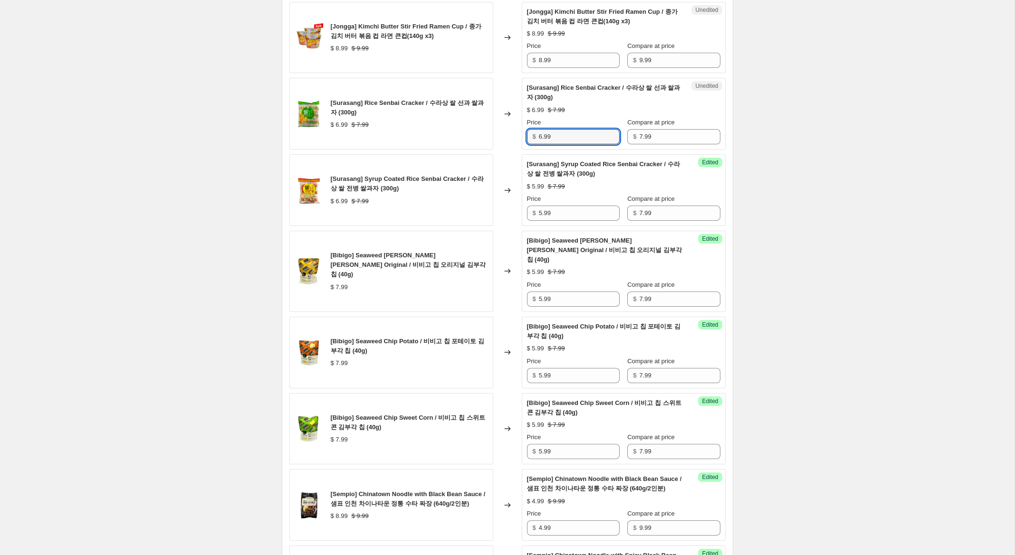
drag, startPoint x: 543, startPoint y: 146, endPoint x: 511, endPoint y: 143, distance: 32.4
click at [511, 143] on div "[Surasang] Rice Senbai Cracker / 수라상 쌀 선과 쌀과자 (300g) $ 6.99 $ 7.99 Changed to U…" at bounding box center [507, 114] width 436 height 72
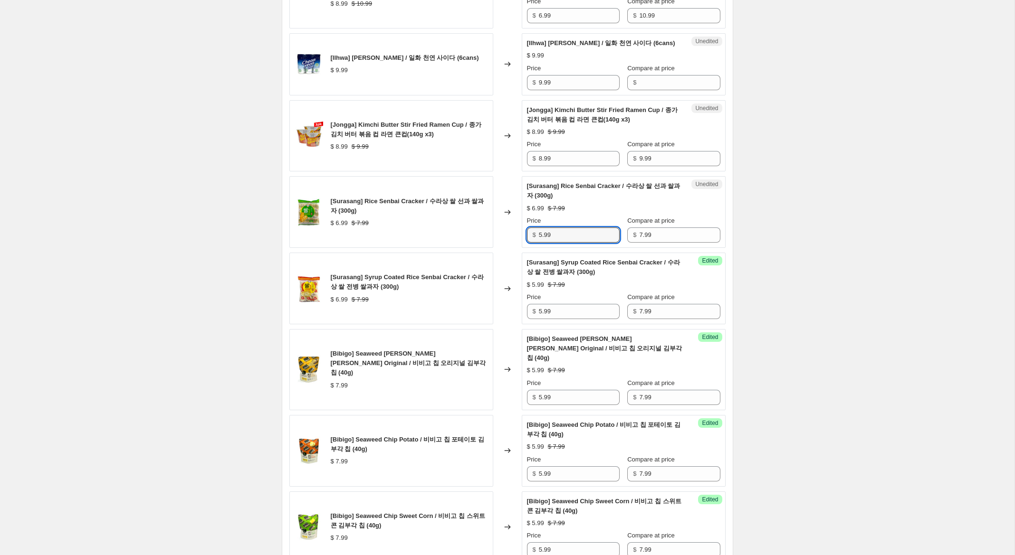
scroll to position [858, 0]
type input "5.99"
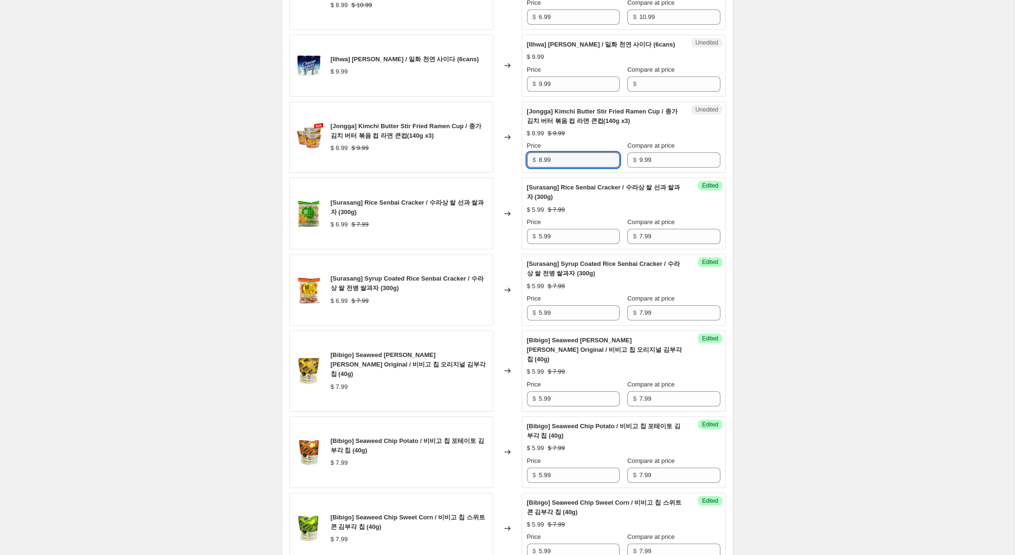
drag, startPoint x: 542, startPoint y: 170, endPoint x: 524, endPoint y: 167, distance: 17.8
click at [524, 167] on div "Unedited [Jongga] Kimchi Butter Stir Fried Ramen Cup / 종가 김치 버터 볶음 컵 라면 큰컵(140g…" at bounding box center [624, 138] width 204 height 72
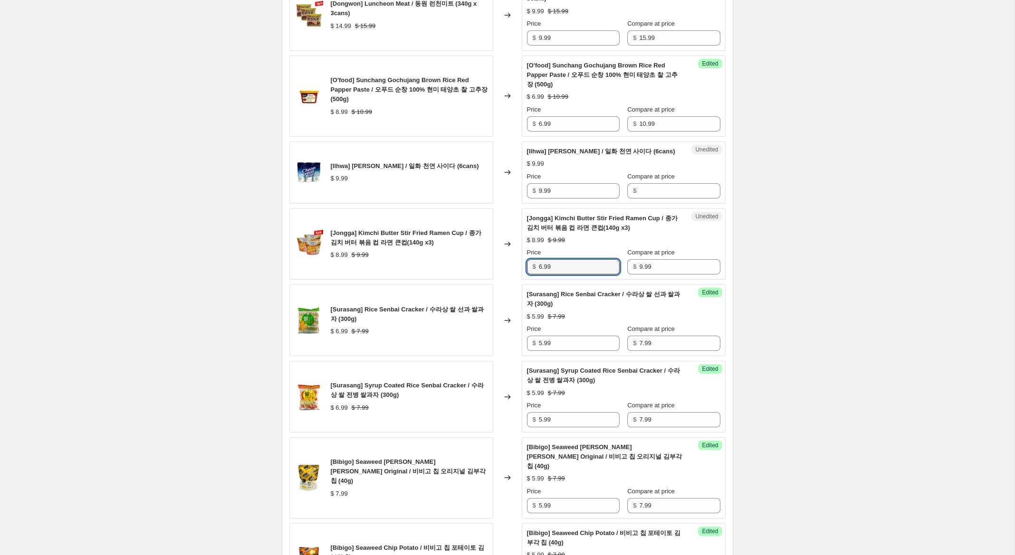
scroll to position [726, 0]
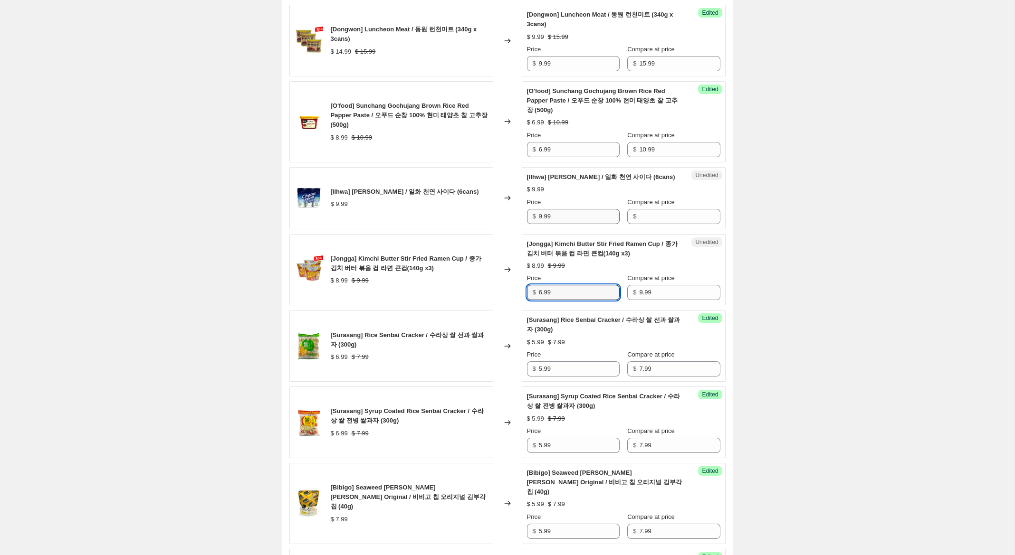
type input "6.99"
drag, startPoint x: 561, startPoint y: 226, endPoint x: 583, endPoint y: 229, distance: 22.2
click at [504, 219] on div "[Ilhwa] [PERSON_NAME] / 일화 천연 사이다 (6cans) $ 9.99 Changed to Unedited [Ilhwa] [P…" at bounding box center [507, 198] width 436 height 62
drag, startPoint x: 650, startPoint y: 226, endPoint x: 604, endPoint y: 231, distance: 45.8
click at [649, 224] on input "Compare at price" at bounding box center [679, 216] width 81 height 15
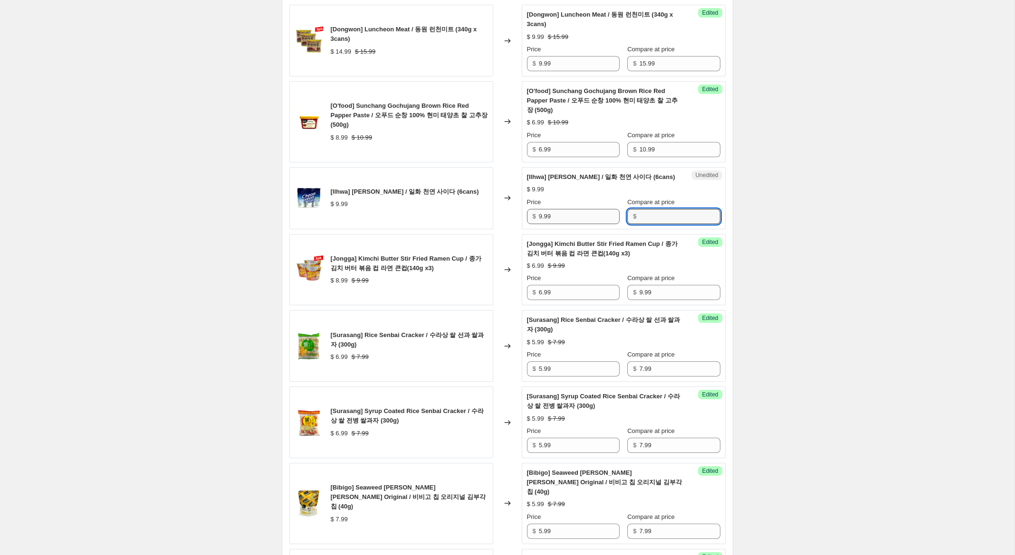
paste input "9.99"
type input "9.99"
drag, startPoint x: 542, startPoint y: 227, endPoint x: 503, endPoint y: 220, distance: 40.1
click at [511, 221] on div "[Ilhwa] [PERSON_NAME] / 일화 천연 사이다 (6cans) $ 9.99 Changed to Unedited [Ilhwa] Ch…" at bounding box center [507, 198] width 436 height 62
type input "6.99"
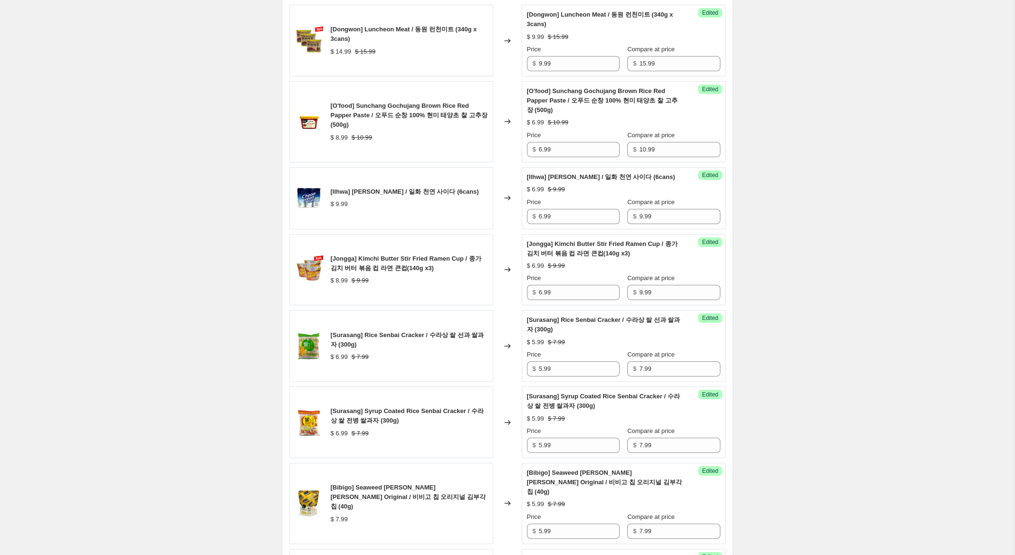
drag, startPoint x: 868, startPoint y: 186, endPoint x: 847, endPoint y: 214, distance: 34.3
click at [866, 187] on div "Create new price [MEDICAL_DATA]. This page is ready Create new price [MEDICAL_D…" at bounding box center [507, 400] width 1014 height 2253
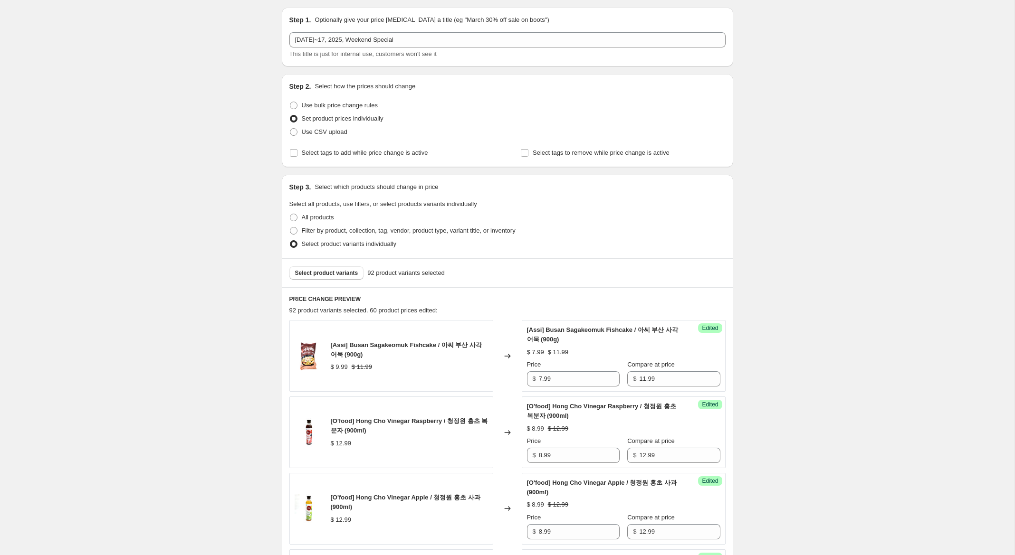
scroll to position [0, 0]
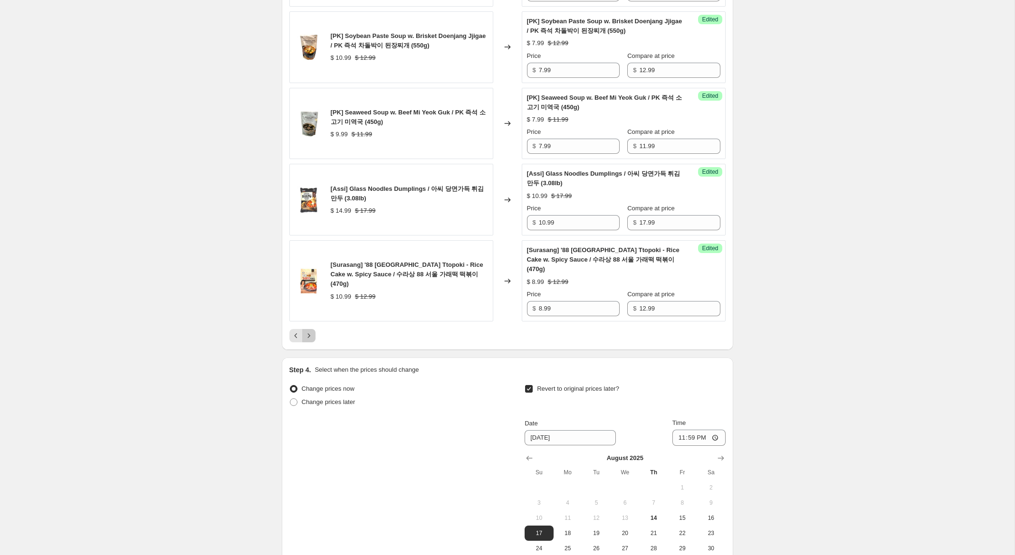
drag, startPoint x: 310, startPoint y: 318, endPoint x: 486, endPoint y: 350, distance: 179.0
click at [312, 331] on icon "Next" at bounding box center [309, 336] width 10 height 10
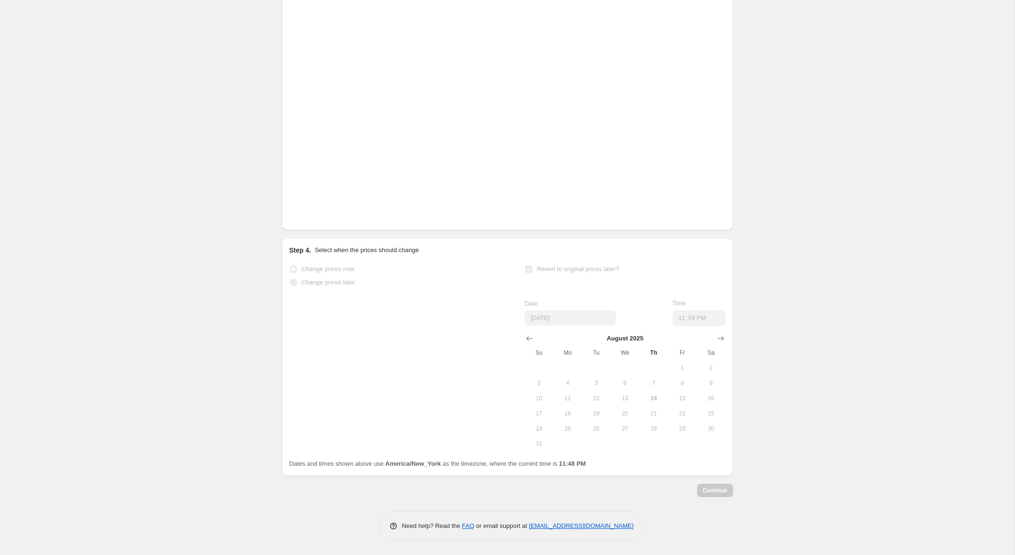
scroll to position [1578, 0]
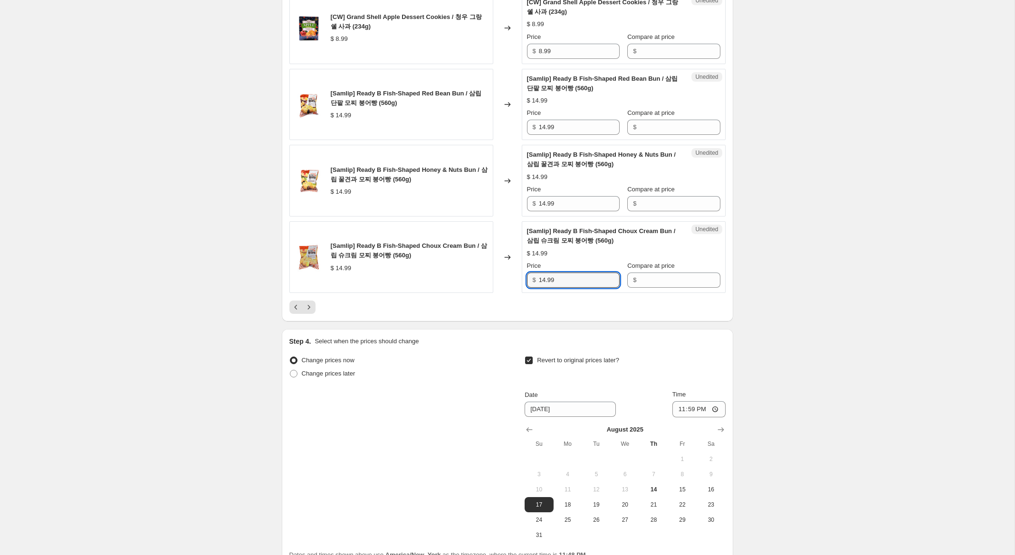
drag, startPoint x: 566, startPoint y: 289, endPoint x: 460, endPoint y: 275, distance: 107.4
click at [456, 277] on div "[Samlip] Ready B Fish-Shaped Choux Cream Bun / 삼립 슈크림 모찌 붕어빵 (560g) $ 14.99 Cha…" at bounding box center [507, 257] width 436 height 72
click at [673, 211] on input "Compare at price" at bounding box center [679, 203] width 81 height 15
paste input "14.99"
type input "14.99"
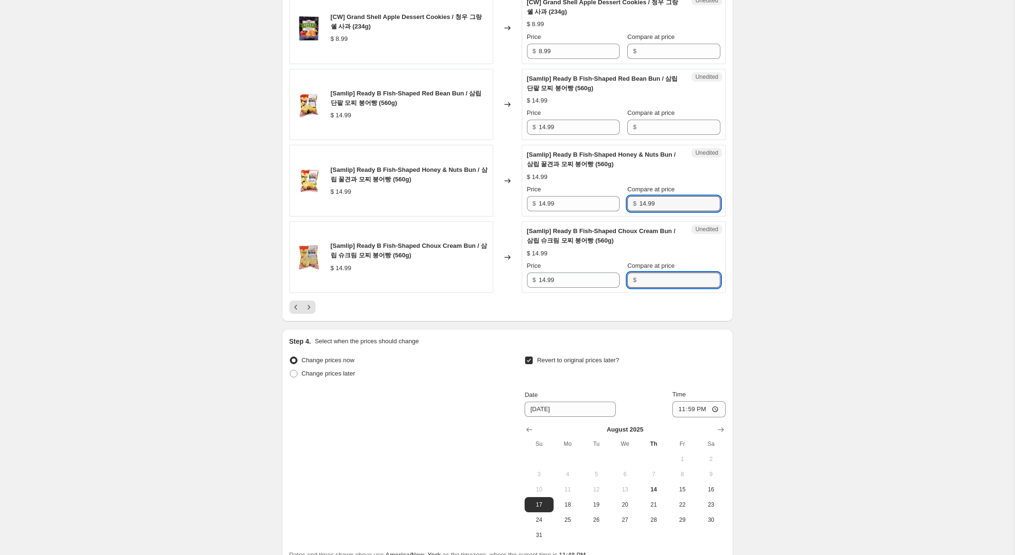
drag, startPoint x: 655, startPoint y: 286, endPoint x: 654, endPoint y: 272, distance: 14.8
click at [655, 286] on input "Compare at price" at bounding box center [679, 280] width 81 height 15
paste input "14.99"
type input "14.99"
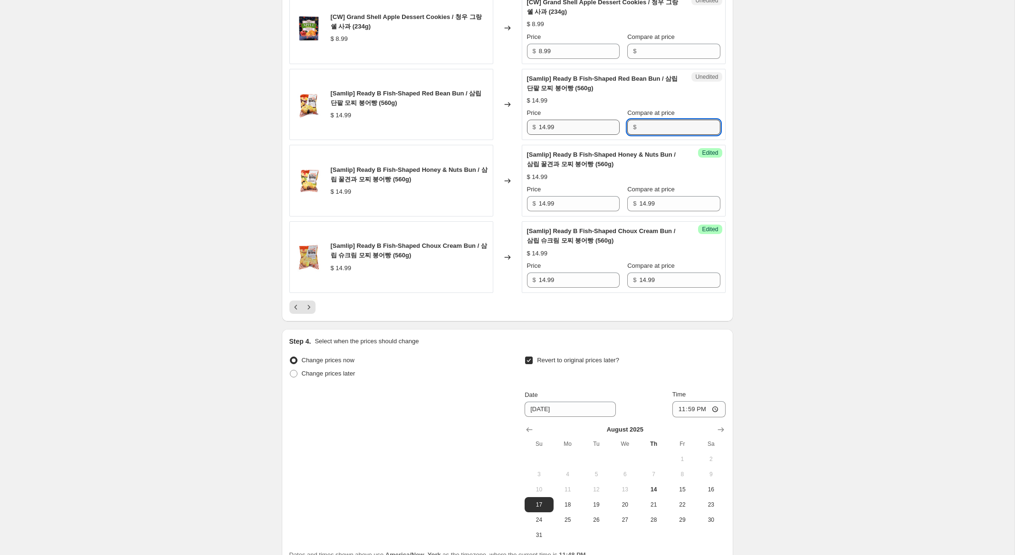
drag, startPoint x: 652, startPoint y: 139, endPoint x: 618, endPoint y: 139, distance: 34.2
click at [652, 135] on input "Compare at price" at bounding box center [679, 127] width 81 height 15
paste input "14.99"
type input "14.99"
drag, startPoint x: 544, startPoint y: 137, endPoint x: 487, endPoint y: 130, distance: 57.4
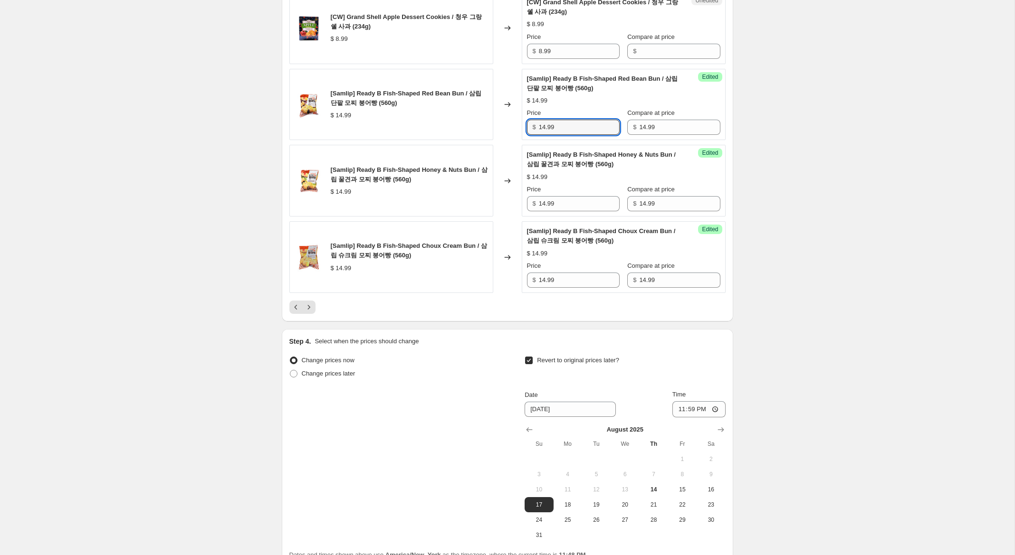
click at [489, 130] on div "[Samlip] Ready B Fish-Shaped Red Bean Bun / 삼립 단팥 모찌 붕어빵 (560g) $ 14.99 Changed…" at bounding box center [507, 105] width 436 height 72
type input "9.99"
drag, startPoint x: 544, startPoint y: 213, endPoint x: 485, endPoint y: 227, distance: 60.6
click at [490, 207] on div "[Samlip] Ready B Fish-Shaped Honey & Nuts Bun / 삼립 꿀견과 모찌 붕어빵 (560g) $ 14.99 Ch…" at bounding box center [507, 181] width 436 height 72
type input "9.99"
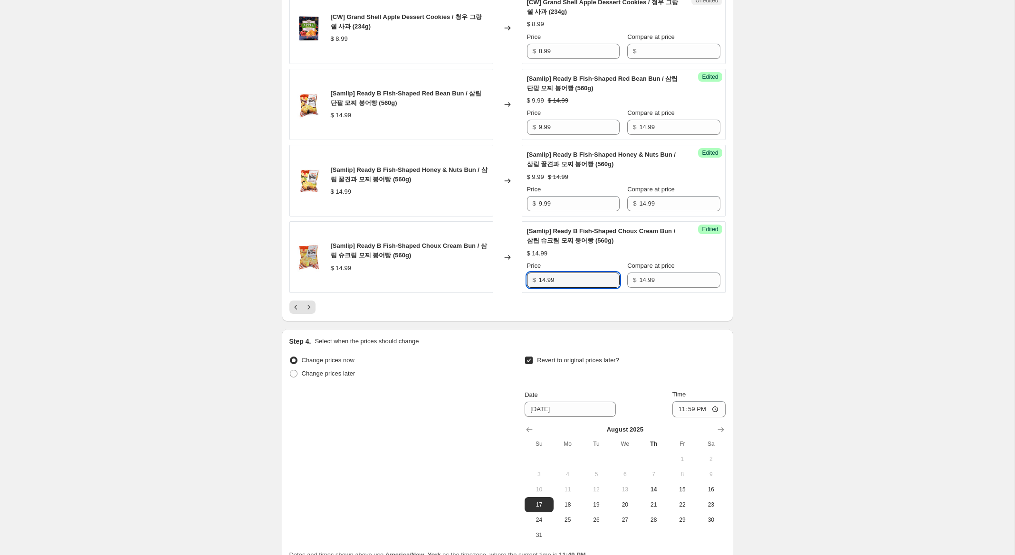
drag, startPoint x: 544, startPoint y: 289, endPoint x: 524, endPoint y: 266, distance: 29.9
click at [485, 277] on div "[Samlip] Ready B Fish-Shaped Choux Cream Bun / 삼립 슈크림 모찌 붕어빵 (560g) $ 14.99 Cha…" at bounding box center [507, 257] width 436 height 72
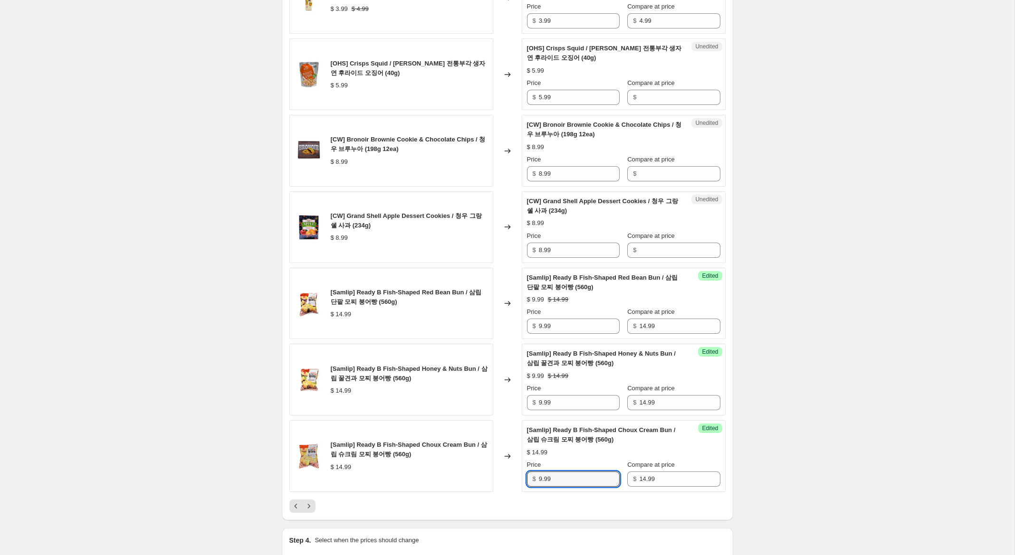
scroll to position [1350, 0]
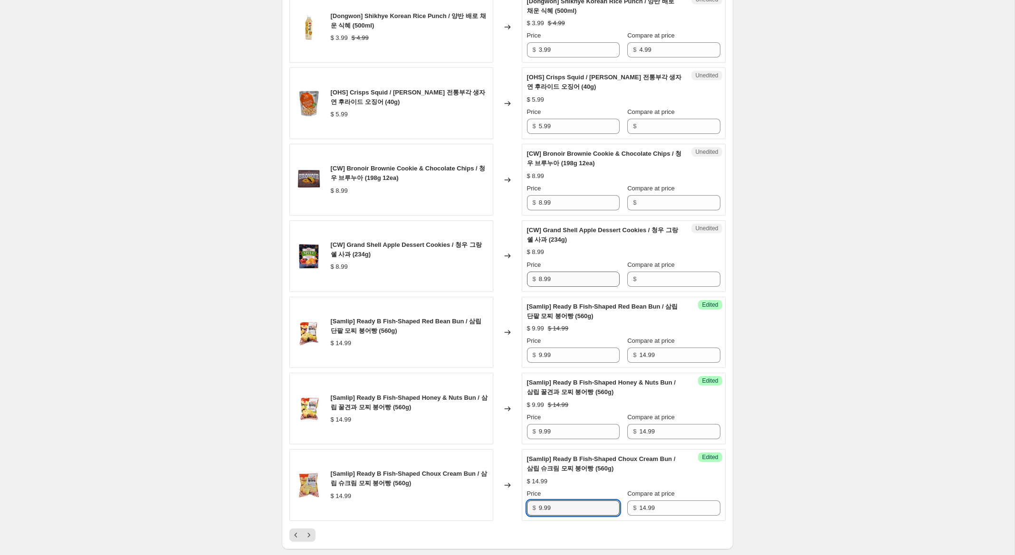
type input "9.99"
drag, startPoint x: 569, startPoint y: 290, endPoint x: 507, endPoint y: 282, distance: 62.3
click at [507, 282] on div "[CW] Grand Shell Apple Dessert Cookies / 청우 그랑쉘 사과 (234g) $ 8.99 Changed to Une…" at bounding box center [507, 256] width 436 height 72
click at [684, 210] on input "Compare at price" at bounding box center [679, 202] width 81 height 15
paste input "8.99"
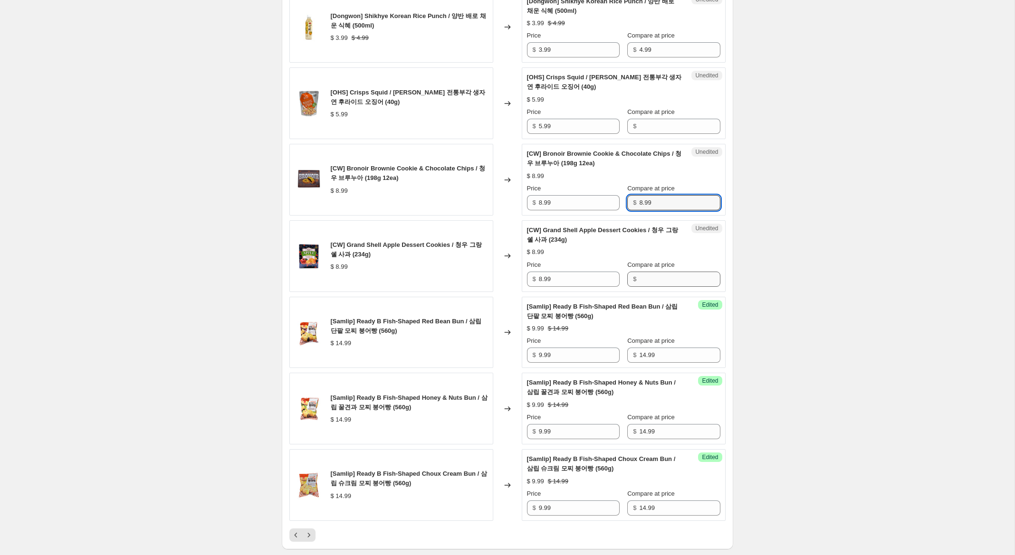
type input "8.99"
drag, startPoint x: 667, startPoint y: 295, endPoint x: 663, endPoint y: 265, distance: 30.6
click at [667, 287] on input "Compare at price" at bounding box center [679, 279] width 81 height 15
paste input "8.99"
type input "8.99"
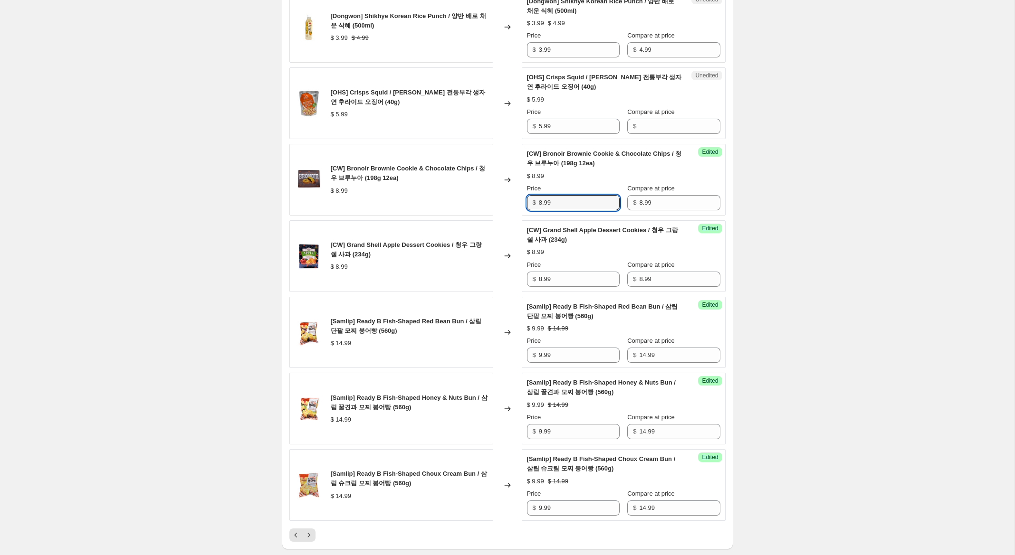
drag, startPoint x: 542, startPoint y: 212, endPoint x: 518, endPoint y: 206, distance: 24.5
click at [518, 205] on div "[CW] Bronoir Brownie Cookie & Chocolate Chips / 청우 브루누아 (198g 12ea) $ 8.99 Chan…" at bounding box center [507, 180] width 436 height 72
type input "5.99"
drag, startPoint x: 539, startPoint y: 287, endPoint x: 544, endPoint y: 257, distance: 30.8
click at [493, 276] on div "[CW] Grand Shell Apple Dessert Cookies / 청우 그랑쉘 사과 (234g) $ 8.99 Changed to Suc…" at bounding box center [507, 256] width 436 height 72
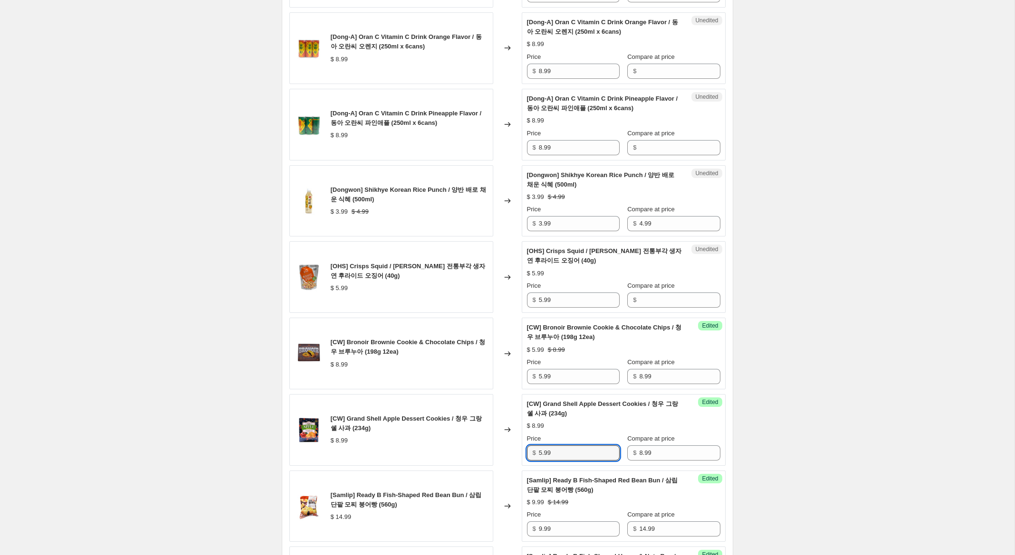
scroll to position [1174, 0]
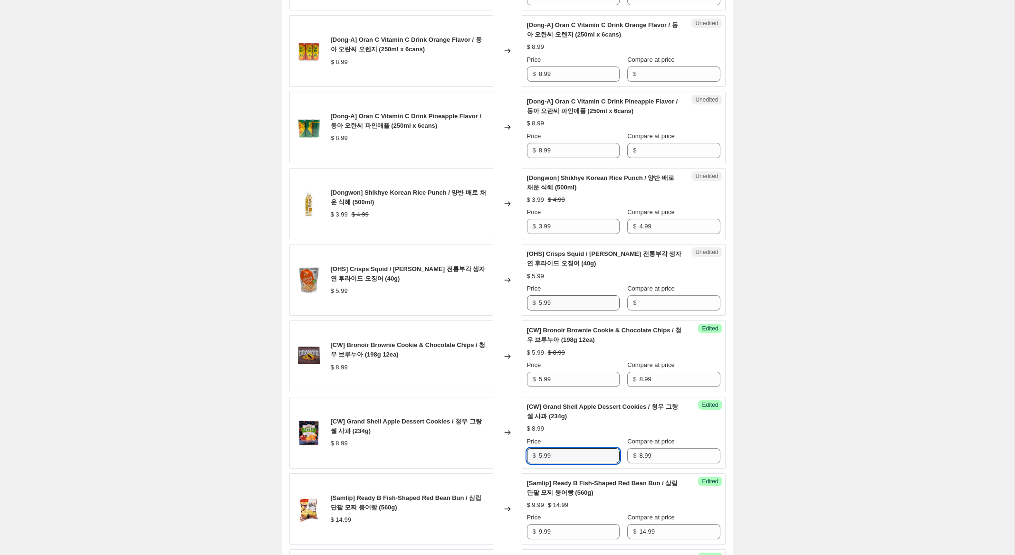
type input "5.99"
drag, startPoint x: 539, startPoint y: 313, endPoint x: 550, endPoint y: 311, distance: 11.6
click at [497, 309] on div "[OHS] Crisps Squid / [PERSON_NAME] 전통부각 생자연 후라이드 오징어 (40g) $ 5.99 Changed to Un…" at bounding box center [507, 280] width 436 height 72
drag, startPoint x: 638, startPoint y: 313, endPoint x: 624, endPoint y: 312, distance: 13.8
click at [639, 311] on input "Compare at price" at bounding box center [679, 302] width 81 height 15
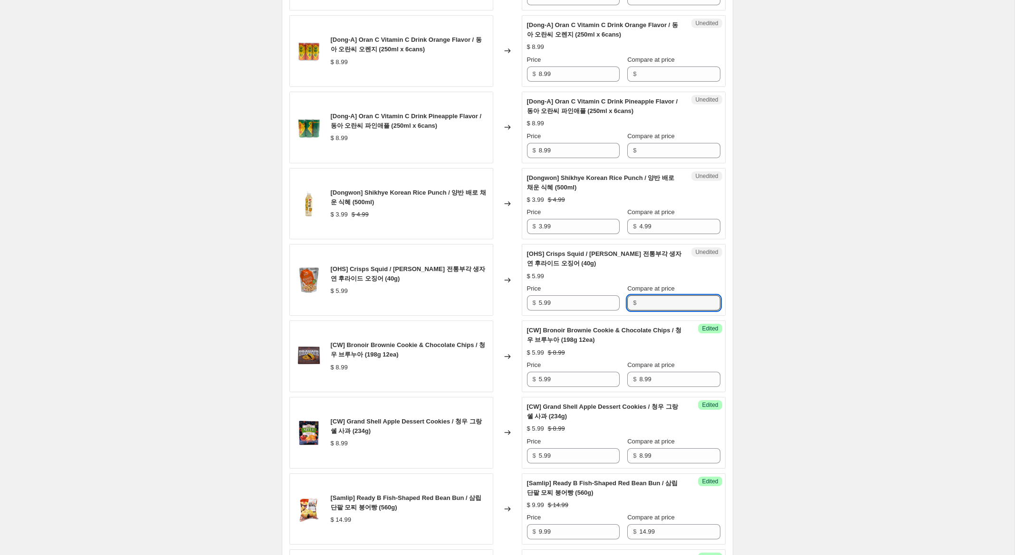
scroll to position [1176, 0]
paste input "5.99"
type input "5.99"
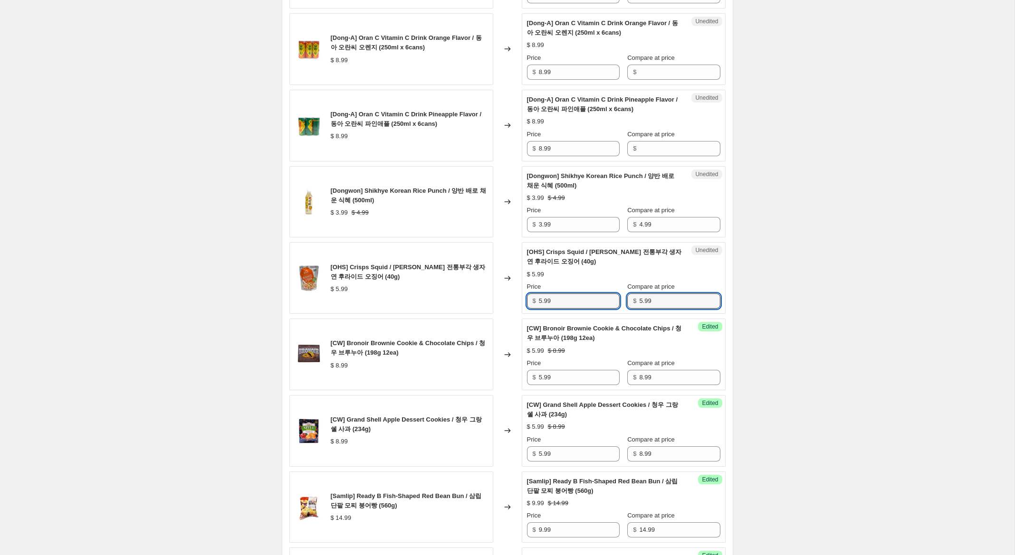
drag, startPoint x: 542, startPoint y: 312, endPoint x: 518, endPoint y: 303, distance: 25.9
click at [518, 303] on div "[OHS] Crisps Squid / [PERSON_NAME] 전통부각 생자연 후라이드 오징어 (40g) $ 5.99 Changed to Un…" at bounding box center [507, 278] width 436 height 72
type input "3.99"
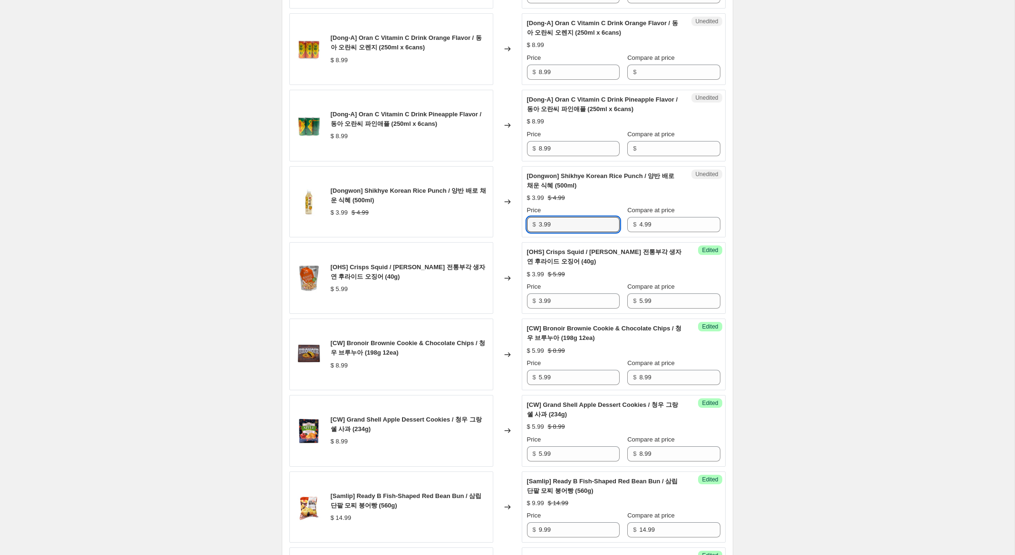
drag, startPoint x: 542, startPoint y: 235, endPoint x: 509, endPoint y: 234, distance: 32.8
click at [510, 233] on div "[Dongwon] Shikhye Korean Rice Punch / 양반 배로 채운 식혜 (500ml) $ 3.99 $ 4.99 Changed…" at bounding box center [507, 202] width 436 height 72
type input "2.99"
drag, startPoint x: 564, startPoint y: 158, endPoint x: 510, endPoint y: 138, distance: 58.2
click at [487, 142] on div "[Dong-A] Oran C Vitamin C Drink Pineapple Flavor / 동아 오란씨 파인애플 (250ml x 6cans) …" at bounding box center [507, 126] width 436 height 72
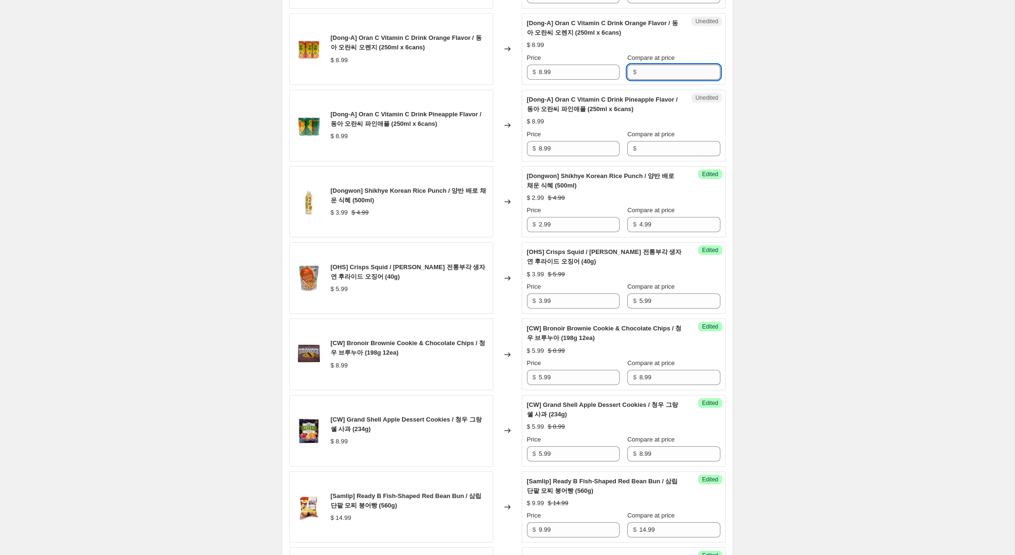
click at [678, 74] on input "Compare at price" at bounding box center [679, 72] width 81 height 15
paste input "8.99"
type input "8.99"
drag, startPoint x: 656, startPoint y: 152, endPoint x: 646, endPoint y: 148, distance: 10.4
click at [656, 152] on input "Compare at price" at bounding box center [679, 148] width 81 height 15
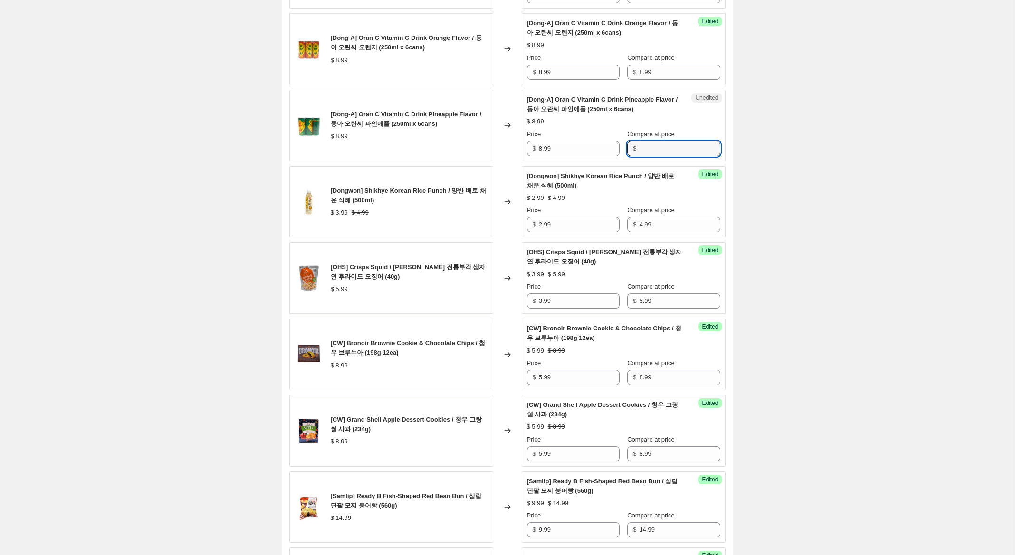
paste input "8.99"
type input "8.99"
drag, startPoint x: 542, startPoint y: 159, endPoint x: 512, endPoint y: 155, distance: 30.2
click at [512, 155] on div "[Dong-A] Oran C Vitamin C Drink Pineapple Flavor / 동아 오란씨 파인애플 (250ml x 6cans) …" at bounding box center [507, 126] width 436 height 72
type input "6.99"
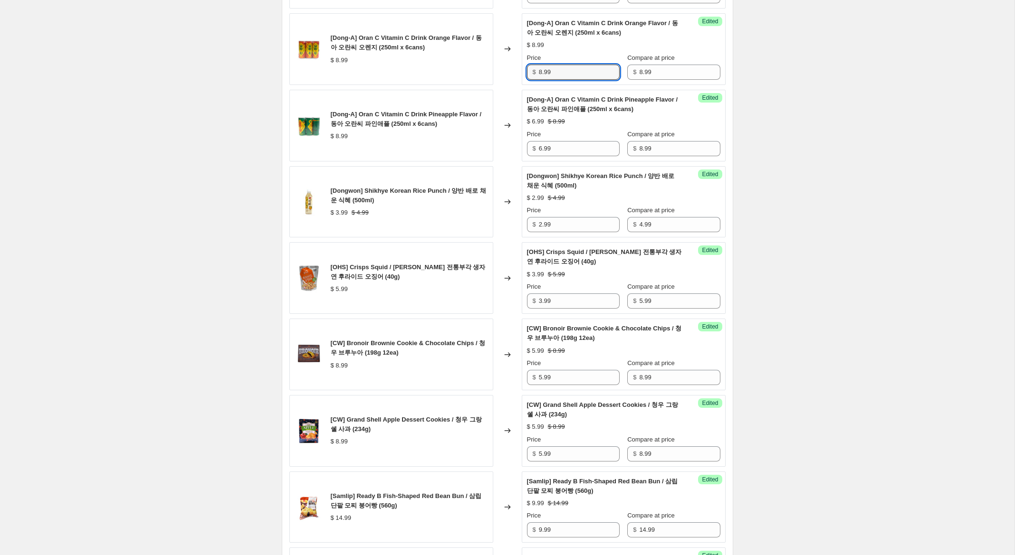
drag, startPoint x: 539, startPoint y: 81, endPoint x: 475, endPoint y: 57, distance: 68.2
click at [475, 57] on div "[Dong-A] Oran C Vitamin C Drink Orange Flavor / 동아 오란씨 오렌지 (250ml x 6cans) $ 8.…" at bounding box center [507, 49] width 436 height 72
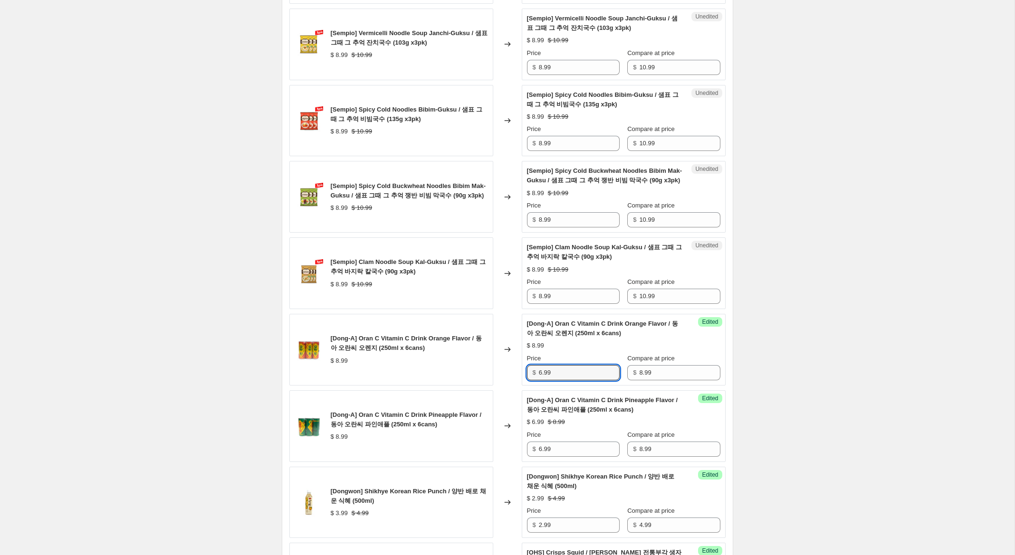
scroll to position [866, 0]
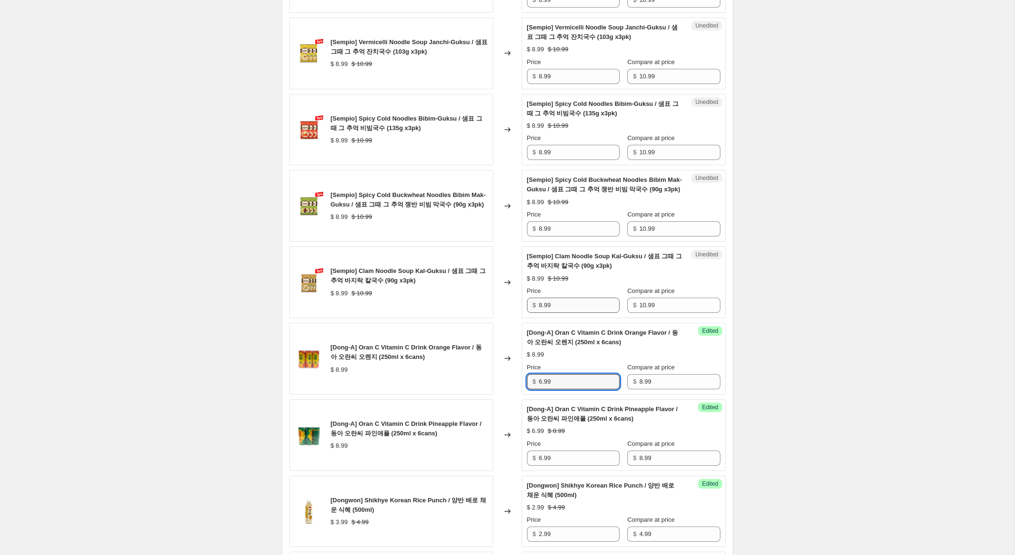
type input "6.99"
drag, startPoint x: 542, startPoint y: 316, endPoint x: 500, endPoint y: 308, distance: 42.1
click at [514, 310] on div "[Sempio] Clam Noodle Soup Kal-Guksu / 샘표 그때 그 추억 바지락 칼국수 (90g x3pk) $ 8.99 $ 10…" at bounding box center [507, 283] width 436 height 72
type input "6.99"
drag, startPoint x: 541, startPoint y: 238, endPoint x: 544, endPoint y: 234, distance: 5.8
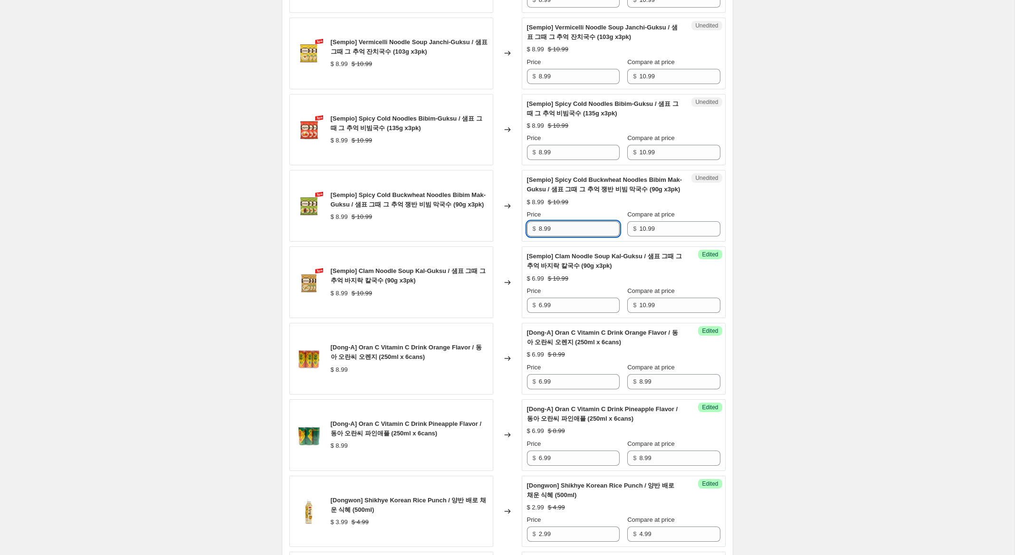
click at [542, 237] on input "8.99" at bounding box center [579, 228] width 81 height 15
type input "6.99"
drag, startPoint x: 542, startPoint y: 151, endPoint x: 524, endPoint y: 124, distance: 32.3
click at [522, 146] on div "Unedited [Sempio] Spicy Cold Noodles Bibim-Guksu / 샘표 그때 그 추억 비빔국수 (135g x3pk) …" at bounding box center [624, 130] width 204 height 72
type input "6.99"
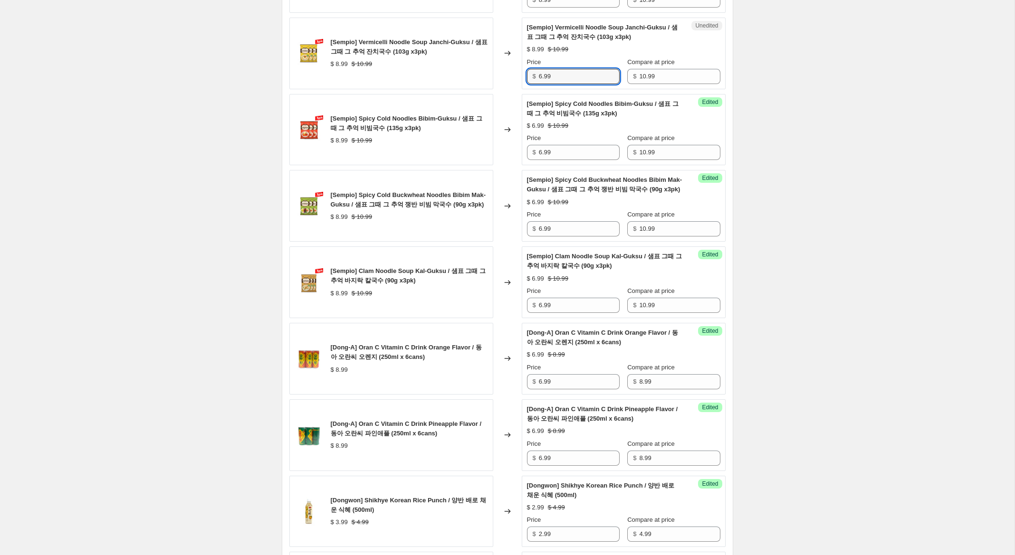
drag, startPoint x: 542, startPoint y: 76, endPoint x: 546, endPoint y: 104, distance: 28.0
click at [509, 70] on div "[Sempio] Vermicelli Noodle Soup Janchi-Guksu / 샘표 그때 그 추억 잔치국수 (103g x3pk) $ 8.…" at bounding box center [507, 54] width 436 height 72
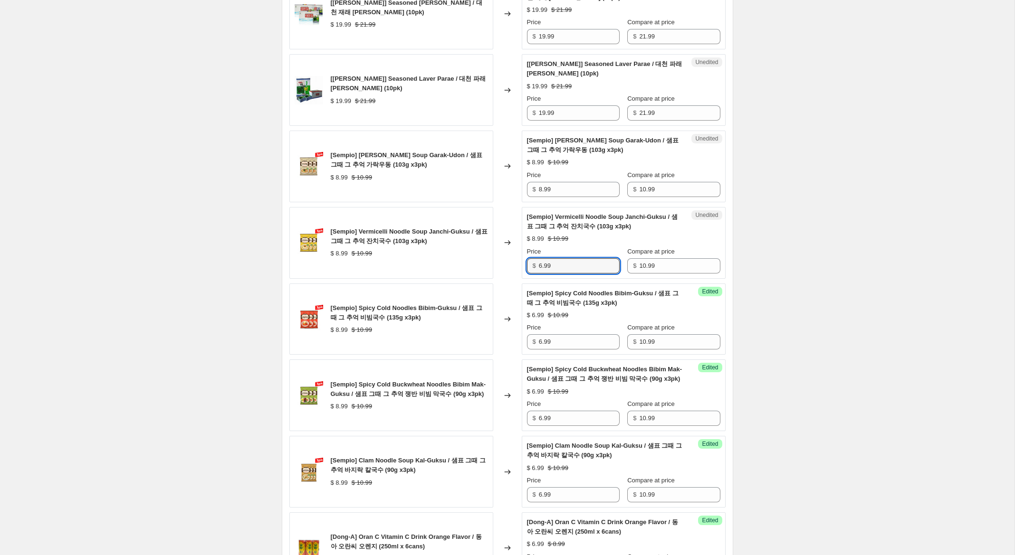
scroll to position [665, 0]
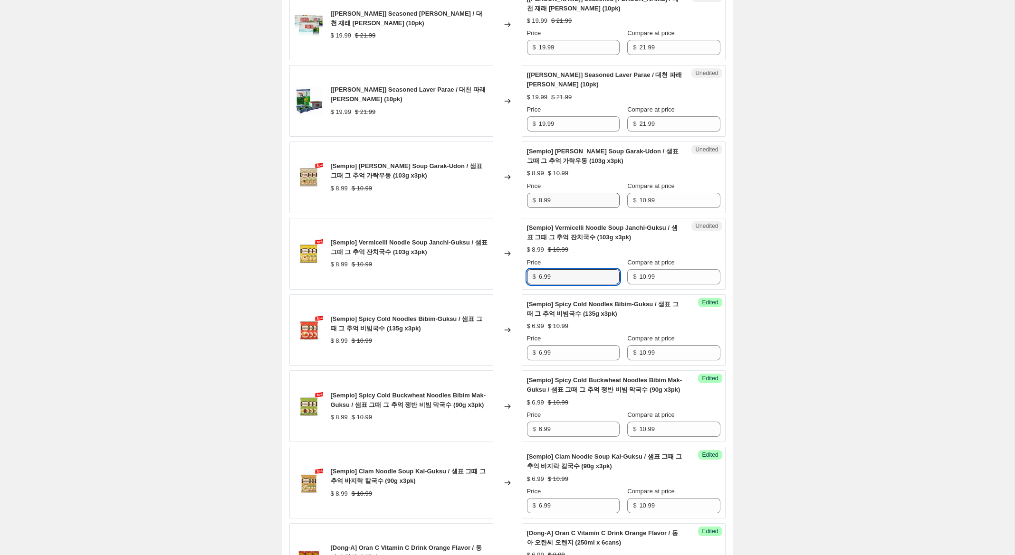
type input "6.99"
drag, startPoint x: 542, startPoint y: 200, endPoint x: 485, endPoint y: 185, distance: 58.5
click at [486, 189] on div "[Sempio] [PERSON_NAME] Soup Garak-Udon / 샘표 그때 그 추억 가락우동 (103g x3pk) $ 8.99 $ 1…" at bounding box center [507, 178] width 436 height 72
type input "6.99"
click at [543, 124] on input "19.99" at bounding box center [579, 123] width 81 height 15
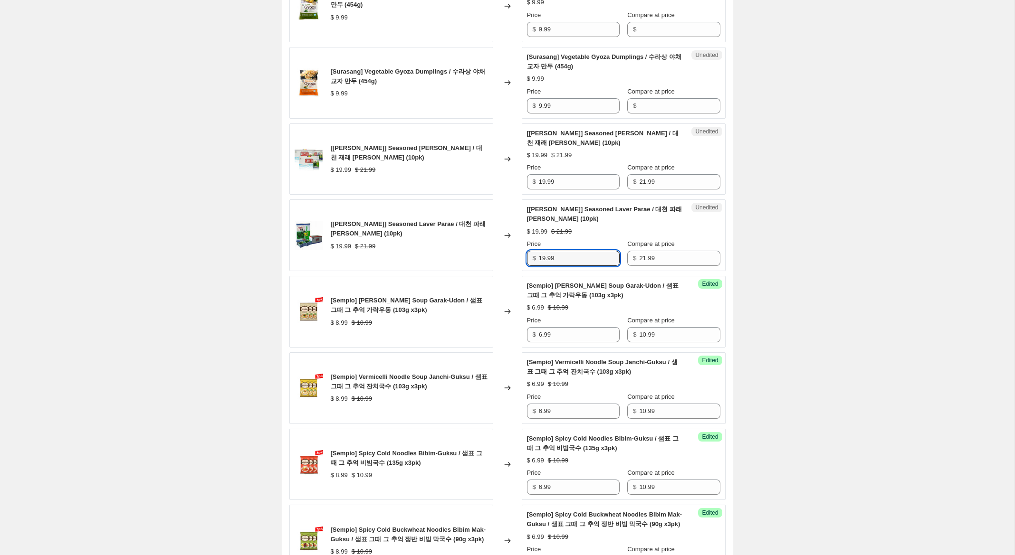
scroll to position [530, 0]
type input "17.99"
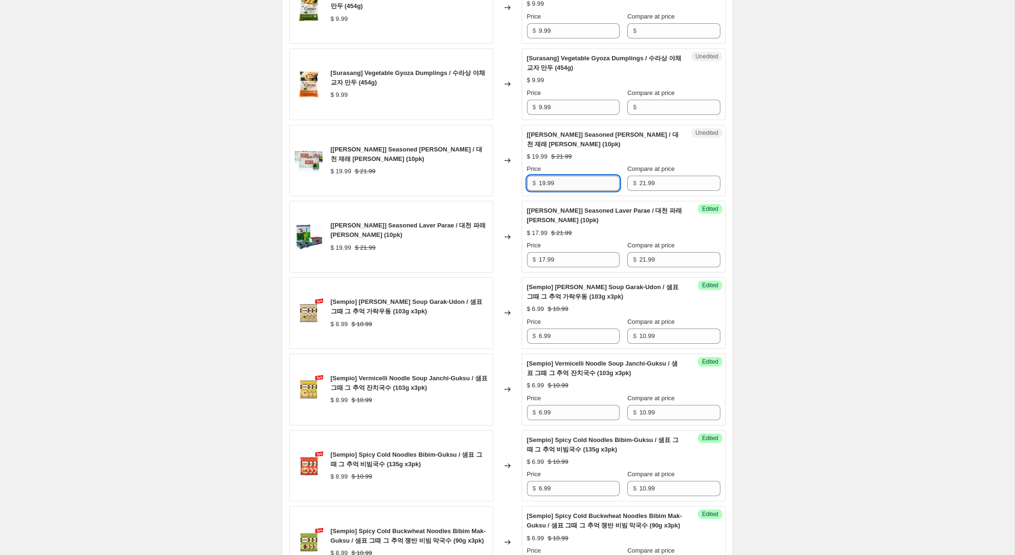
drag, startPoint x: 545, startPoint y: 184, endPoint x: 555, endPoint y: 185, distance: 10.0
click at [542, 182] on input "19.99" at bounding box center [579, 183] width 81 height 15
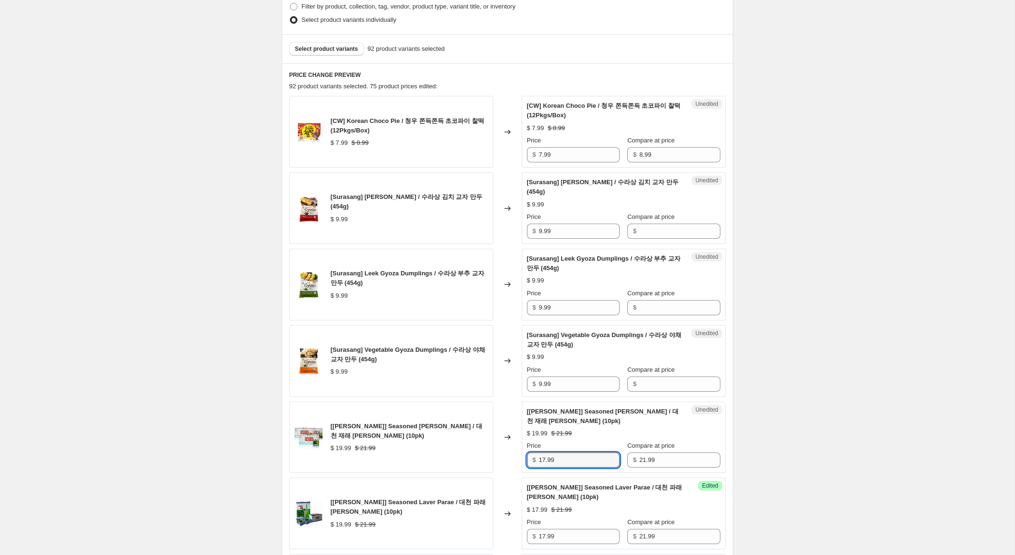
scroll to position [251, 0]
type input "17.99"
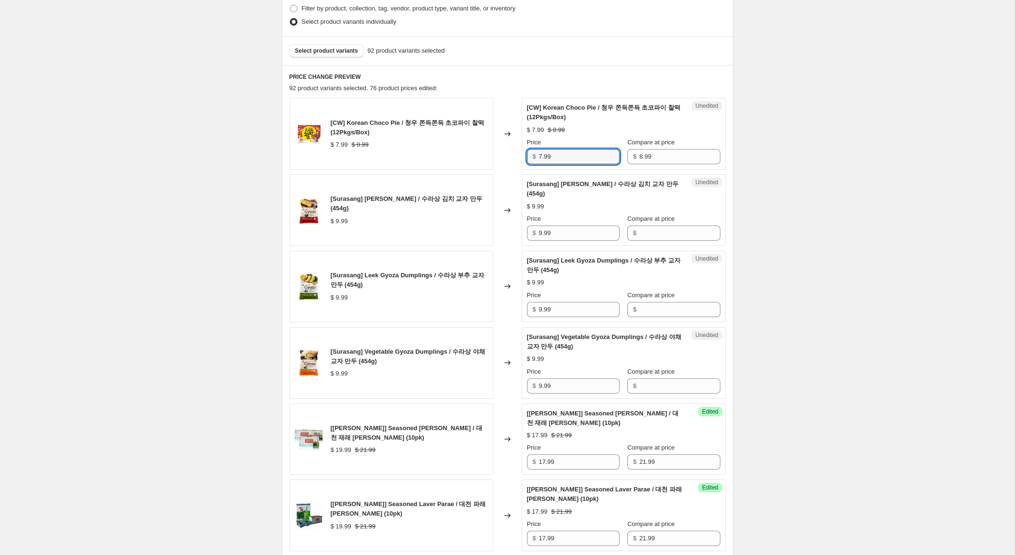
drag, startPoint x: 543, startPoint y: 157, endPoint x: 520, endPoint y: 152, distance: 24.0
click at [520, 151] on div "[CW] Korean Choco Pie / 청우 쫀득쫀득 초코파이 찰떡 (12Pkgs/Box) $ 7.99 $ 8.99 Changed to U…" at bounding box center [507, 134] width 436 height 72
drag, startPoint x: 542, startPoint y: 156, endPoint x: 544, endPoint y: 163, distance: 7.5
click at [542, 157] on input "7.99" at bounding box center [579, 156] width 81 height 15
type input "4.99"
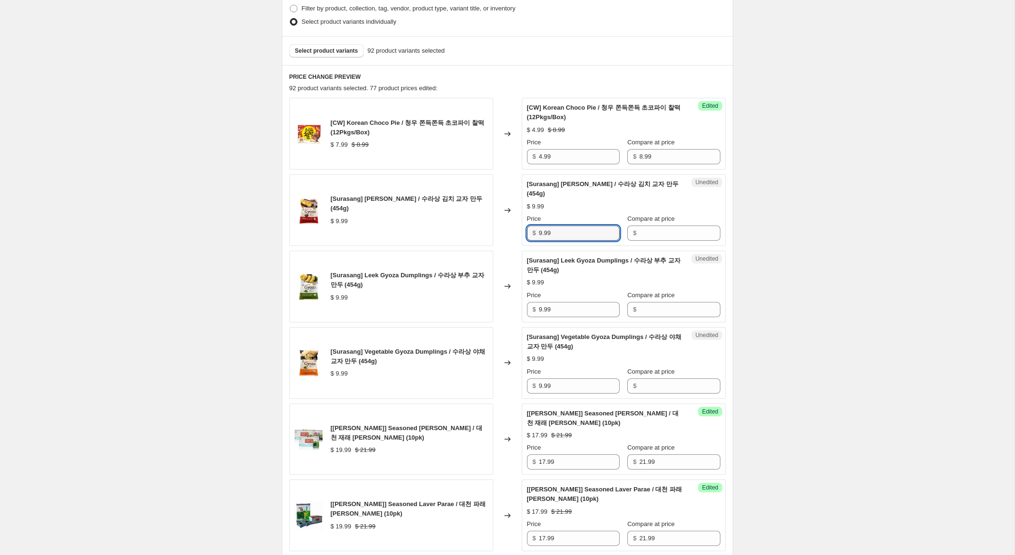
drag, startPoint x: 563, startPoint y: 236, endPoint x: 534, endPoint y: 228, distance: 29.8
click at [518, 230] on div "[Surasang] [PERSON_NAME] / 수라상 김치 교자 만두 (454g) $ 9.99 Changed to Unedited [Sura…" at bounding box center [507, 210] width 436 height 72
drag, startPoint x: 656, startPoint y: 236, endPoint x: 656, endPoint y: 242, distance: 6.2
click at [656, 236] on input "Compare at price" at bounding box center [679, 233] width 81 height 15
paste input "9.99"
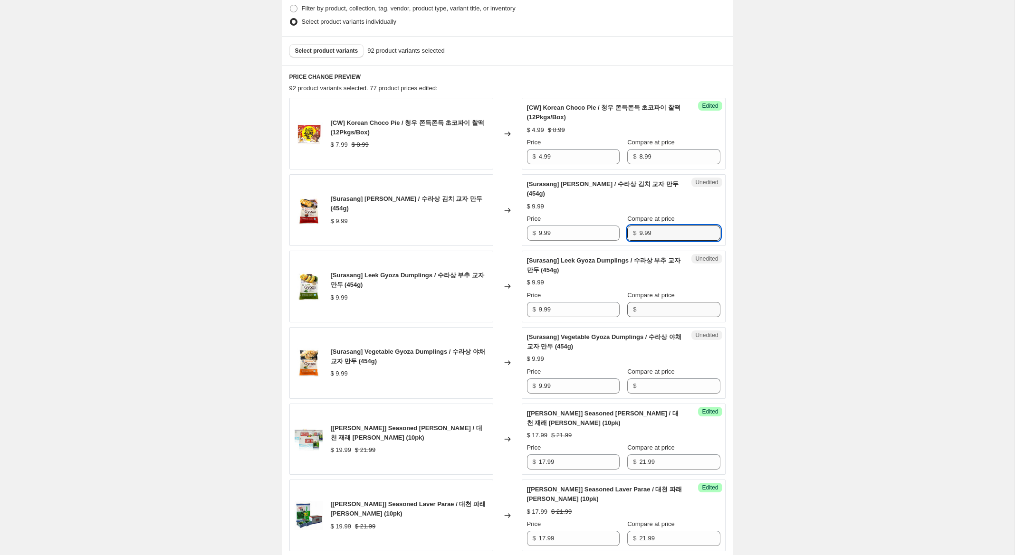
type input "9.99"
click at [646, 314] on input "Compare at price" at bounding box center [679, 309] width 81 height 15
paste input "9.99"
type input "9.99"
click at [651, 384] on input "Compare at price" at bounding box center [679, 386] width 81 height 15
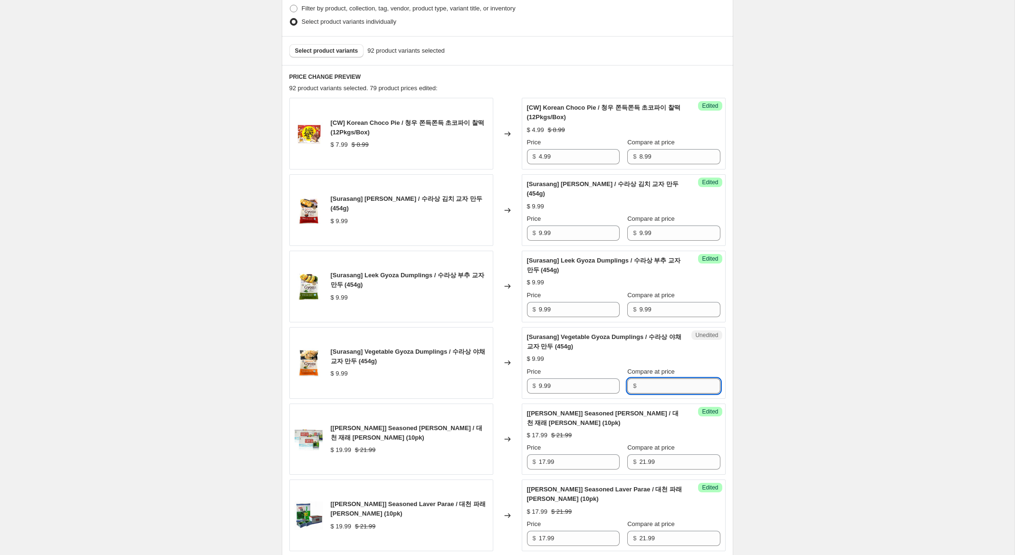
paste input "9.99"
type input "9.99"
drag, startPoint x: 543, startPoint y: 387, endPoint x: 497, endPoint y: 374, distance: 47.4
click at [498, 374] on div "[Surasang] Vegetable Gyoza Dumplings / 수라상 야채 교자 만두 (454g) $ 9.99 Changed to Su…" at bounding box center [507, 363] width 436 height 72
type input "6.99"
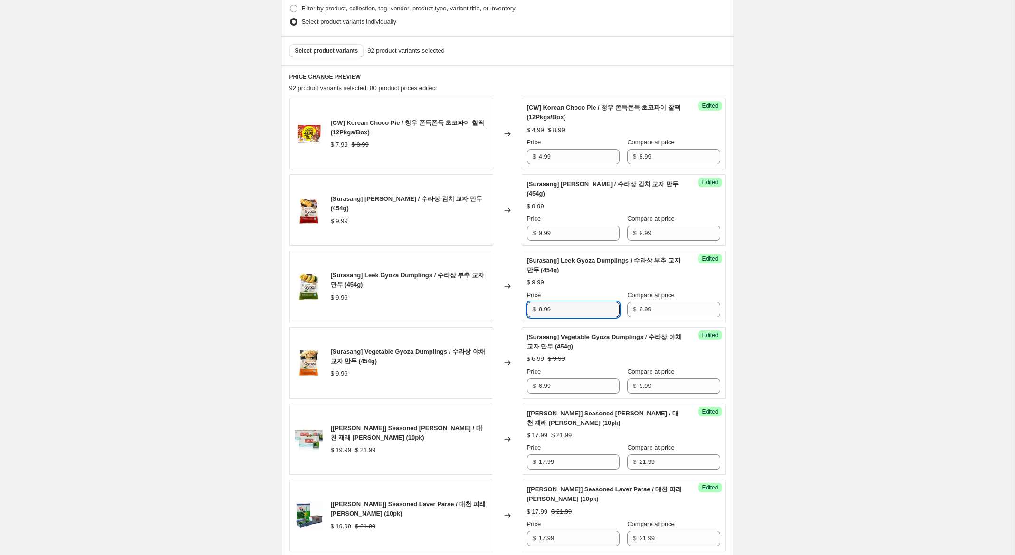
drag, startPoint x: 542, startPoint y: 308, endPoint x: 507, endPoint y: 281, distance: 45.0
click at [508, 284] on div "[Surasang] Leek Gyoza Dumplings / 수라상 부추 교자 만두 (454g) $ 9.99 Changed to Success…" at bounding box center [507, 287] width 436 height 72
type input "6.99"
drag, startPoint x: 542, startPoint y: 234, endPoint x: 490, endPoint y: 223, distance: 53.8
click at [489, 223] on div "[Surasang] [PERSON_NAME] / 수라상 김치 교자 만두 (454g) $ 9.99 Changed to Success Edited…" at bounding box center [507, 210] width 436 height 72
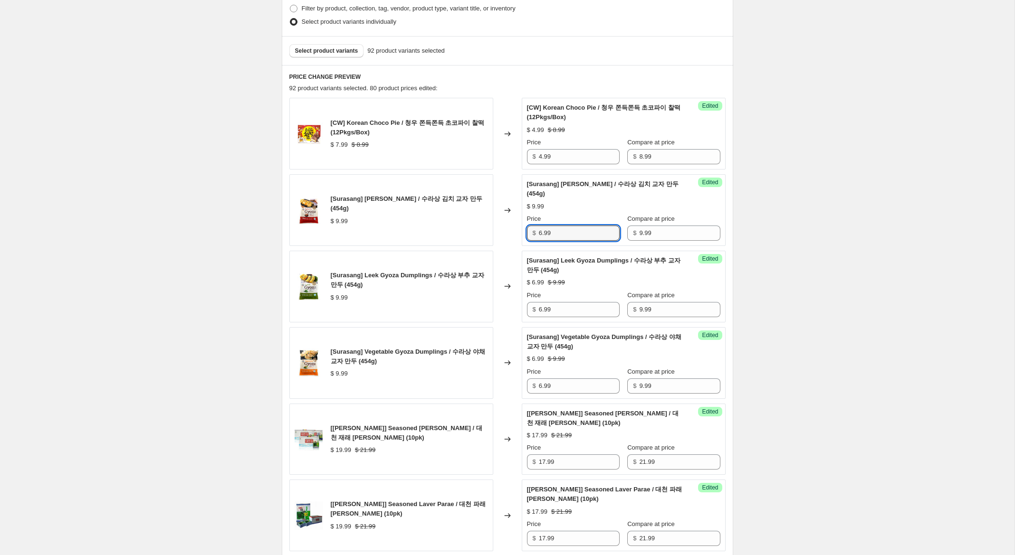
type input "6.99"
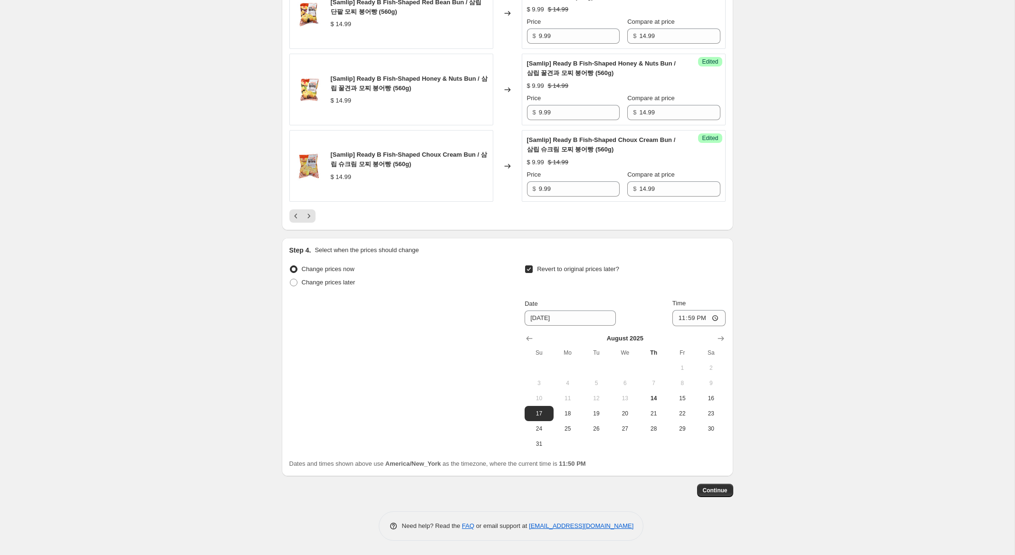
scroll to position [1679, 0]
click at [310, 216] on icon "Next" at bounding box center [309, 216] width 10 height 10
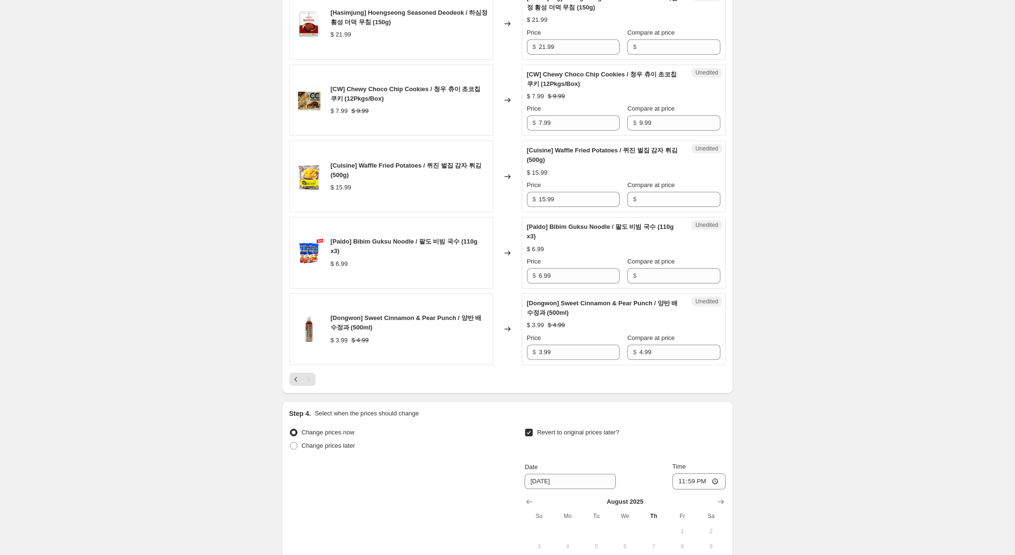
scroll to position [822, 0]
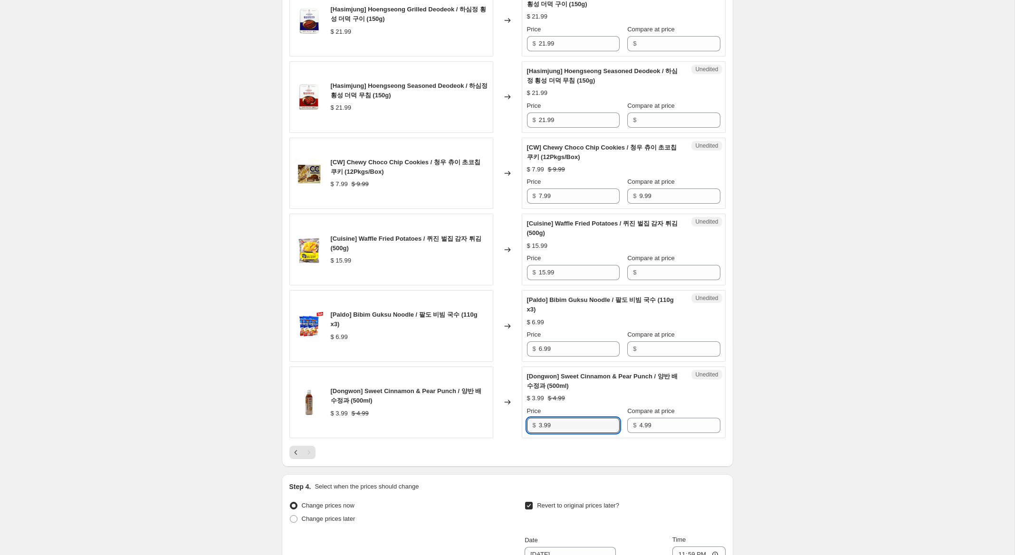
drag, startPoint x: 543, startPoint y: 429, endPoint x: 520, endPoint y: 420, distance: 25.0
click at [520, 420] on div "[Dongwon] Sweet Cinnamon & Pear Punch / 양반 배 수정과 (500ml) $ 3.99 $ 4.99 Changed …" at bounding box center [507, 403] width 436 height 72
type input "2.99"
drag, startPoint x: 545, startPoint y: 347, endPoint x: 518, endPoint y: 344, distance: 27.2
click at [518, 344] on div "[Paldo] Bibim Guksu Noodle / 팔도 비빔 국수 (110g x3) $ 6.99 Changed to Unedited [Pal…" at bounding box center [507, 326] width 436 height 72
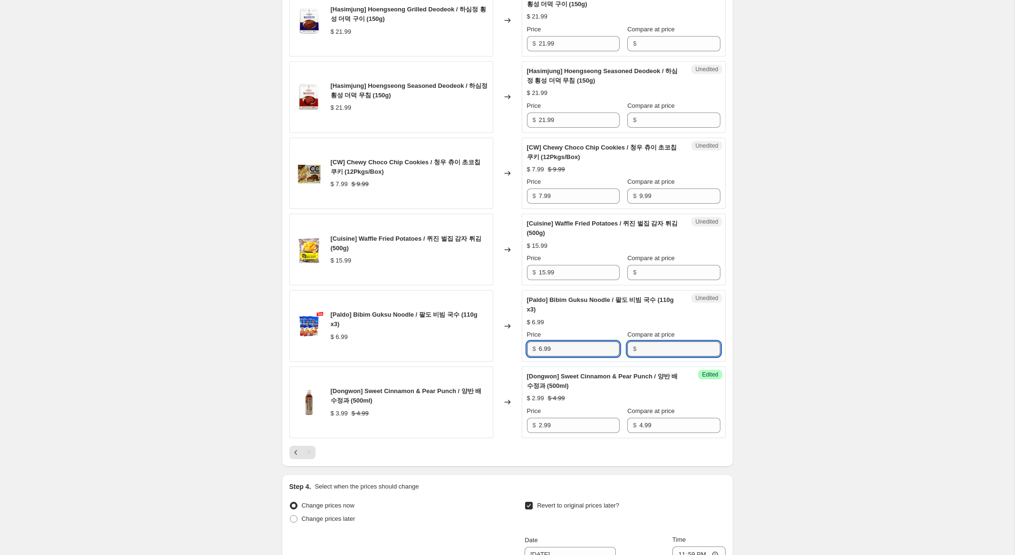
drag, startPoint x: 650, startPoint y: 345, endPoint x: 616, endPoint y: 350, distance: 35.0
click at [650, 345] on input "Compare at price" at bounding box center [679, 349] width 81 height 15
paste input "6.99"
type input "6.99"
drag, startPoint x: 542, startPoint y: 350, endPoint x: 523, endPoint y: 345, distance: 19.9
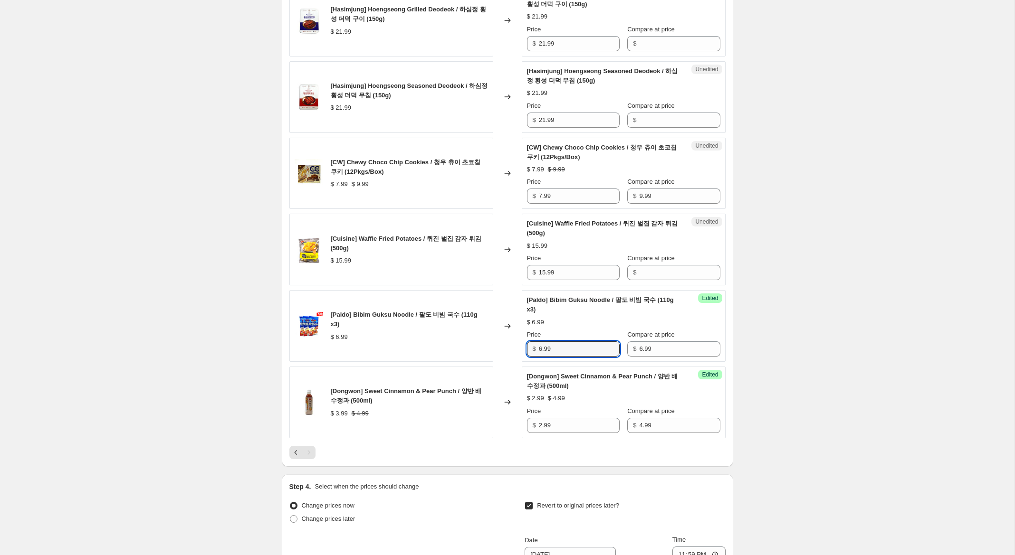
click at [522, 345] on div "Success Edited [Paldo] Bibim Guksu Noodle / 팔도 비빔 국수 (110g x3) $ 6.99 Price $ 6…" at bounding box center [624, 326] width 204 height 72
type input "4.99"
drag, startPoint x: 556, startPoint y: 273, endPoint x: 610, endPoint y: 275, distance: 54.6
click at [515, 268] on div "[Cuisine] Waffle Fried Potatoes / 퀴진 벌집 감자 튀김 (500g) $ 15.99 Changed to Unedite…" at bounding box center [507, 250] width 436 height 72
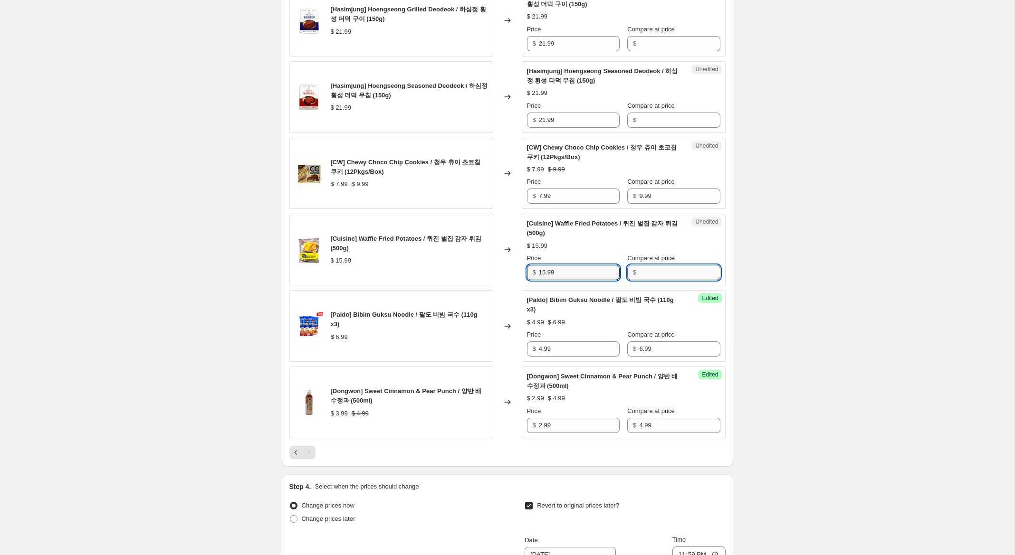
drag, startPoint x: 654, startPoint y: 275, endPoint x: 649, endPoint y: 274, distance: 5.0
click at [652, 274] on input "Compare at price" at bounding box center [679, 272] width 81 height 15
paste input "15.99"
type input "15.99"
click at [539, 272] on input "15.99" at bounding box center [579, 272] width 81 height 15
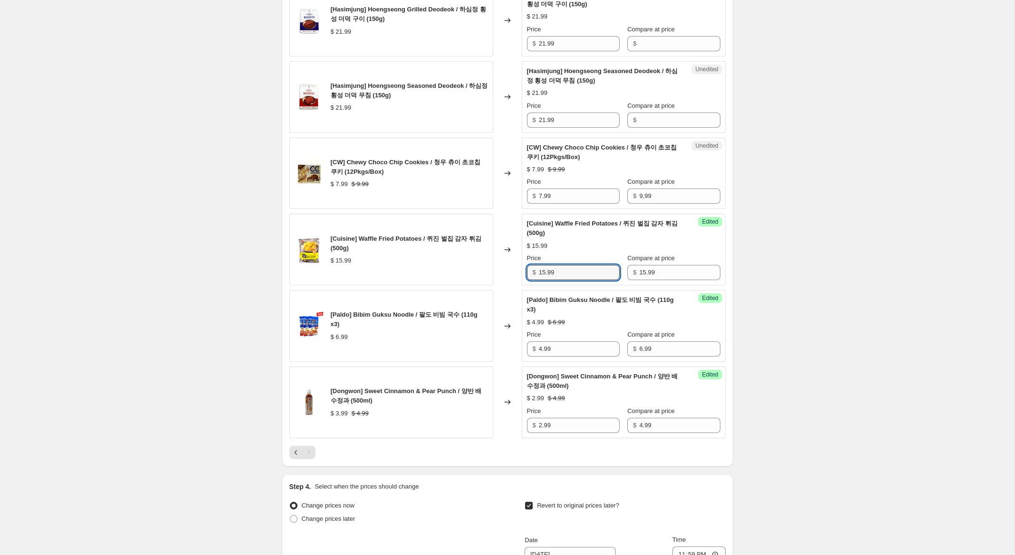
drag, startPoint x: 545, startPoint y: 273, endPoint x: 477, endPoint y: 263, distance: 68.3
click at [477, 263] on div "[Cuisine] Waffle Fried Potatoes / 퀴진 벌집 감자 튀김 (500g) $ 15.99 Changed to Success…" at bounding box center [507, 250] width 436 height 72
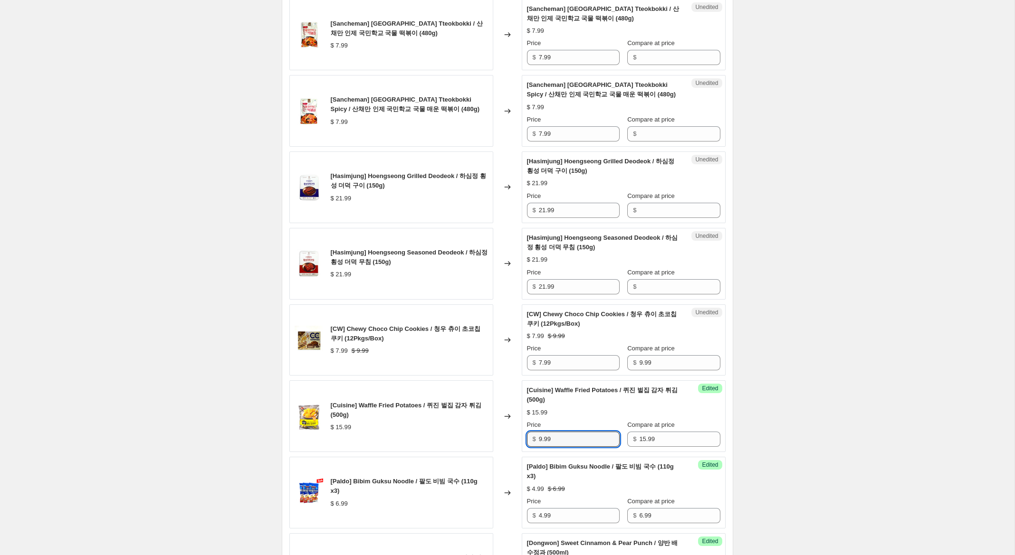
scroll to position [639, 0]
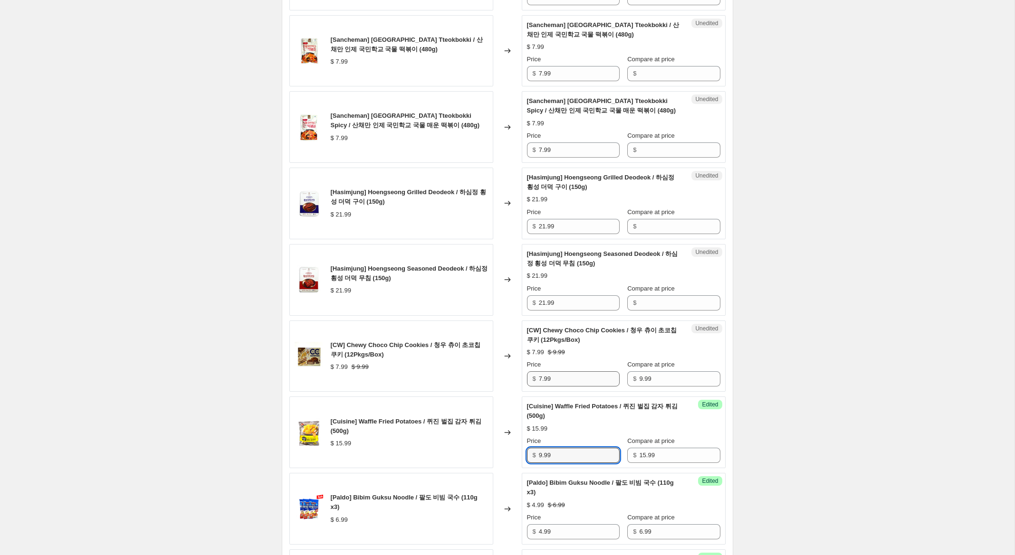
type input "9.99"
drag, startPoint x: 541, startPoint y: 380, endPoint x: 508, endPoint y: 375, distance: 33.6
click at [509, 375] on div "[CW] Chewy Choco Chip Cookies / 청우 츄이 초코칩 쿠키 (12Pkgs/Box) $ 7.99 $ 9.99 Changed…" at bounding box center [507, 357] width 436 height 72
type input "5.99"
drag, startPoint x: 561, startPoint y: 306, endPoint x: 520, endPoint y: 288, distance: 44.9
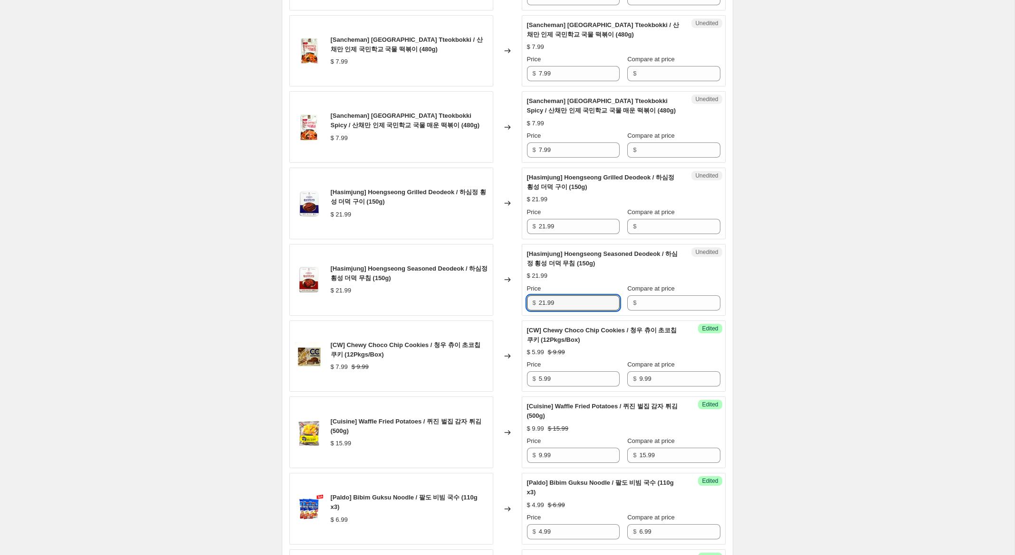
click at [505, 299] on div "[Hasimjung] Hoengseong Seasoned Deodeok / 하심정 횡성 더덕 무침 (150g) $ 21.99 Changed t…" at bounding box center [507, 280] width 436 height 72
drag, startPoint x: 678, startPoint y: 228, endPoint x: 676, endPoint y: 234, distance: 5.4
click at [678, 228] on input "Compare at price" at bounding box center [679, 226] width 81 height 15
paste input "21.99"
type input "21.99"
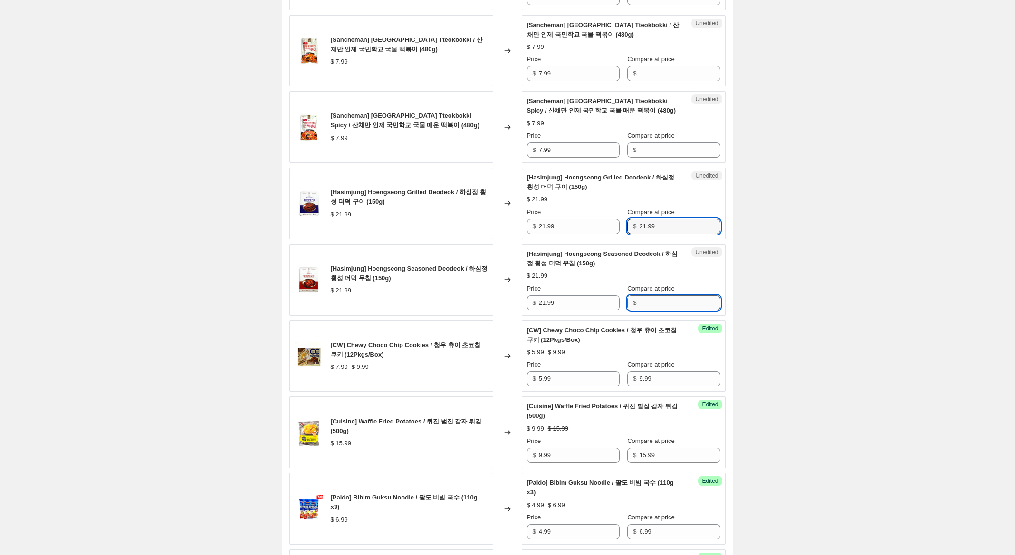
click at [658, 303] on input "Compare at price" at bounding box center [679, 302] width 81 height 15
paste input "21.99"
type input "21.99"
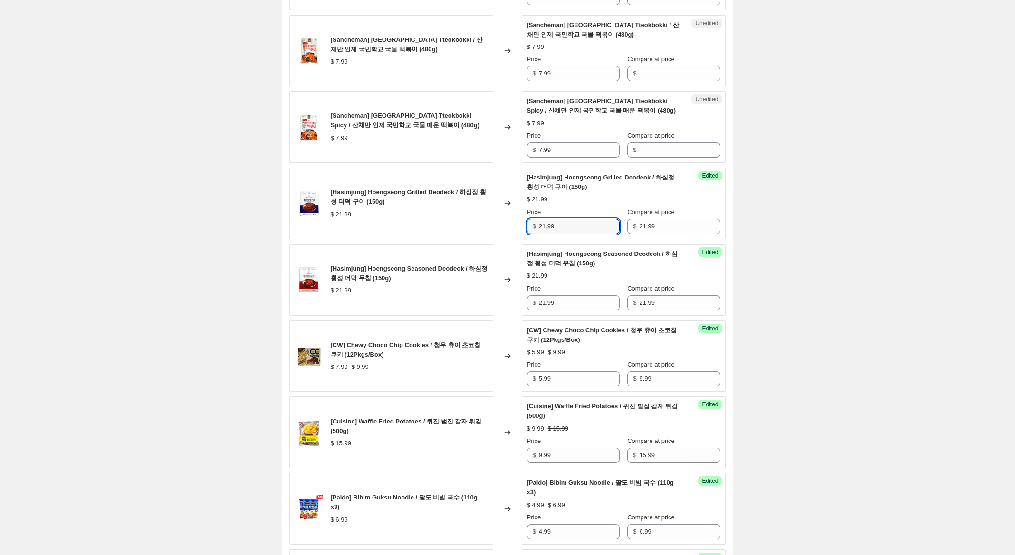
drag, startPoint x: 545, startPoint y: 227, endPoint x: 490, endPoint y: 213, distance: 57.3
click at [490, 213] on div "[Hasimjung] Hoengseong Grilled Deodeok / 하심정 횡성 더덕 구이 (150g) $ 21.99 Changed to…" at bounding box center [507, 204] width 436 height 72
type input "16.99"
drag, startPoint x: 545, startPoint y: 304, endPoint x: 500, endPoint y: 295, distance: 45.8
click at [500, 295] on div "[Hasimjung] Hoengseong Seasoned Deodeok / 하심정 횡성 더덕 무침 (150g) $ 21.99 Changed t…" at bounding box center [507, 280] width 436 height 72
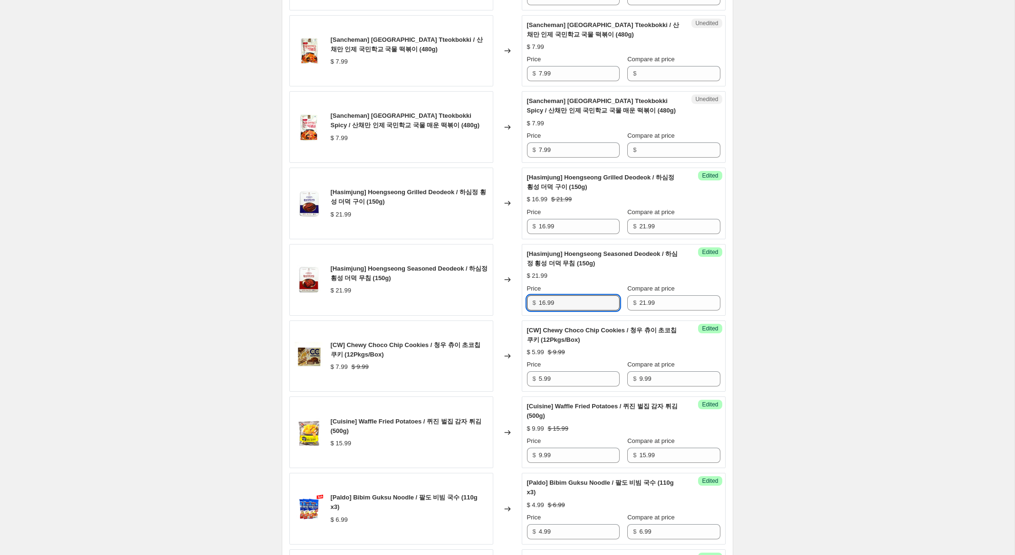
type input "16.99"
click at [814, 269] on div "Create new price [MEDICAL_DATA]. This page is ready Create new price [MEDICAL_D…" at bounding box center [507, 168] width 1014 height 1614
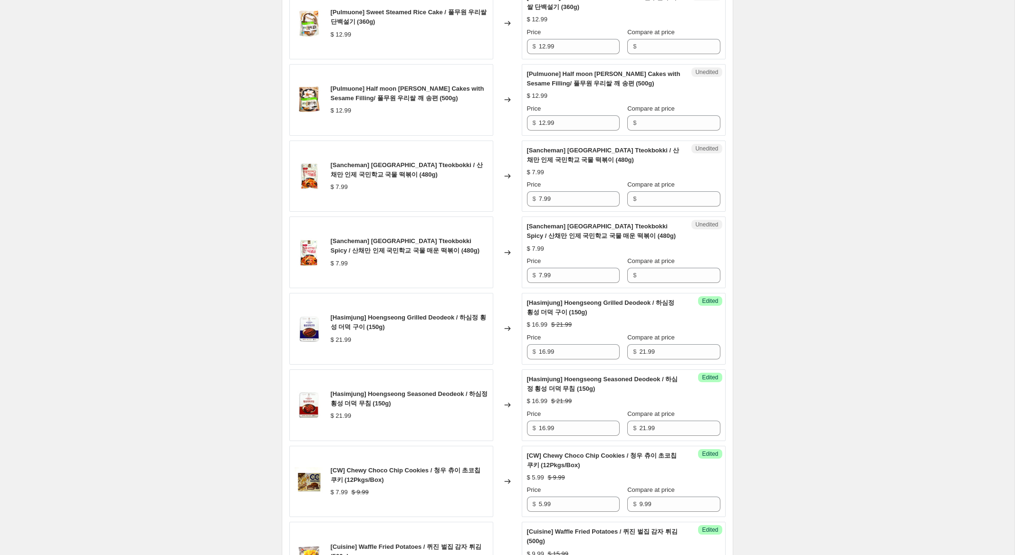
scroll to position [512, 0]
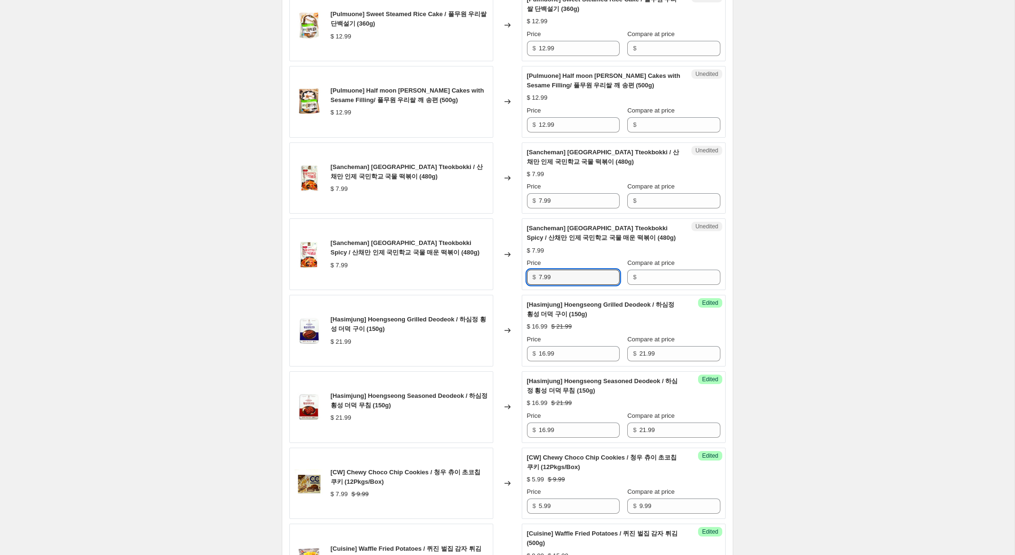
drag, startPoint x: 567, startPoint y: 280, endPoint x: 504, endPoint y: 269, distance: 63.2
click at [503, 271] on div "[Sancheman] [GEOGRAPHIC_DATA] Tteokbokki Spicy / 산채만 인제 국민학교 국물 매운 떡볶이 (480g) $…" at bounding box center [507, 255] width 436 height 72
drag, startPoint x: 668, startPoint y: 202, endPoint x: 662, endPoint y: 249, distance: 47.9
click at [668, 202] on input "Compare at price" at bounding box center [679, 200] width 81 height 15
paste input "7.99"
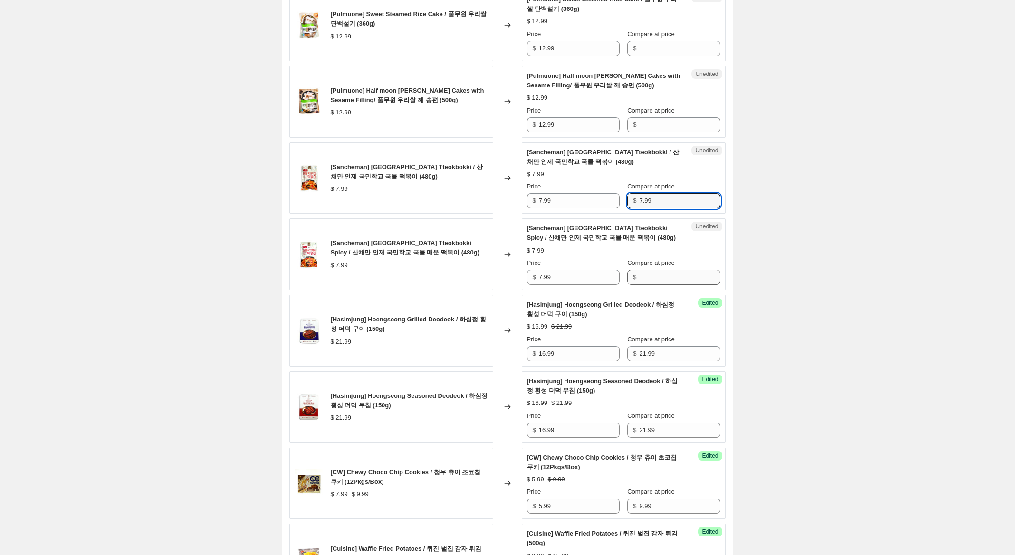
type input "7.99"
drag, startPoint x: 658, startPoint y: 276, endPoint x: 645, endPoint y: 272, distance: 14.4
click at [658, 275] on input "Compare at price" at bounding box center [679, 277] width 81 height 15
paste input "7.99"
type input "7.99"
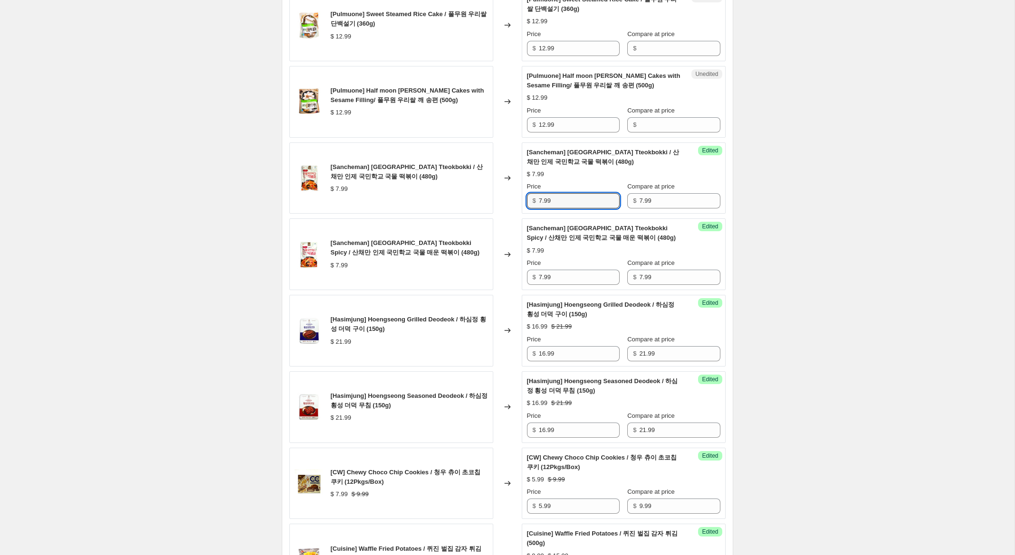
drag, startPoint x: 542, startPoint y: 202, endPoint x: 508, endPoint y: 195, distance: 34.0
click at [511, 195] on div "[Sancheman] [GEOGRAPHIC_DATA] Tteokbokki / 산채만 인제 국민학교 국물 떡볶이 (480g) $ 7.99 Cha…" at bounding box center [507, 179] width 436 height 72
type input "5.99"
drag, startPoint x: 542, startPoint y: 278, endPoint x: 420, endPoint y: 231, distance: 129.9
click at [425, 233] on div "[Sancheman] [GEOGRAPHIC_DATA] Tteokbokki Spicy / 산채만 인제 국민학교 국물 매운 떡볶이 (480g) $…" at bounding box center [507, 255] width 436 height 72
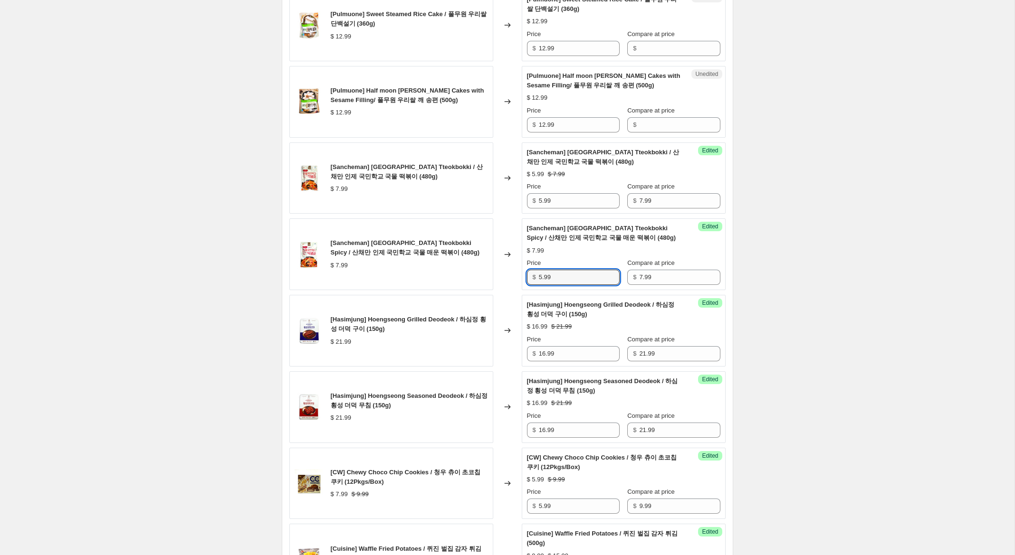
type input "5.99"
drag, startPoint x: 875, startPoint y: 228, endPoint x: 850, endPoint y: 240, distance: 27.2
click at [874, 228] on div "Create new price [MEDICAL_DATA]. This page is ready Create new price [MEDICAL_D…" at bounding box center [507, 295] width 1014 height 1614
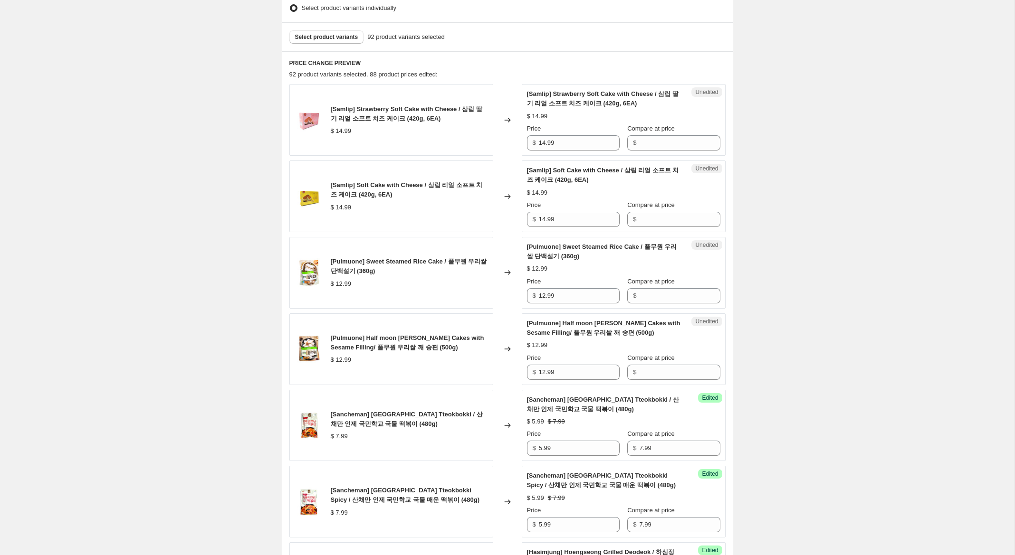
scroll to position [254, 0]
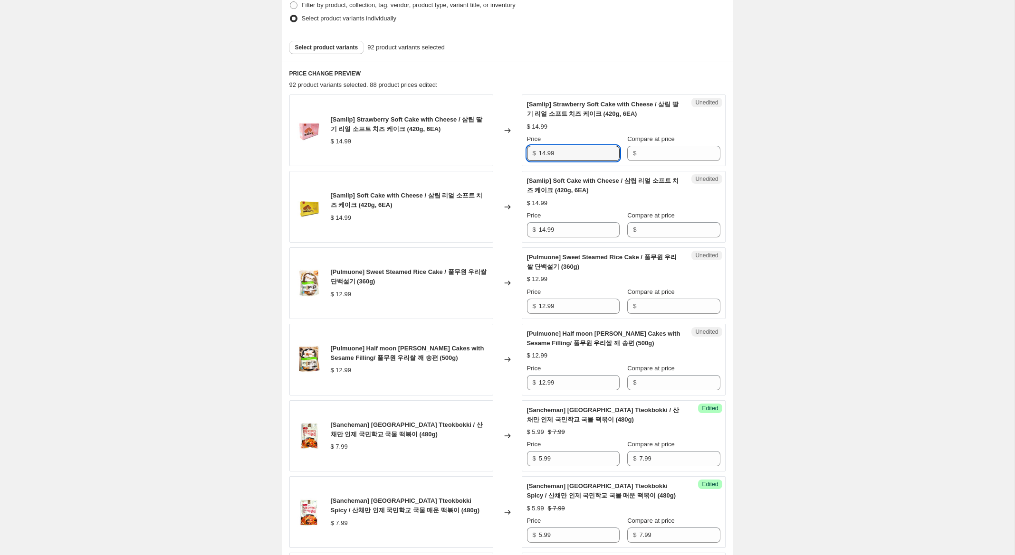
drag, startPoint x: 562, startPoint y: 155, endPoint x: 504, endPoint y: 150, distance: 57.7
click at [504, 150] on div "[Samlip] Strawberry Soft Cake with Cheese / 삼립 딸기 리얼 소프트 치즈 케이크 (420g, 6EA) $ 1…" at bounding box center [507, 131] width 436 height 72
click at [662, 157] on input "Compare at price" at bounding box center [679, 153] width 81 height 15
paste input "14.99"
type input "14.99"
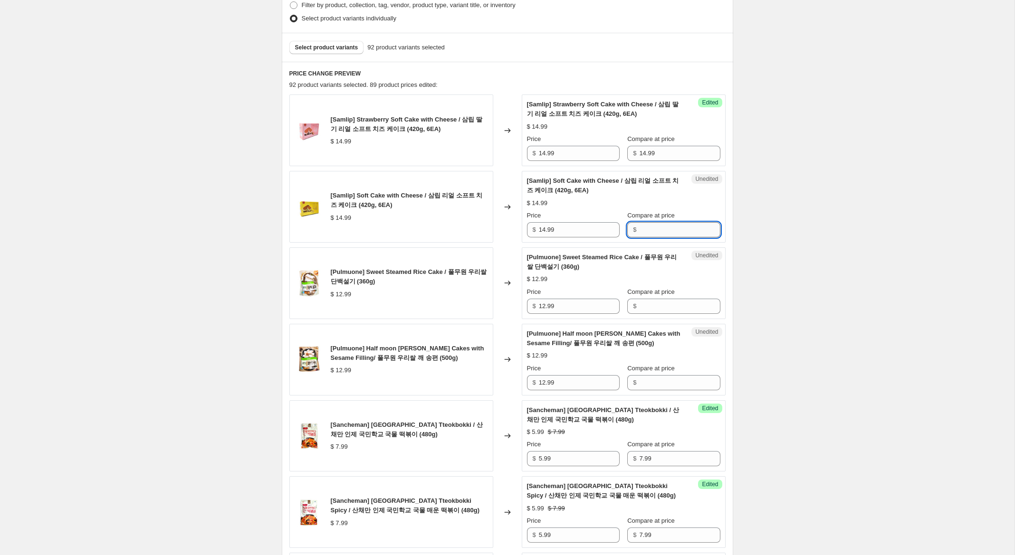
click at [660, 229] on input "Compare at price" at bounding box center [679, 229] width 81 height 15
paste input "14.99"
type input "14.99"
drag, startPoint x: 545, startPoint y: 153, endPoint x: 516, endPoint y: 145, distance: 29.5
click at [516, 145] on div "[Samlip] Strawberry Soft Cake with Cheese / 삼립 딸기 리얼 소프트 치즈 케이크 (420g, 6EA) $ 1…" at bounding box center [507, 131] width 436 height 72
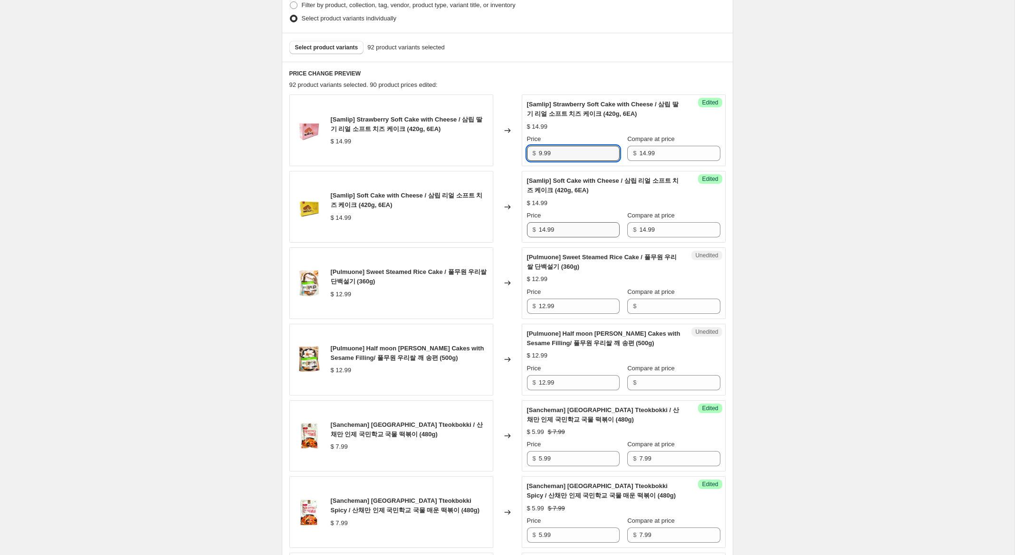
type input "9.99"
drag, startPoint x: 545, startPoint y: 229, endPoint x: 485, endPoint y: 217, distance: 60.7
click at [485, 216] on div "[Samlip] Soft Cake with Cheese / 삼립 리얼 소프트 치즈 케이크 (420g, 6EA) $ 14.99 Changed t…" at bounding box center [507, 207] width 436 height 72
type input "9.99"
drag, startPoint x: 539, startPoint y: 302, endPoint x: 507, endPoint y: 296, distance: 31.9
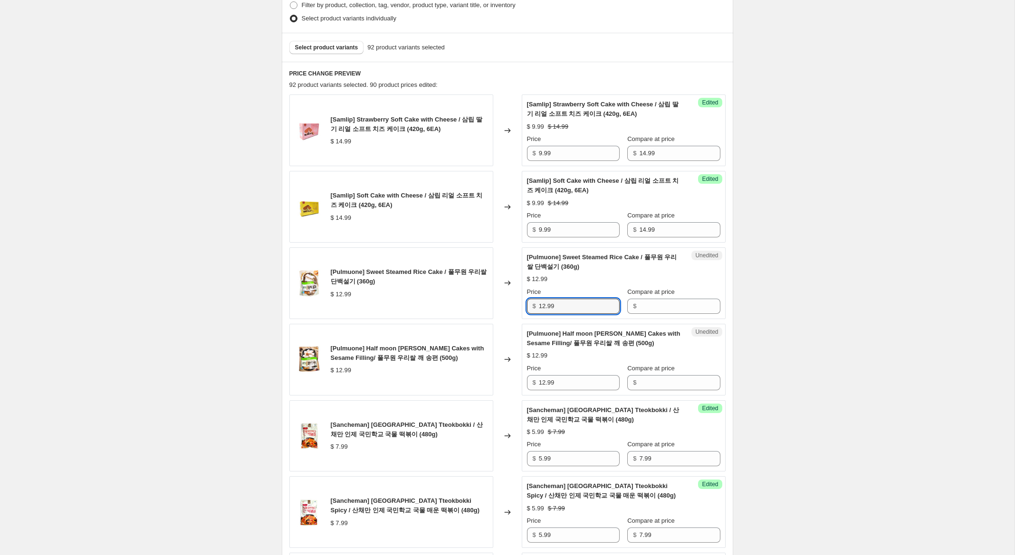
click at [507, 296] on div "[Pulmuone] Sweet Steamed Rice Cake / 풀무원 우리쌀 단백설기 (360g) $ 12.99 Changed to Une…" at bounding box center [507, 283] width 436 height 72
drag, startPoint x: 695, startPoint y: 304, endPoint x: 693, endPoint y: 313, distance: 8.9
click at [694, 304] on input "Compare at price" at bounding box center [679, 306] width 81 height 15
paste input "12.99"
type input "12.99"
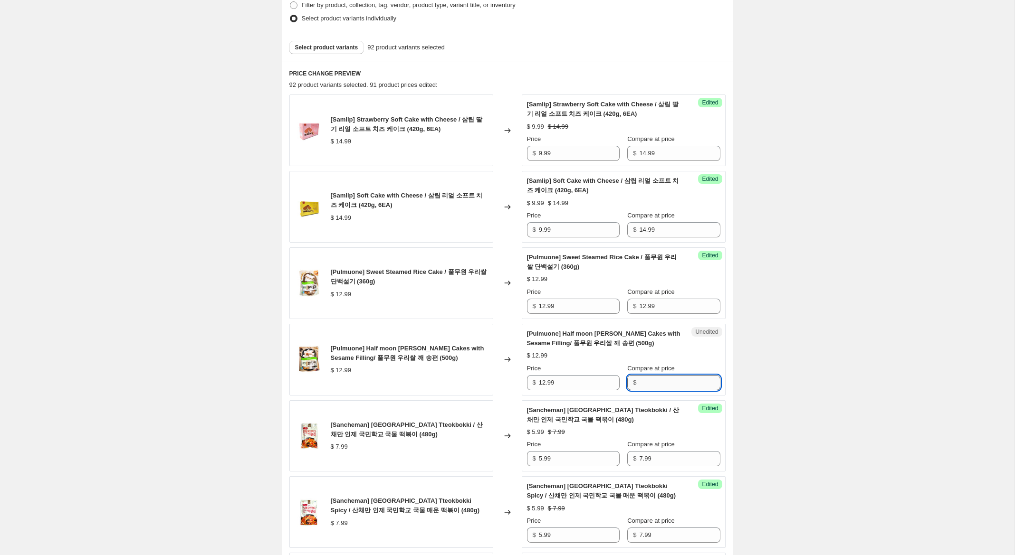
drag, startPoint x: 659, startPoint y: 381, endPoint x: 619, endPoint y: 365, distance: 43.2
click at [659, 381] on input "Compare at price" at bounding box center [679, 382] width 81 height 15
paste input "12.99"
type input "12.99"
click at [543, 304] on input "12.99" at bounding box center [579, 306] width 81 height 15
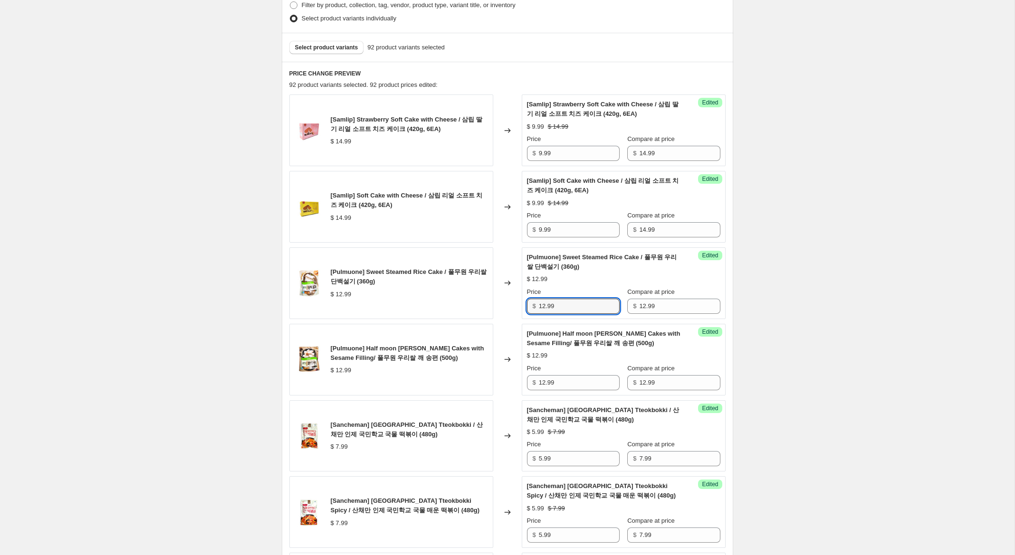
drag, startPoint x: 545, startPoint y: 304, endPoint x: 517, endPoint y: 298, distance: 28.8
click at [517, 298] on div "[Pulmuone] Sweet Steamed Rice Cake / 풀무원 우리쌀 단백설기 (360g) $ 12.99 Changed to Suc…" at bounding box center [507, 283] width 436 height 72
type input "9.99"
drag, startPoint x: 545, startPoint y: 383, endPoint x: 493, endPoint y: 373, distance: 53.2
click at [493, 373] on div "[Pulmuone] Half moon [PERSON_NAME] Cakes with Sesame Filling/ 풀무원 우리쌀 깨 송편 (500…" at bounding box center [507, 360] width 436 height 72
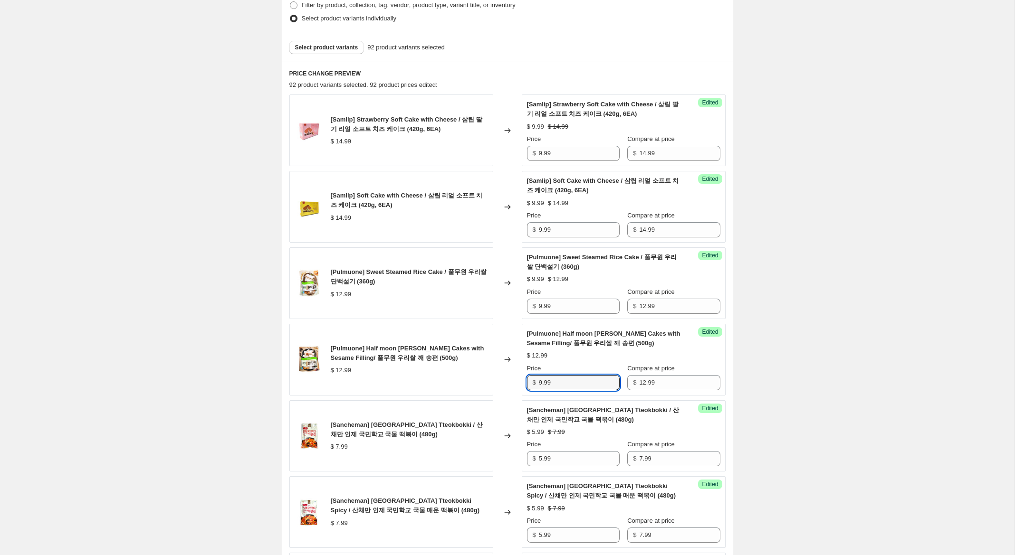
type input "9.99"
click at [901, 380] on div "Create new price [MEDICAL_DATA]. This page is ready Create new price [MEDICAL_D…" at bounding box center [507, 553] width 1014 height 1614
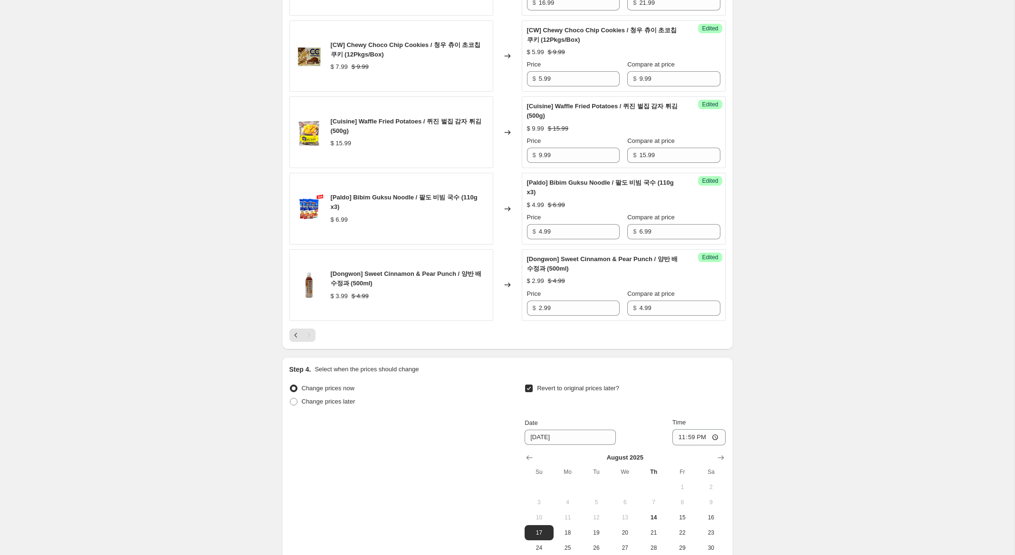
scroll to position [1059, 0]
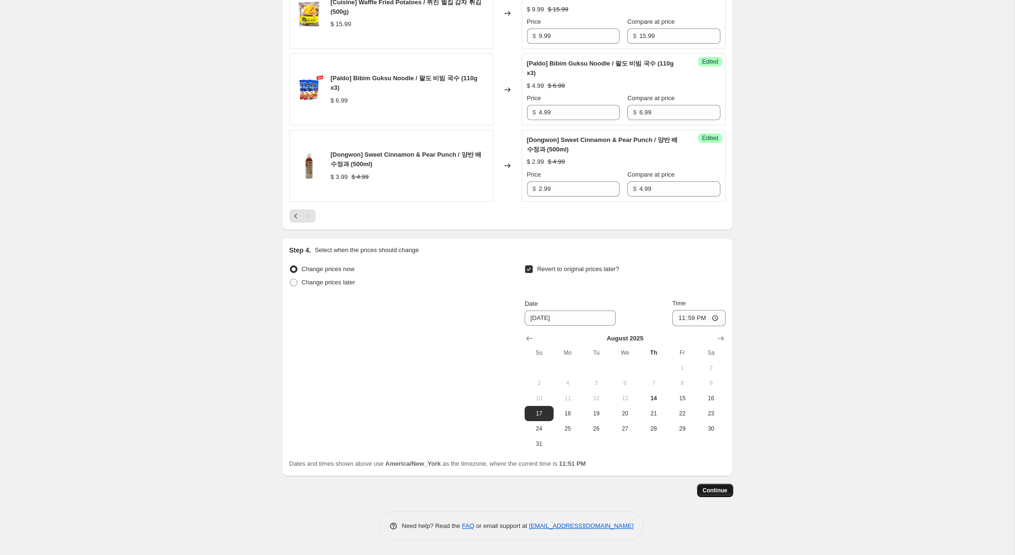
click at [719, 492] on span "Continue" at bounding box center [715, 491] width 25 height 8
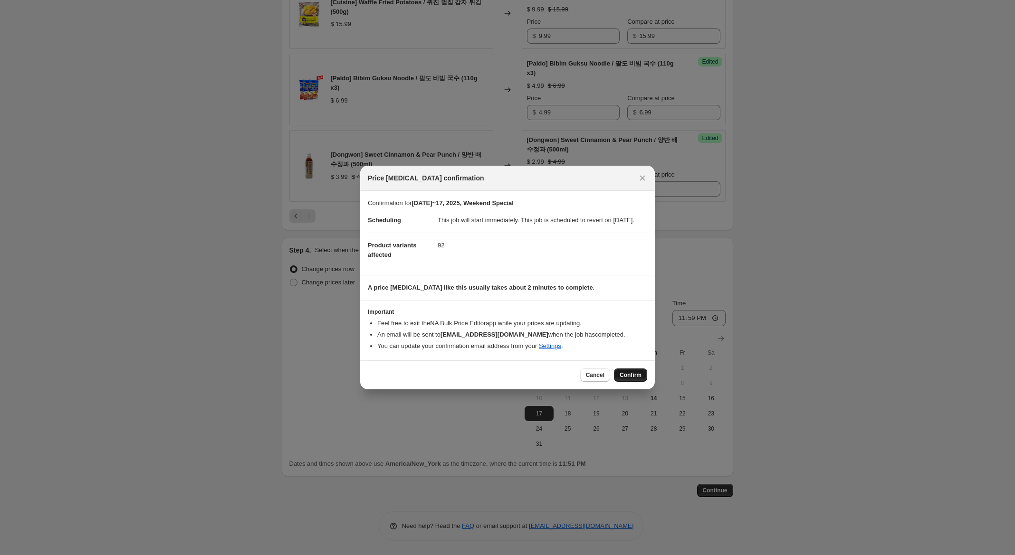
click at [631, 379] on span "Confirm" at bounding box center [630, 375] width 22 height 8
